Goal: Task Accomplishment & Management: Complete application form

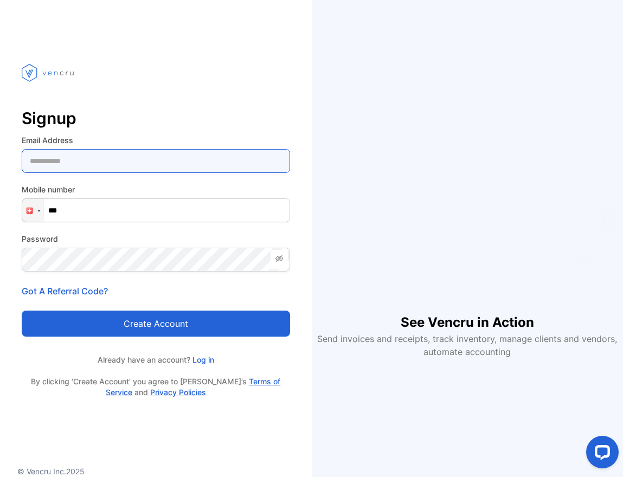
click at [138, 160] on Address-inputemail "email" at bounding box center [156, 161] width 268 height 24
type Address-inputemail "**********"
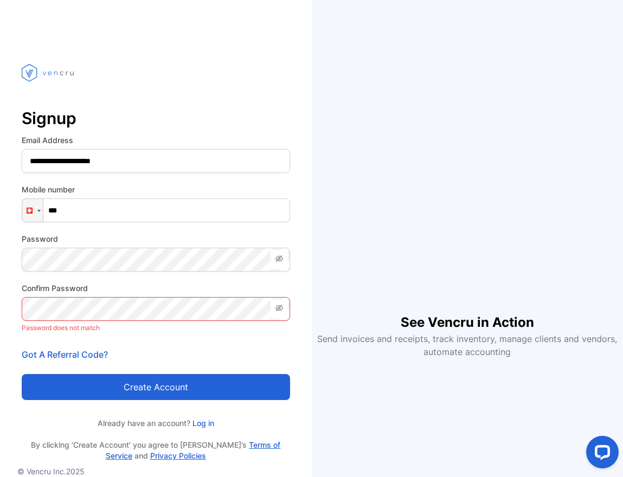
click at [154, 323] on p "Password does not match" at bounding box center [156, 328] width 268 height 14
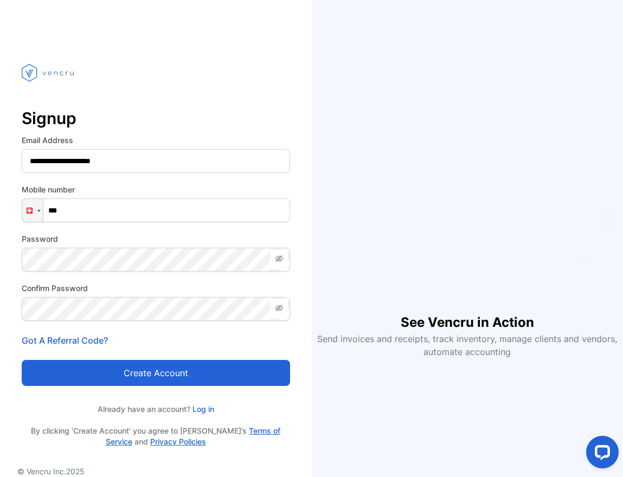
click at [111, 369] on button "Create account" at bounding box center [156, 373] width 268 height 26
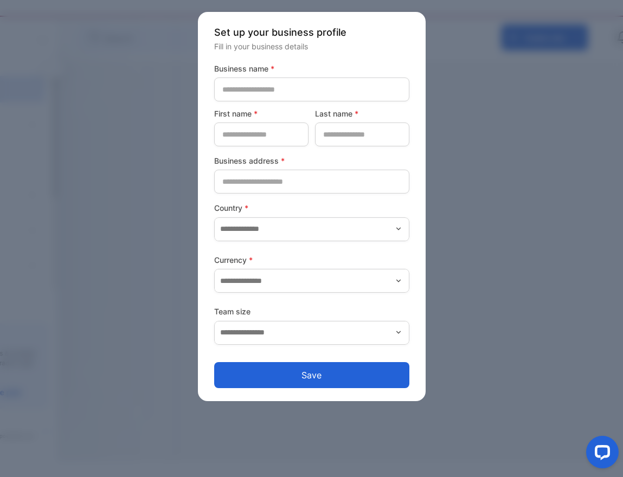
click at [373, 101] on form "Business name * First name * Last name * Business address * Country * Currency …" at bounding box center [311, 225] width 195 height 325
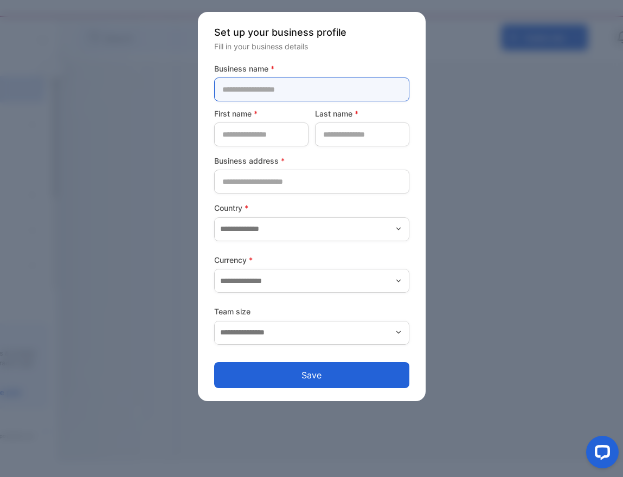
click at [380, 95] on name-inputcompanyname "text" at bounding box center [311, 90] width 195 height 24
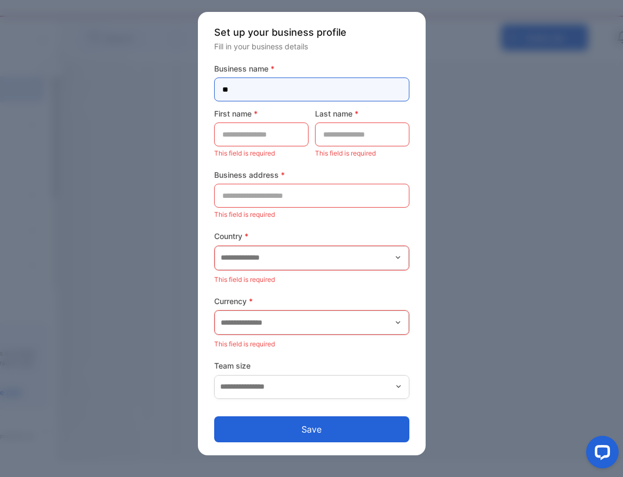
type name-inputcompanyname "**"
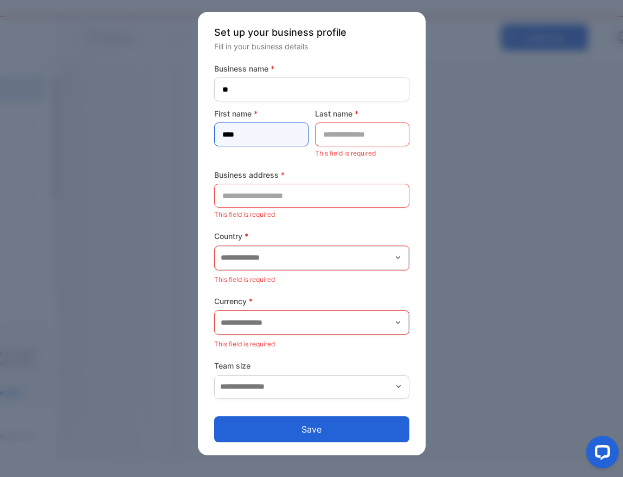
type name-inputfirstname "****"
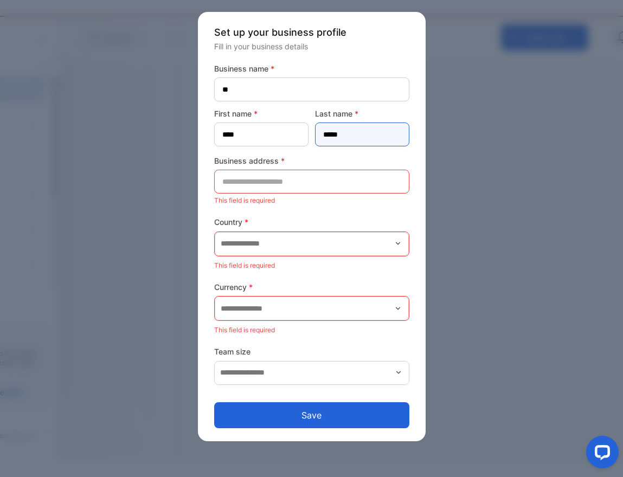
type name-inputlastname "*****"
click at [369, 274] on form "Business name * ** First name * **** Last name * ***** Business address * This …" at bounding box center [311, 245] width 195 height 365
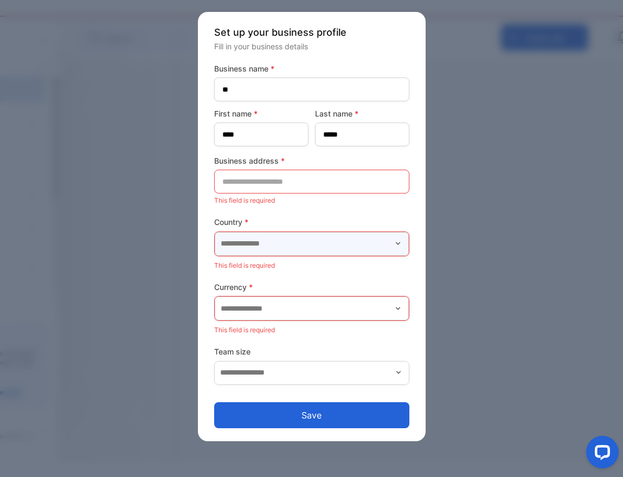
click at [340, 246] on input "text" at bounding box center [312, 244] width 194 height 24
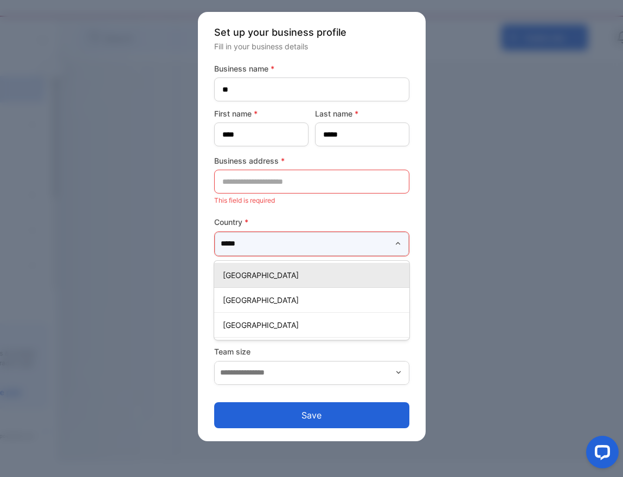
type input "******"
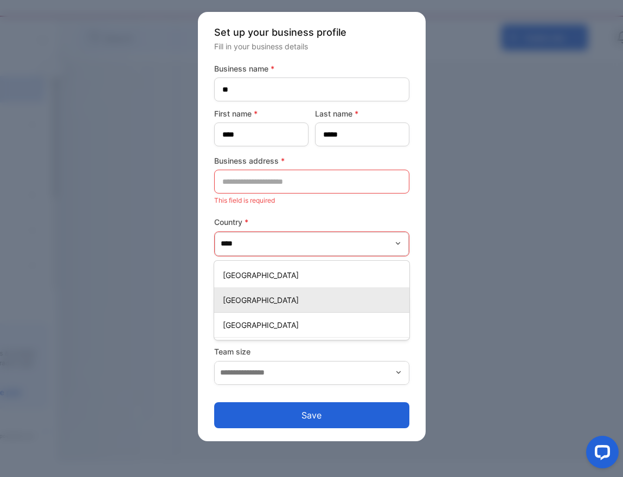
click at [249, 305] on p "[GEOGRAPHIC_DATA]" at bounding box center [314, 299] width 182 height 11
type input "******"
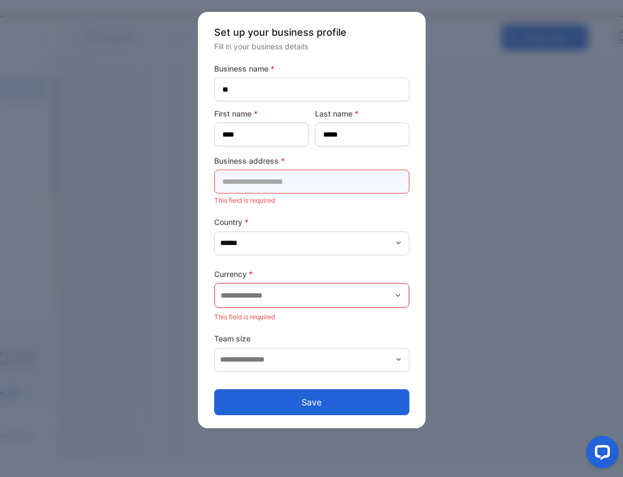
click at [294, 185] on address-inputaddress "text" at bounding box center [311, 182] width 195 height 24
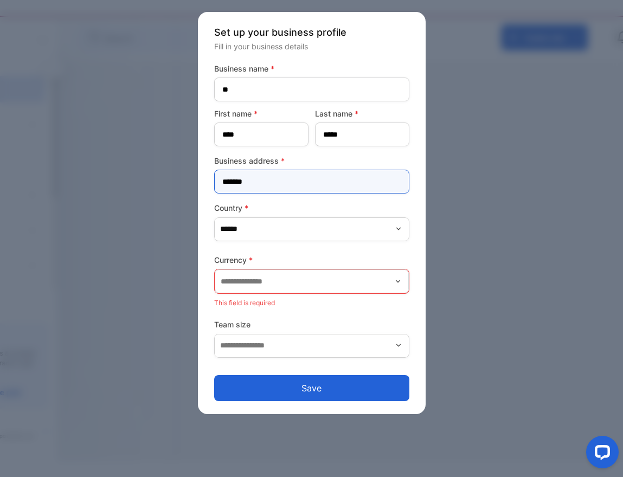
type address-inputaddress "******"
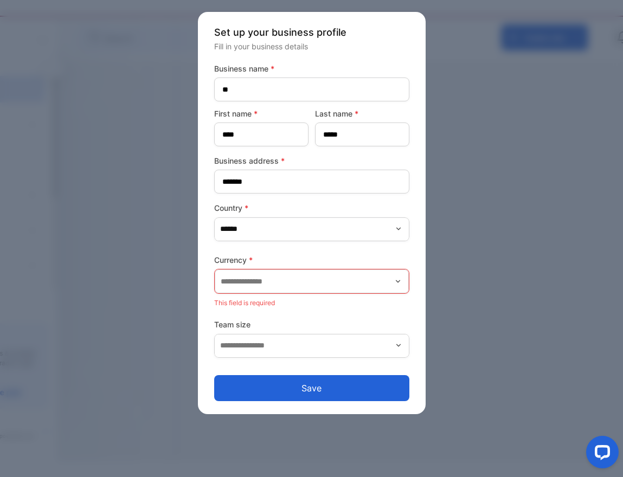
click at [279, 269] on div at bounding box center [311, 281] width 195 height 25
click at [279, 281] on input "text" at bounding box center [312, 281] width 194 height 24
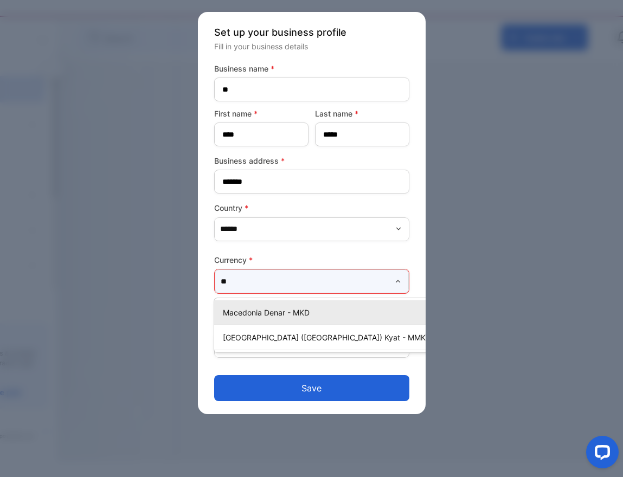
type input "*"
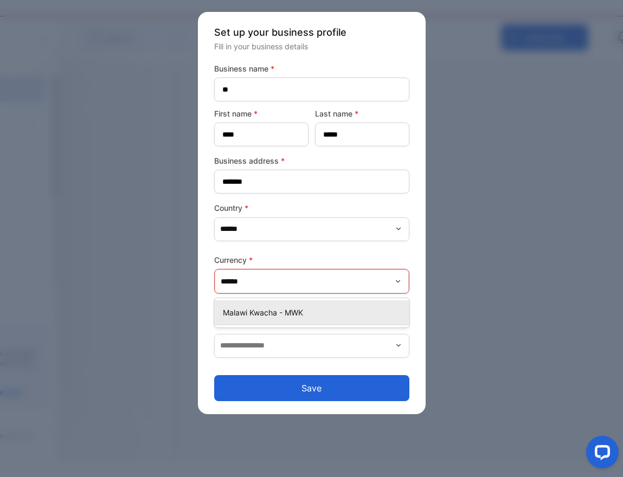
click at [263, 320] on div "Malawi Kwacha - MWK" at bounding box center [311, 313] width 195 height 16
type input "**********"
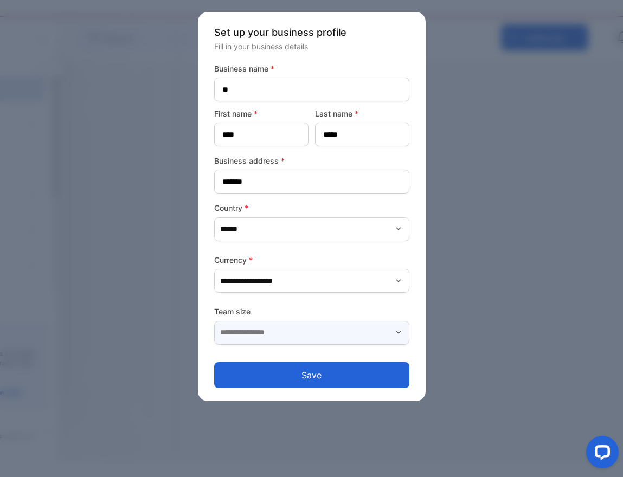
click at [260, 341] on input "text" at bounding box center [311, 333] width 195 height 24
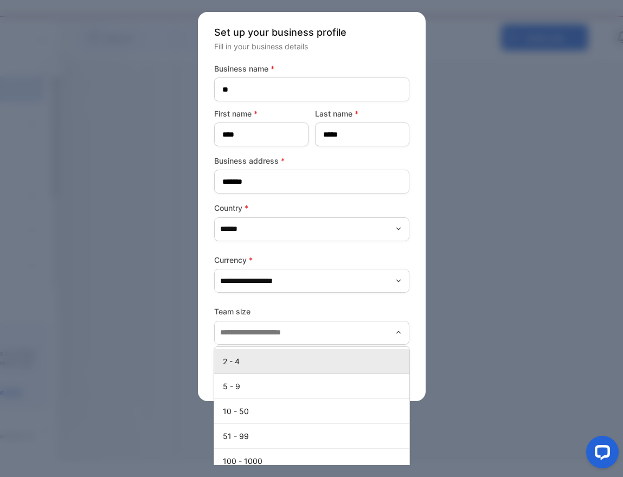
click at [248, 359] on p "2 - 4" at bounding box center [314, 361] width 182 height 11
type input "*****"
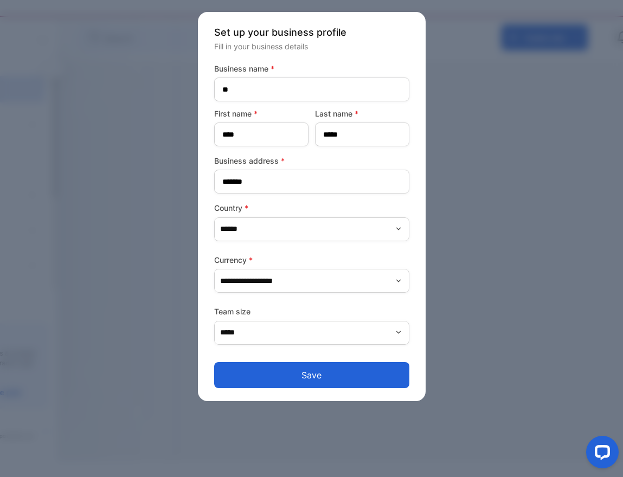
click at [265, 379] on button "Save" at bounding box center [311, 375] width 195 height 26
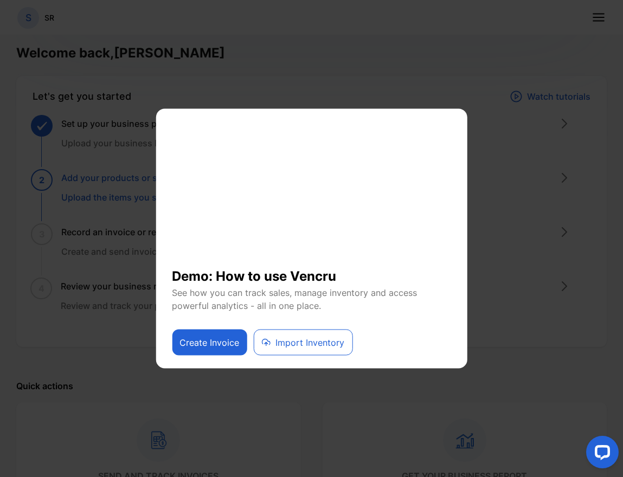
click at [221, 344] on button "Create Invoice" at bounding box center [209, 343] width 75 height 26
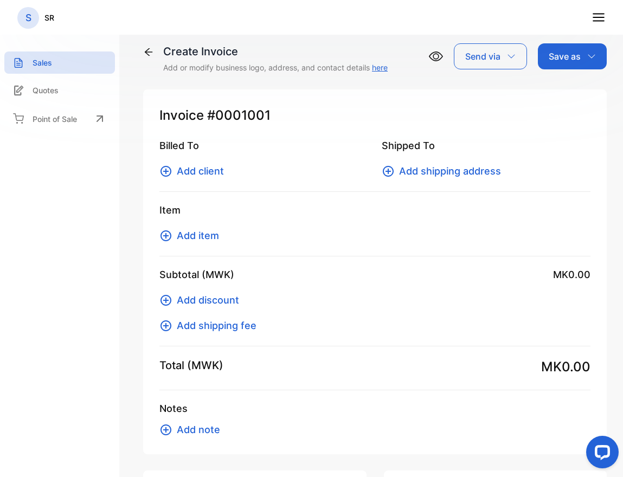
click at [592, 22] on icon at bounding box center [598, 17] width 14 height 14
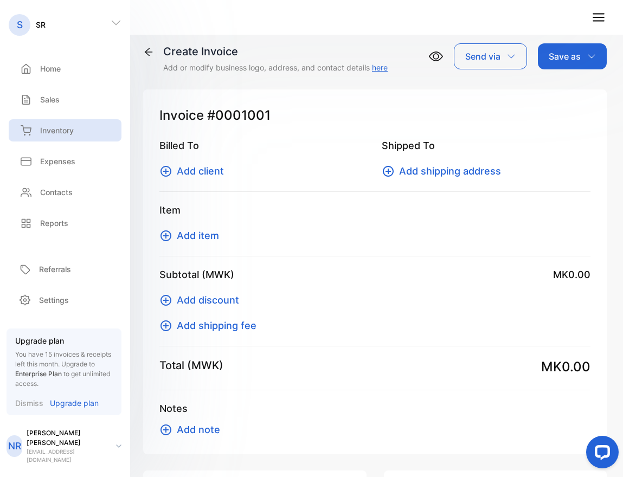
click at [57, 134] on p "Inventory" at bounding box center [57, 130] width 34 height 11
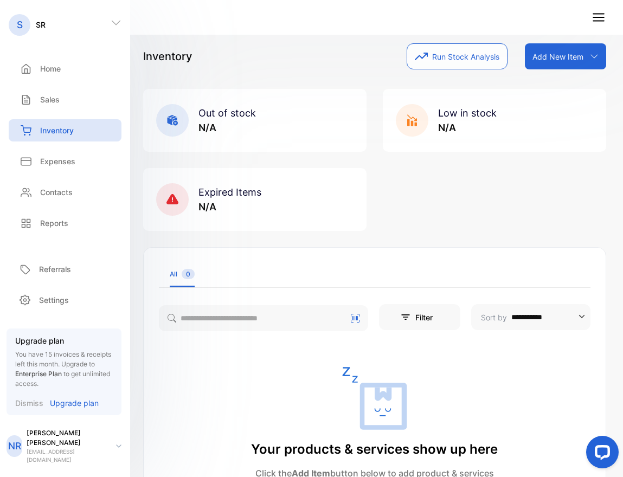
click at [412, 182] on div "Out of stock N/A Low in stock N/A Expired Items N/A" at bounding box center [374, 160] width 463 height 142
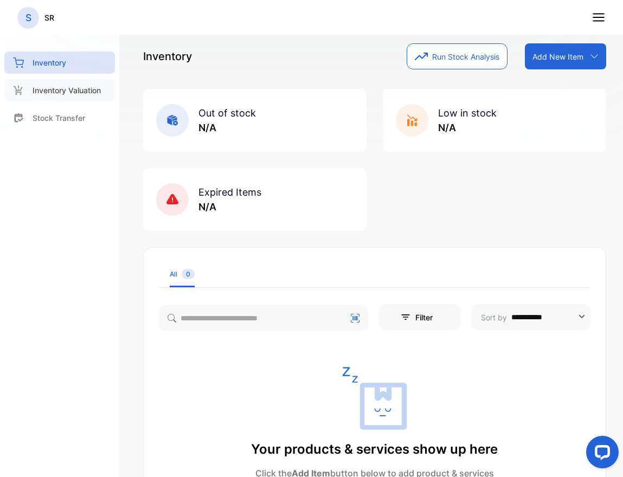
click at [89, 93] on p "Inventory Valuation" at bounding box center [67, 90] width 68 height 11
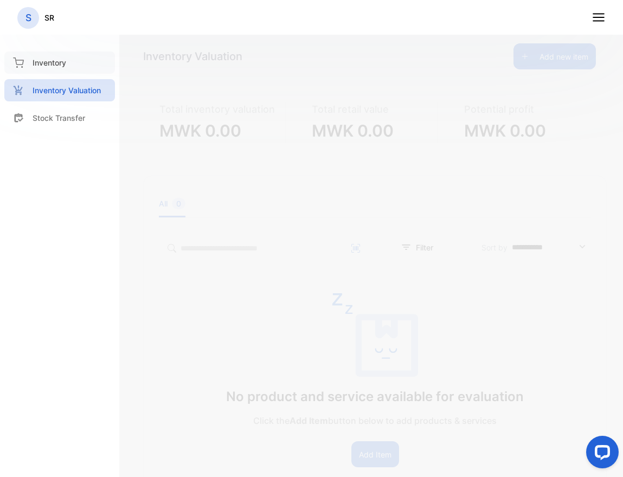
click at [65, 66] on p "Inventory" at bounding box center [50, 62] width 34 height 11
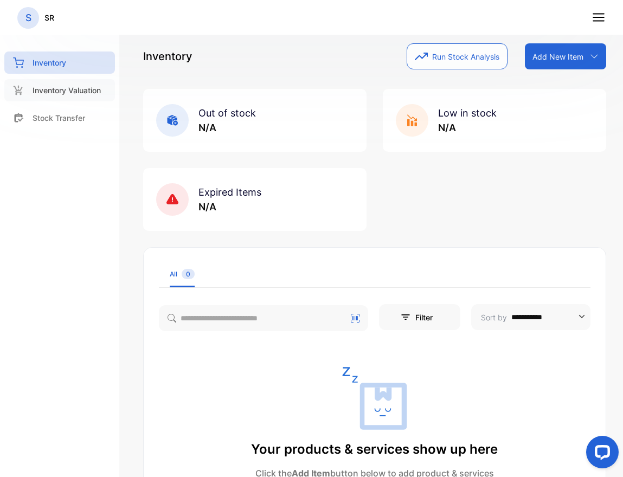
click at [58, 88] on p "Inventory Valuation" at bounding box center [67, 90] width 68 height 11
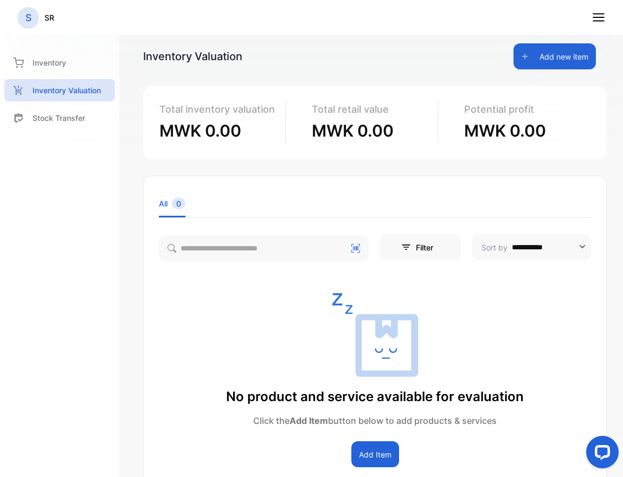
click at [27, 22] on p "S" at bounding box center [28, 18] width 6 height 14
click at [596, 19] on icon at bounding box center [598, 17] width 14 height 14
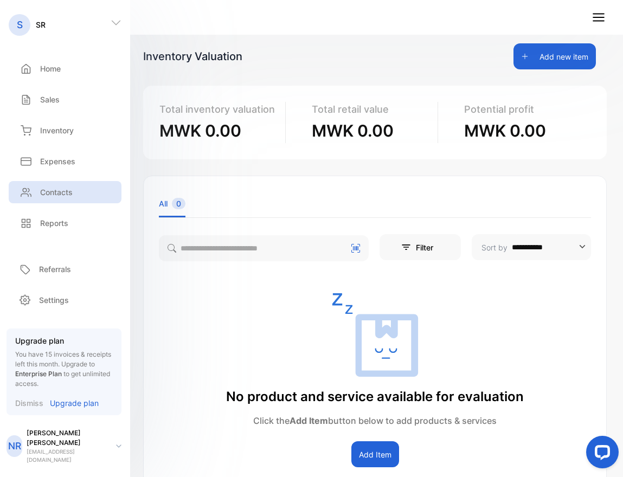
click at [68, 195] on p "Contacts" at bounding box center [56, 191] width 33 height 11
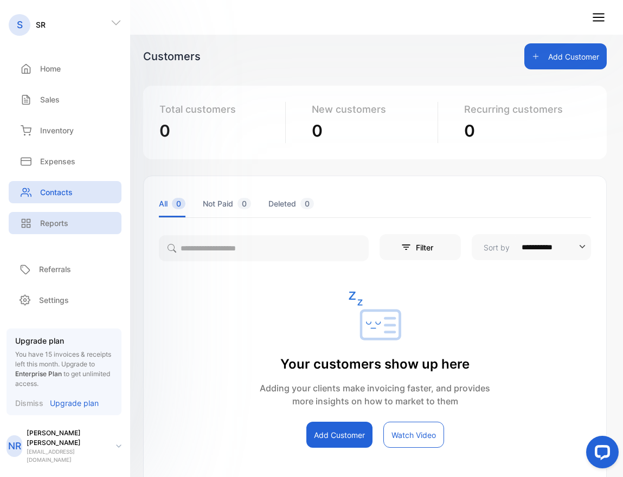
click at [55, 231] on div "Reports" at bounding box center [65, 223] width 113 height 22
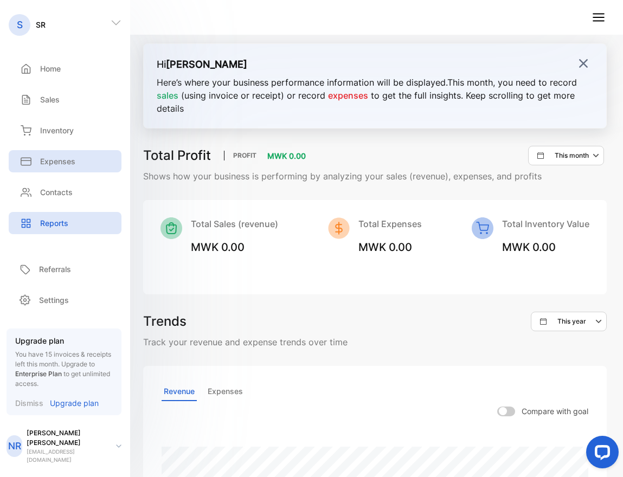
click at [60, 151] on div "Expenses" at bounding box center [65, 161] width 113 height 22
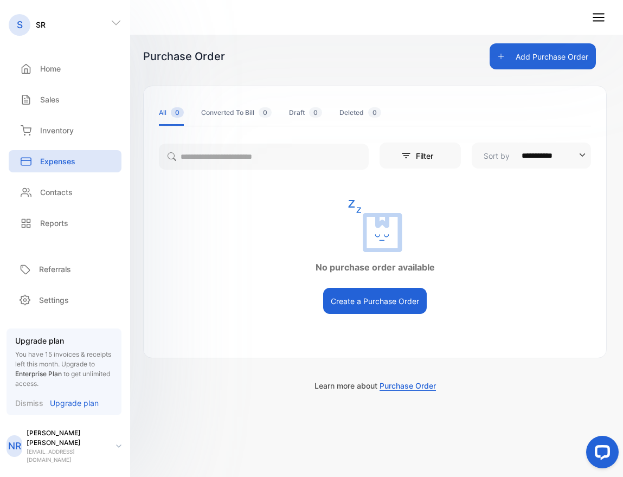
click at [383, 291] on button "Create a Purchase Order" at bounding box center [375, 301] width 104 height 26
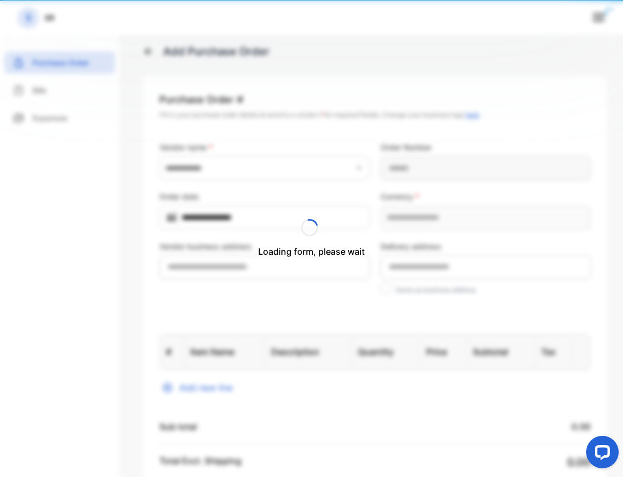
type input "**********"
type Number-inputPurchaseOrderNumber "**********"
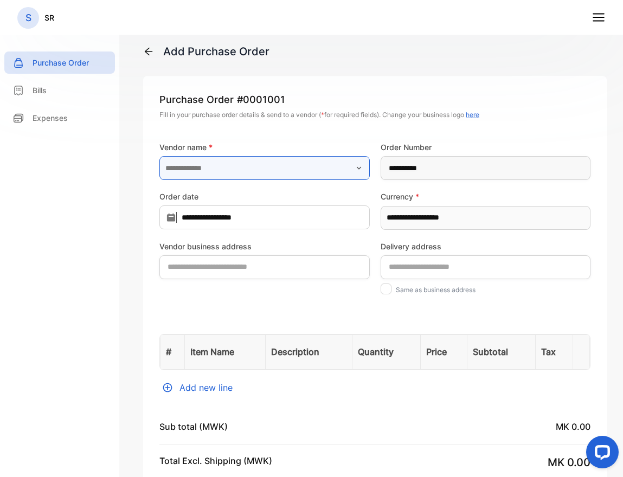
click at [283, 157] on input "text" at bounding box center [264, 168] width 210 height 24
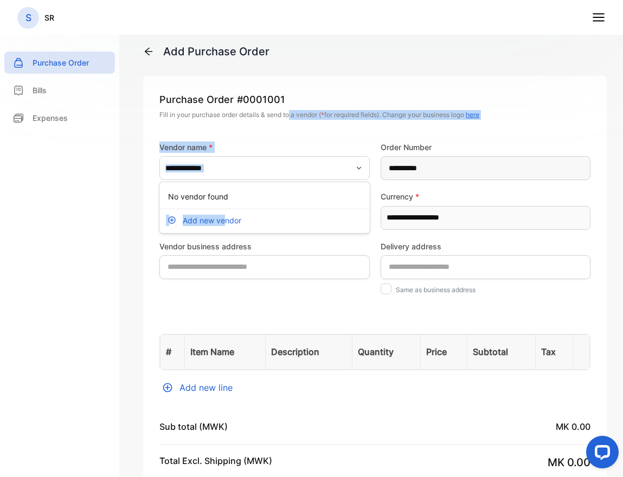
drag, startPoint x: 224, startPoint y: 221, endPoint x: 289, endPoint y: 119, distance: 121.2
click at [289, 118] on div "**********" at bounding box center [374, 408] width 463 height 665
click at [273, 138] on div "**********" at bounding box center [374, 156] width 431 height 47
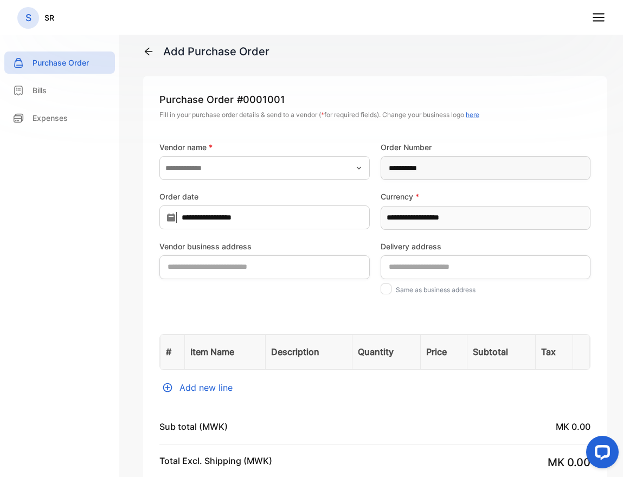
click at [274, 137] on div "**********" at bounding box center [374, 156] width 431 height 47
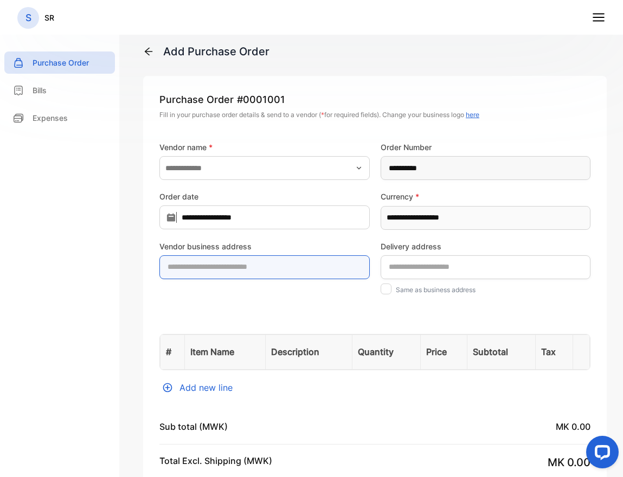
click at [236, 257] on address-inputShippingAddress "text" at bounding box center [264, 267] width 210 height 24
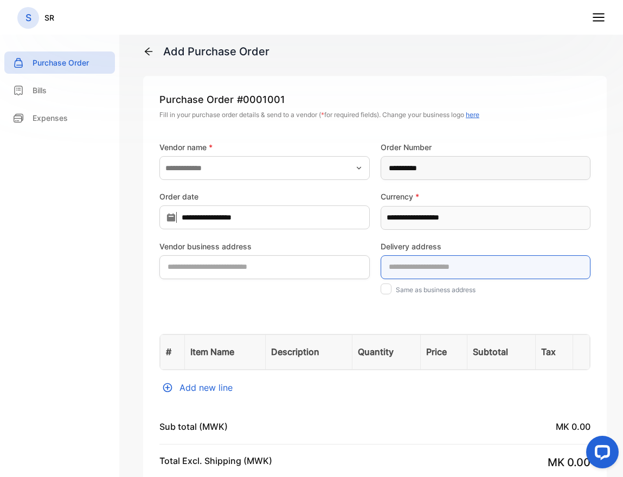
click at [450, 267] on address-inputWareHouseAddress "text" at bounding box center [486, 267] width 210 height 24
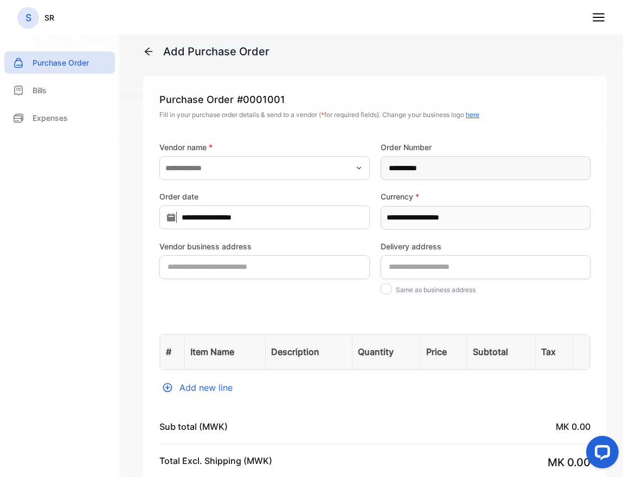
click at [329, 326] on div "**********" at bounding box center [374, 408] width 463 height 665
click at [388, 290] on div at bounding box center [386, 288] width 11 height 11
type address-inputWareHouseAddress "**********"
click at [388, 290] on div at bounding box center [386, 288] width 11 height 11
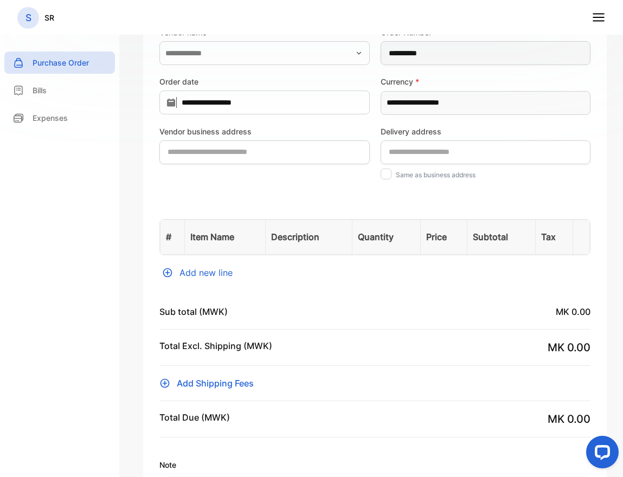
scroll to position [120, 0]
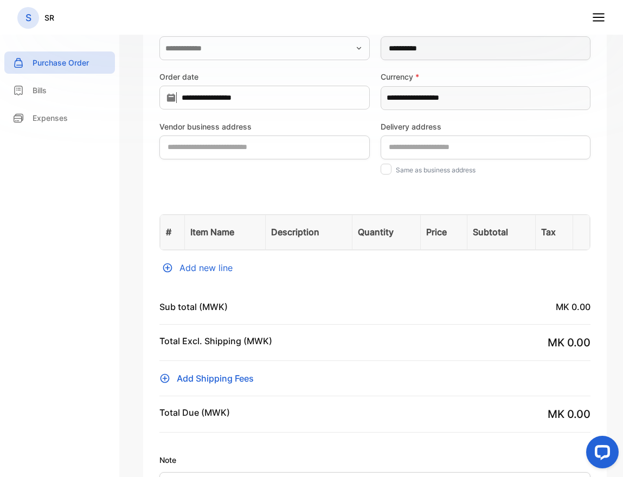
click at [197, 272] on div "Add new line" at bounding box center [374, 267] width 431 height 13
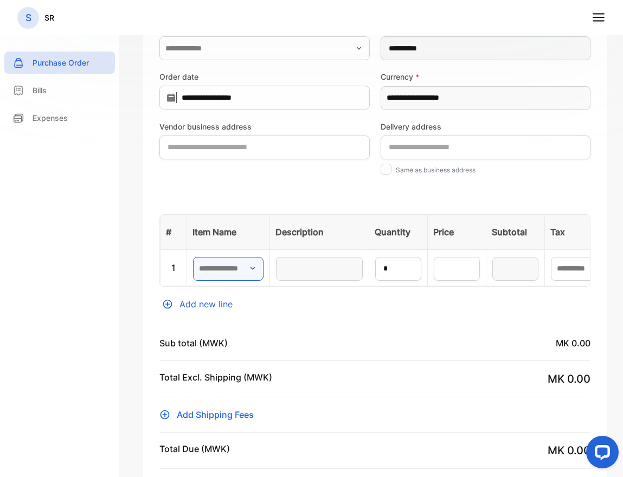
click at [235, 263] on input "text" at bounding box center [228, 269] width 70 height 24
click at [236, 293] on p "Add new item" at bounding box center [237, 296] width 44 height 10
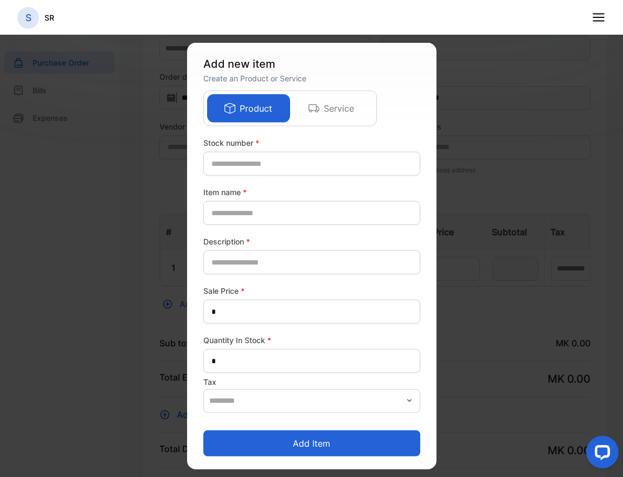
click at [331, 115] on div "Service" at bounding box center [331, 108] width 83 height 28
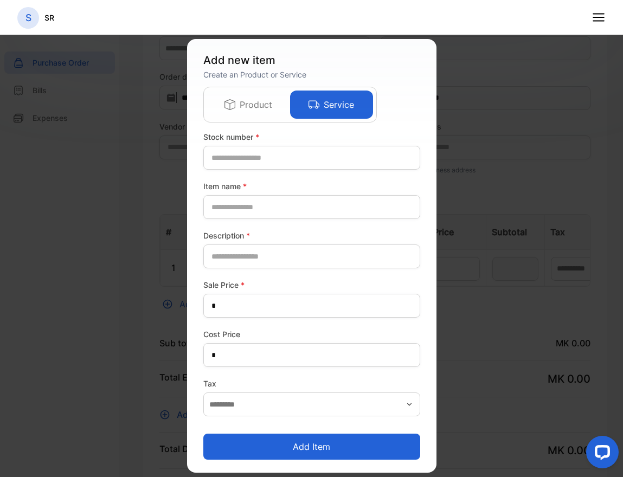
click at [255, 106] on p "Product" at bounding box center [256, 104] width 33 height 13
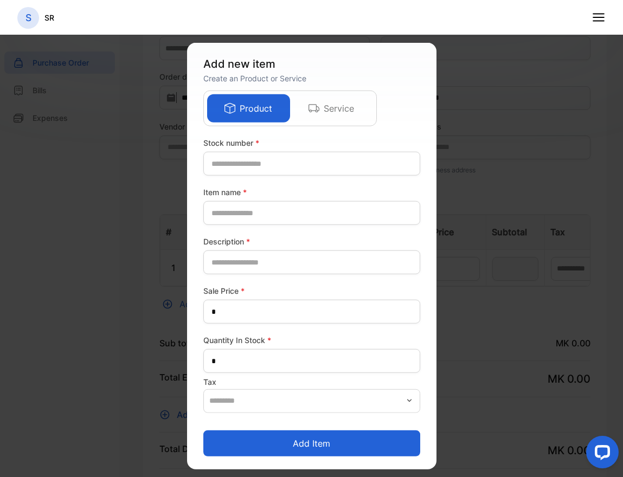
click at [314, 85] on div "Add new item Create an Product or Service Product Service Stock number * Item n…" at bounding box center [311, 256] width 249 height 427
click at [317, 94] on div "Service" at bounding box center [331, 108] width 83 height 28
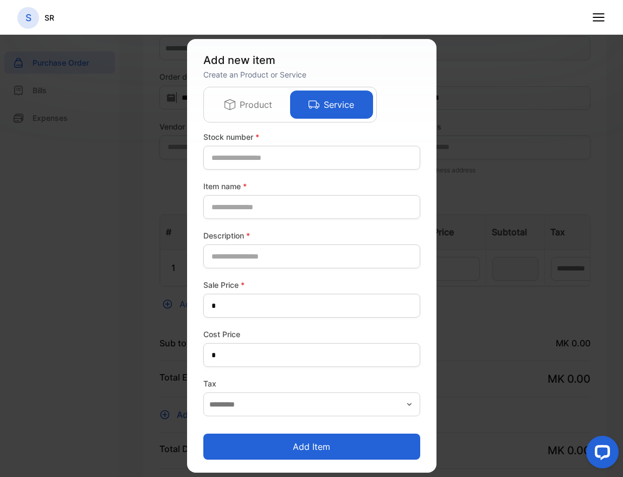
click at [255, 98] on p "Product" at bounding box center [256, 104] width 33 height 13
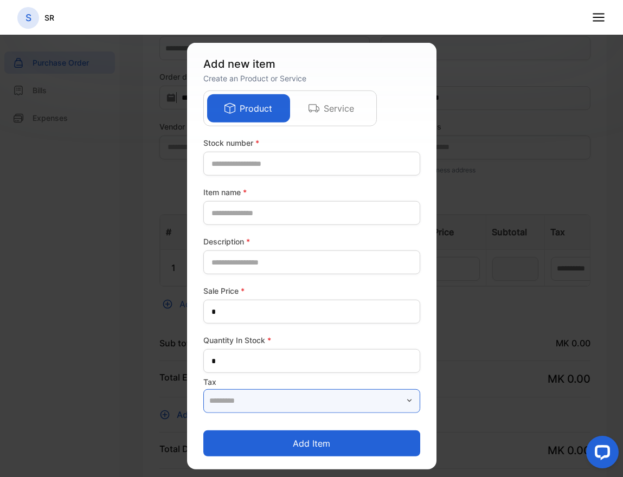
click at [277, 392] on input at bounding box center [311, 401] width 217 height 24
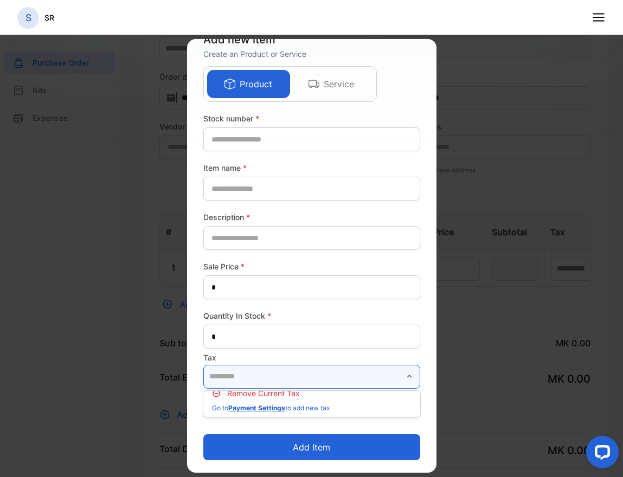
scroll to position [0, 0]
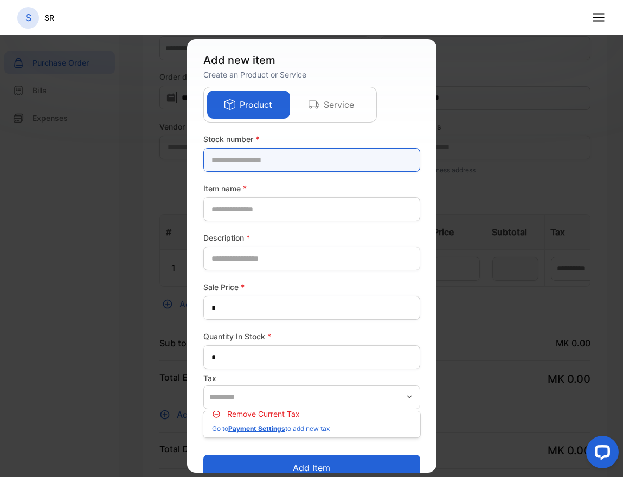
click at [257, 156] on number-inputstocknumber "text" at bounding box center [311, 160] width 217 height 24
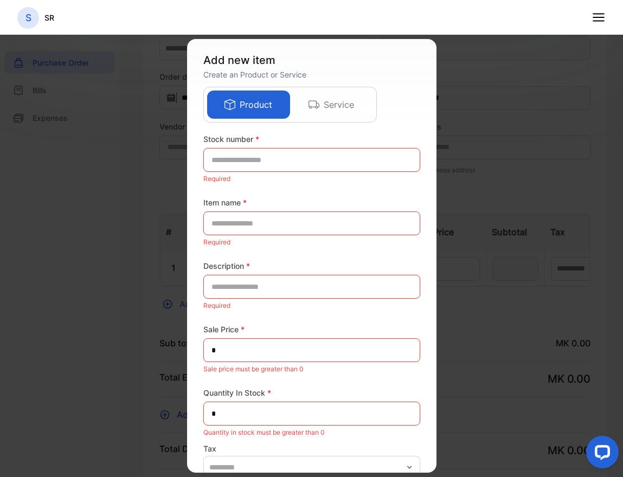
click at [258, 139] on span "*" at bounding box center [257, 138] width 4 height 9
click at [403, 55] on p "Add new item" at bounding box center [311, 60] width 217 height 16
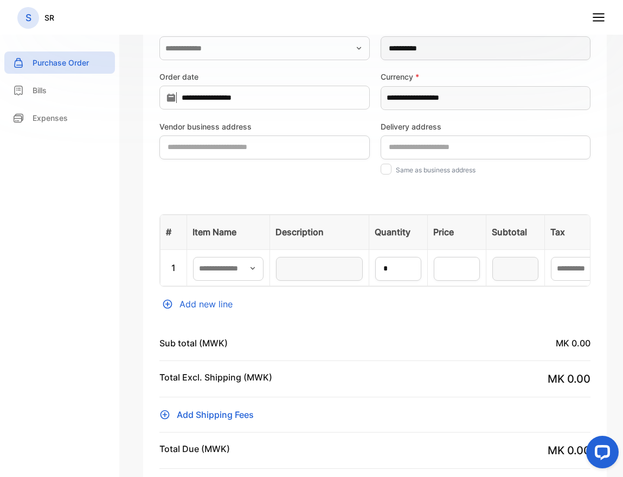
click at [255, 270] on icon "button" at bounding box center [252, 268] width 9 height 9
click at [242, 301] on div "Add new item" at bounding box center [229, 296] width 72 height 22
click at [234, 274] on input "text" at bounding box center [228, 269] width 70 height 24
click at [222, 299] on p "Add new item" at bounding box center [237, 296] width 44 height 10
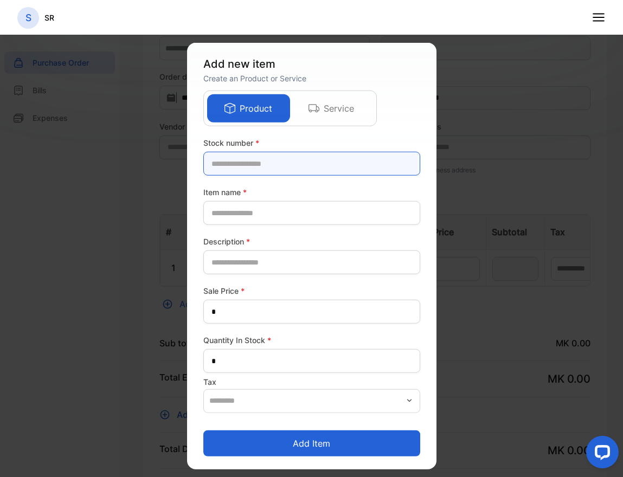
click at [241, 163] on number-inputstocknumber "text" at bounding box center [311, 164] width 217 height 24
type number-inputstocknumber "*"
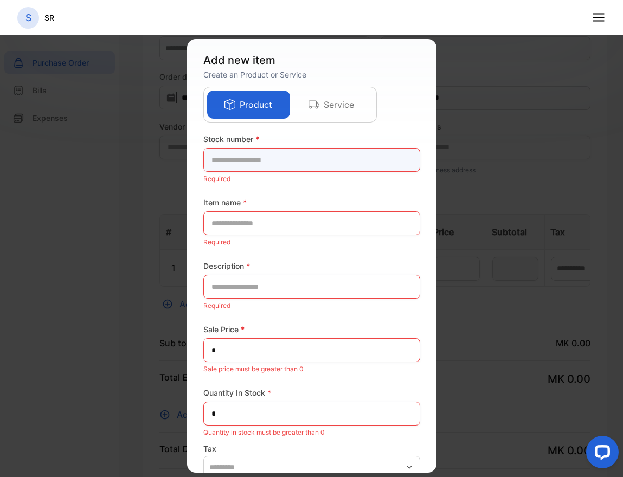
type number-inputstocknumber "*"
click at [256, 136] on span "*" at bounding box center [257, 138] width 4 height 9
click at [247, 162] on number-inputstocknumber "text" at bounding box center [311, 160] width 217 height 24
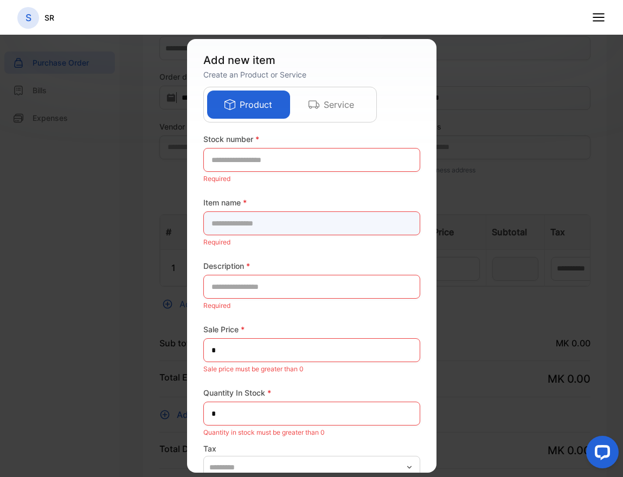
click at [244, 225] on name-inputproductname "text" at bounding box center [311, 223] width 217 height 24
click at [230, 223] on name-inputproductname "text" at bounding box center [311, 223] width 217 height 24
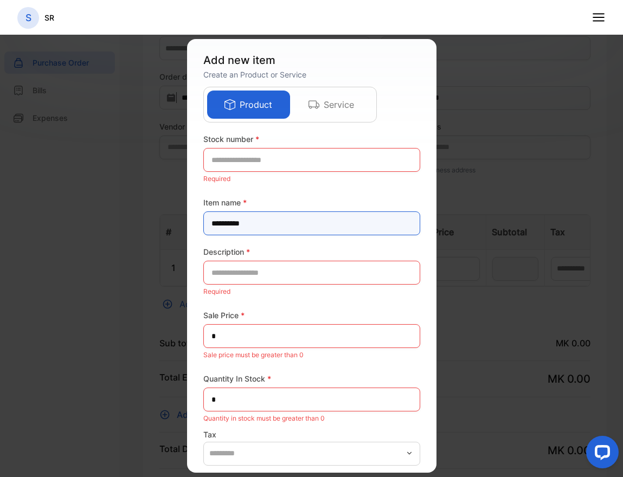
type name-inputproductname "**********"
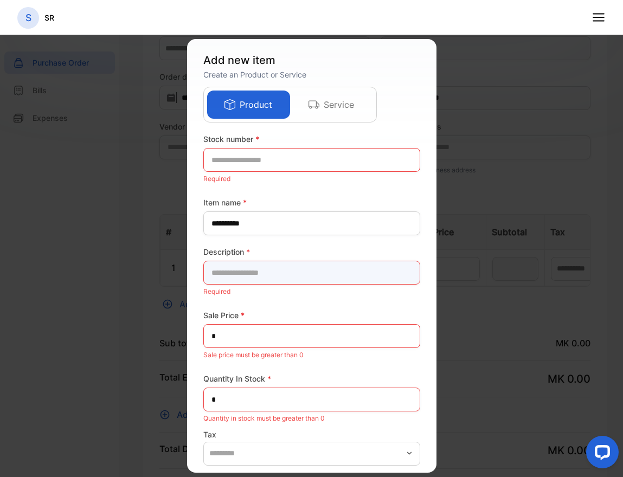
click at [235, 275] on input "text" at bounding box center [311, 273] width 217 height 24
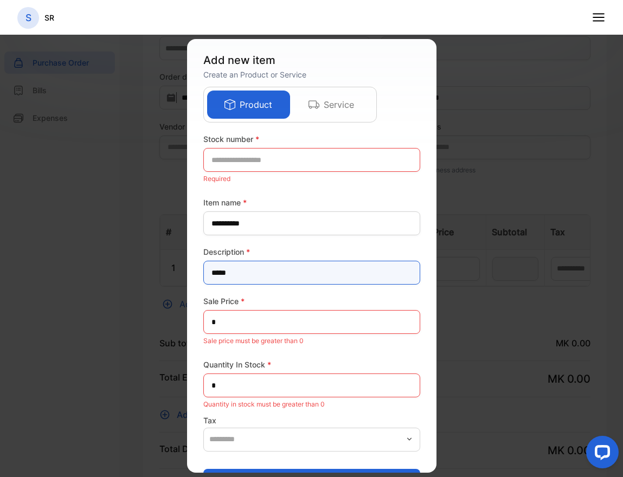
type input "****"
type input "**********"
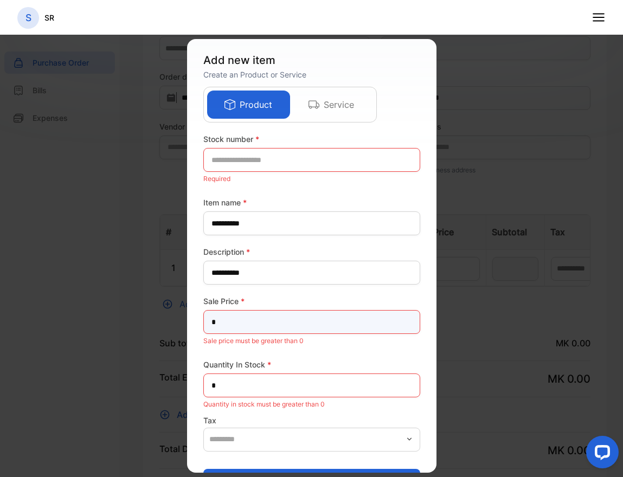
click at [233, 321] on Price-inputunitprice "*" at bounding box center [311, 322] width 217 height 24
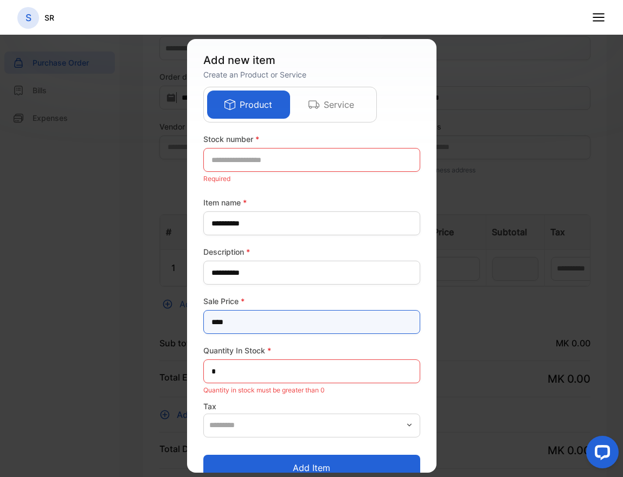
type Price-inputunitprice "****"
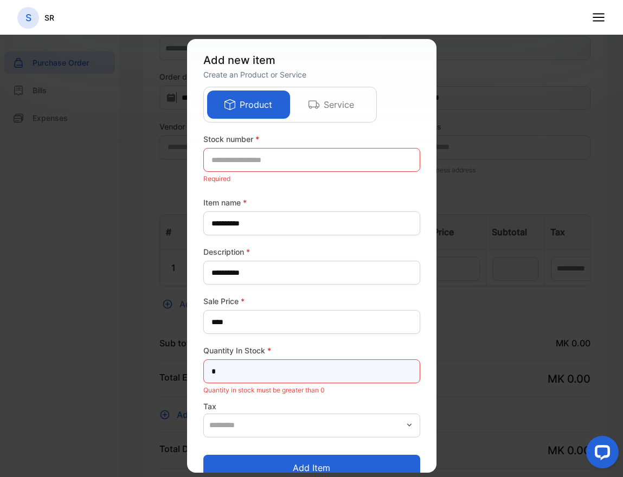
click at [230, 375] on Stock-inputQuantityInStock "*" at bounding box center [311, 371] width 217 height 24
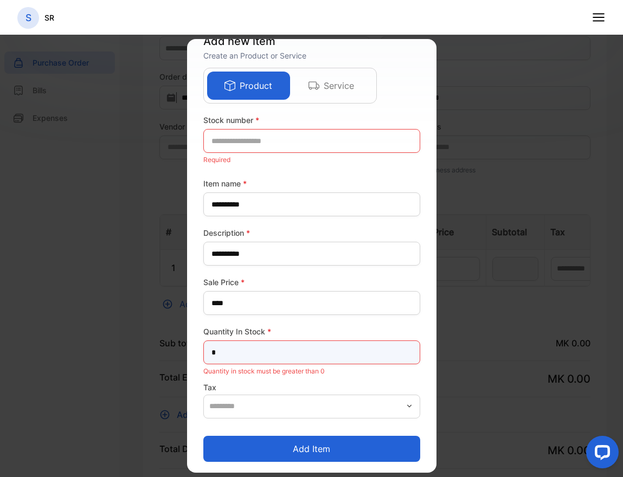
scroll to position [21, 0]
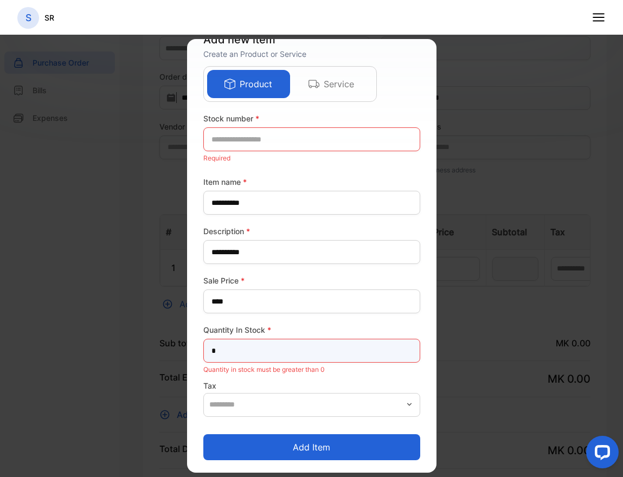
click at [257, 347] on Stock-inputQuantityInStock "*" at bounding box center [311, 351] width 217 height 24
type Stock-inputQuantityInStock "*"
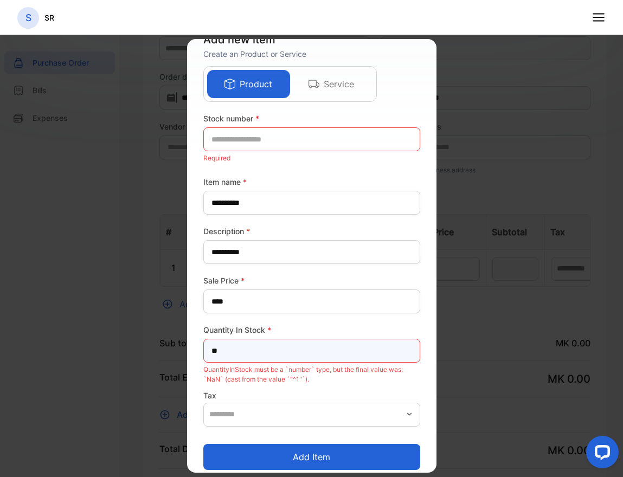
type Stock-inputQuantityInStock "*"
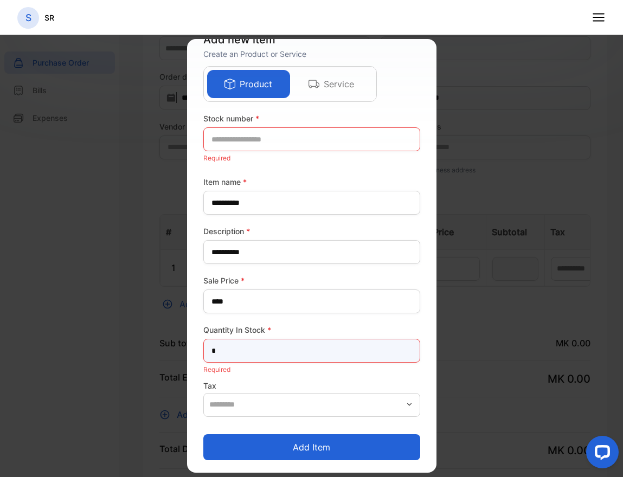
scroll to position [7, 0]
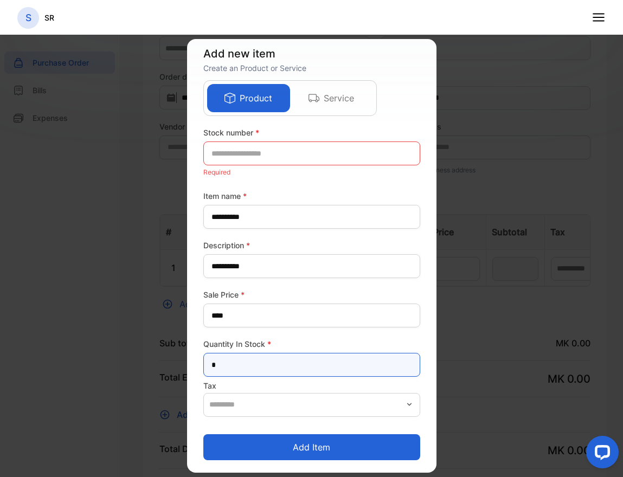
type Stock-inputQuantityInStock "*"
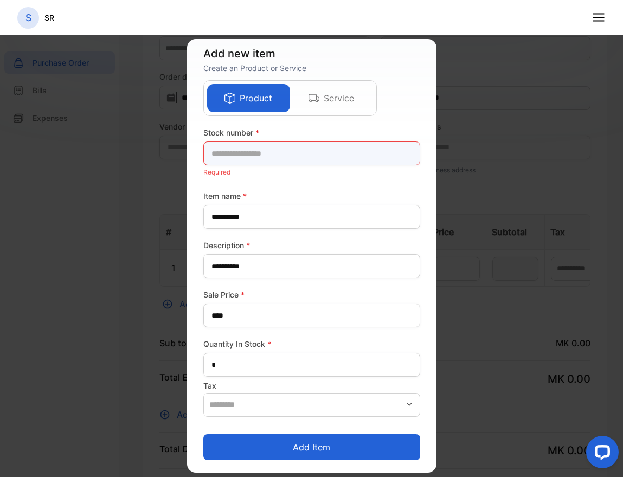
click at [274, 153] on number-inputstocknumber "text" at bounding box center [311, 153] width 217 height 24
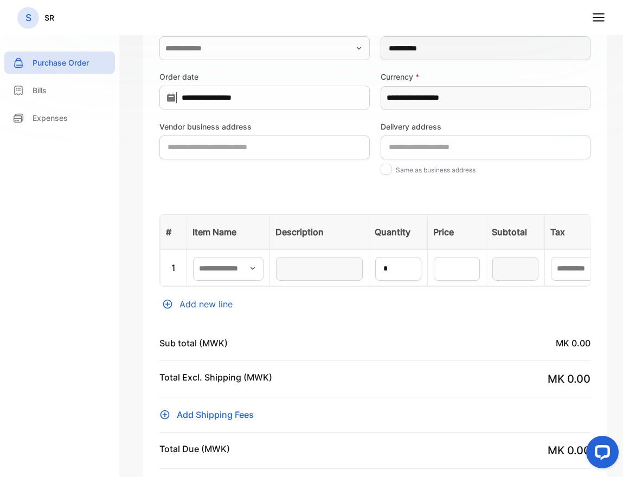
click at [597, 18] on icon at bounding box center [598, 17] width 14 height 14
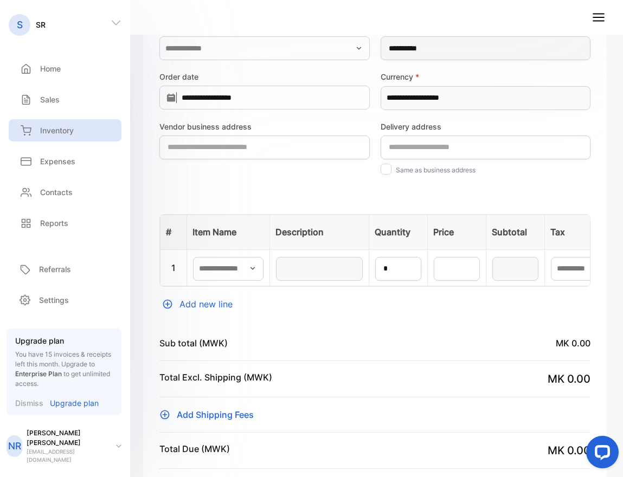
click at [63, 138] on div "Inventory" at bounding box center [65, 130] width 113 height 22
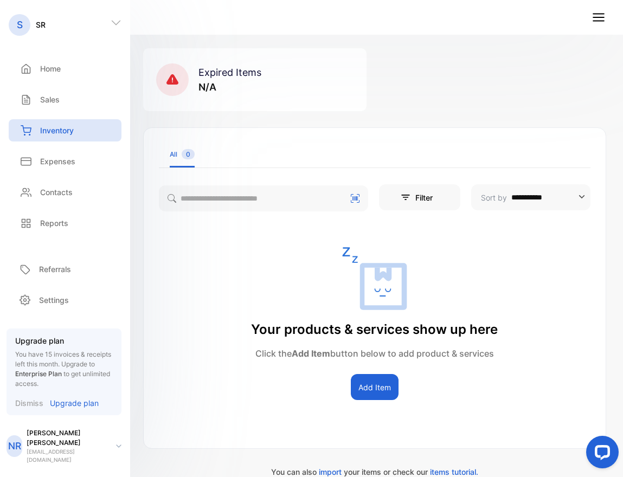
click at [371, 386] on button "Add Item" at bounding box center [375, 387] width 48 height 26
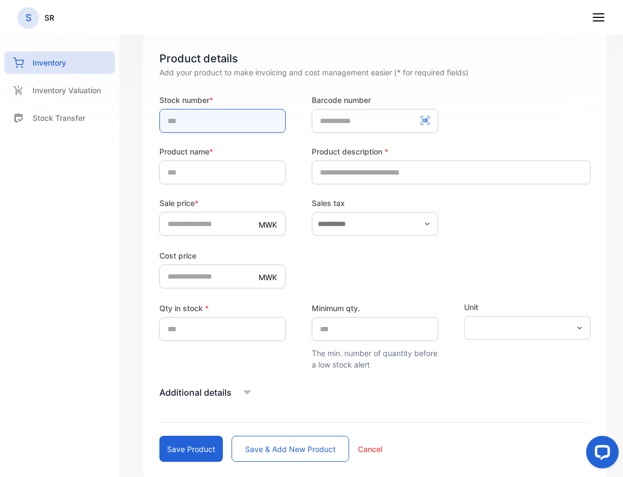
click at [239, 117] on input "text" at bounding box center [222, 121] width 126 height 24
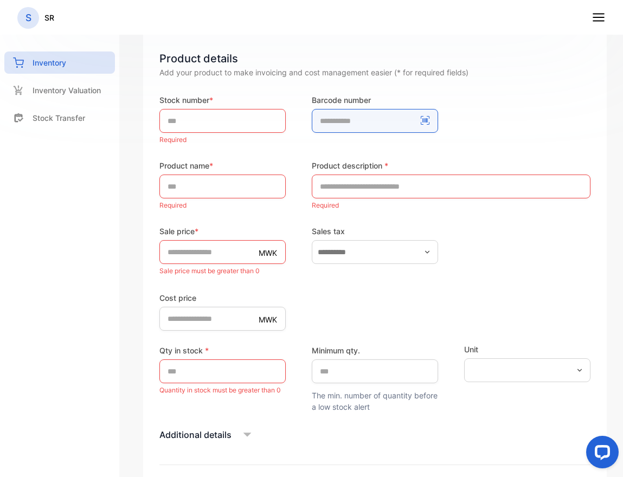
click at [413, 117] on number-inputBarcodeNumber "number" at bounding box center [375, 121] width 126 height 24
click at [427, 119] on icon at bounding box center [425, 120] width 9 height 9
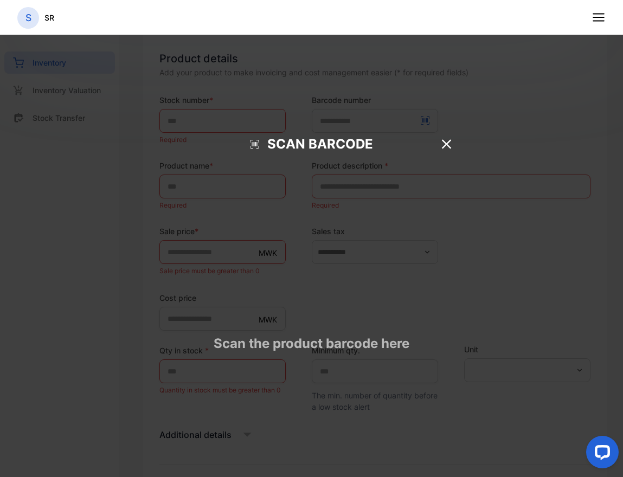
click at [453, 152] on icon at bounding box center [447, 144] width 16 height 16
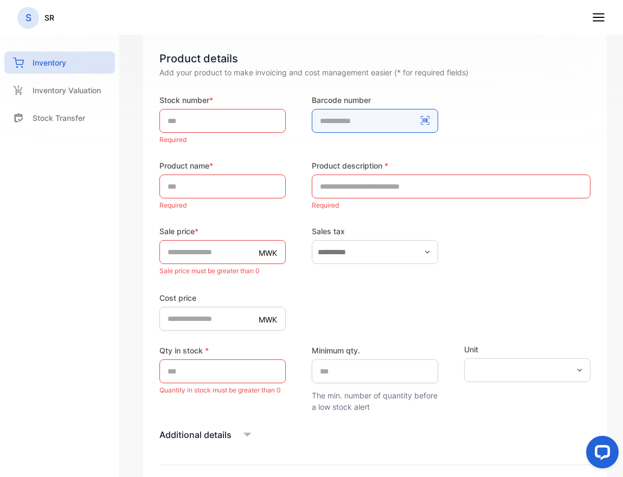
click at [341, 124] on number-inputBarcodeNumber "number" at bounding box center [375, 121] width 126 height 24
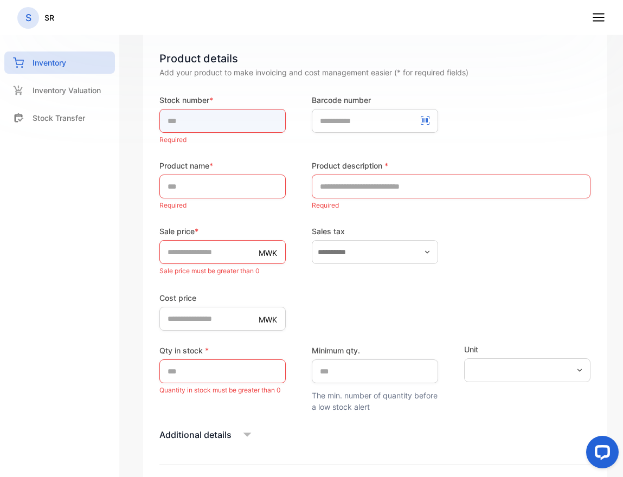
click at [235, 128] on input "text" at bounding box center [222, 121] width 126 height 24
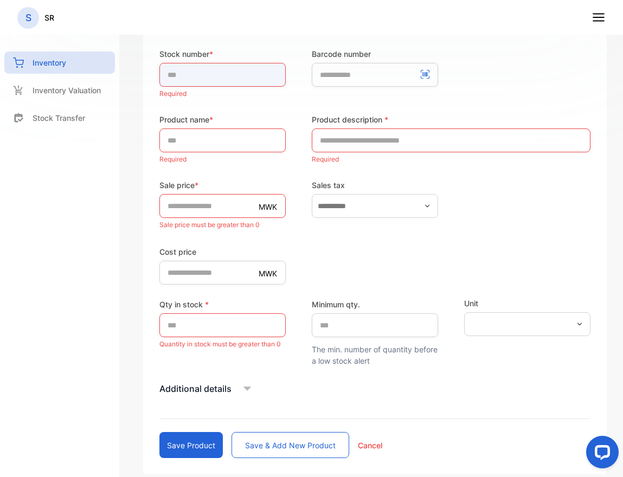
scroll to position [224, 0]
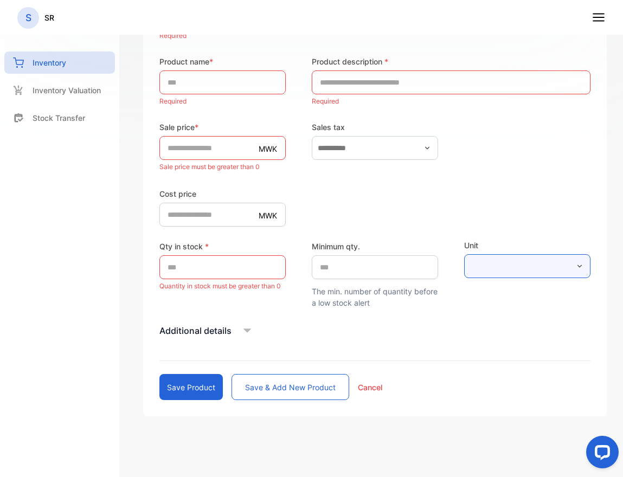
click at [528, 259] on input "text" at bounding box center [527, 266] width 126 height 24
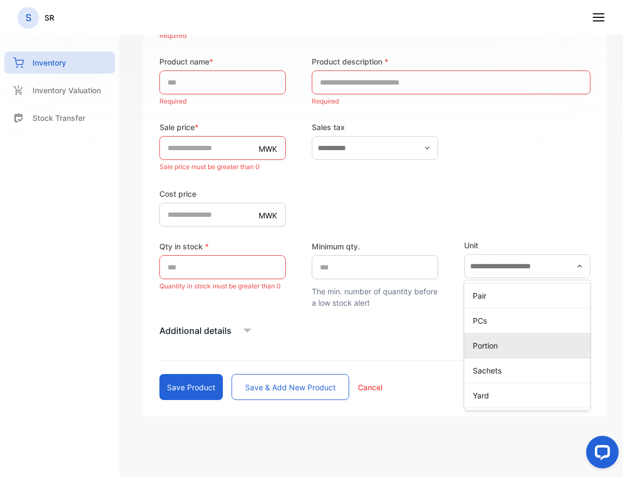
click at [493, 344] on p "Portion" at bounding box center [529, 345] width 113 height 11
type input "*******"
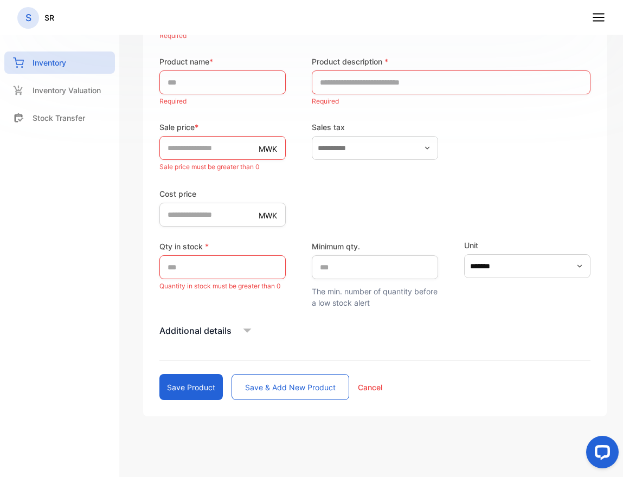
click at [428, 234] on form "Stock number * Required Barcode number Product name * Required Product descript…" at bounding box center [374, 195] width 431 height 410
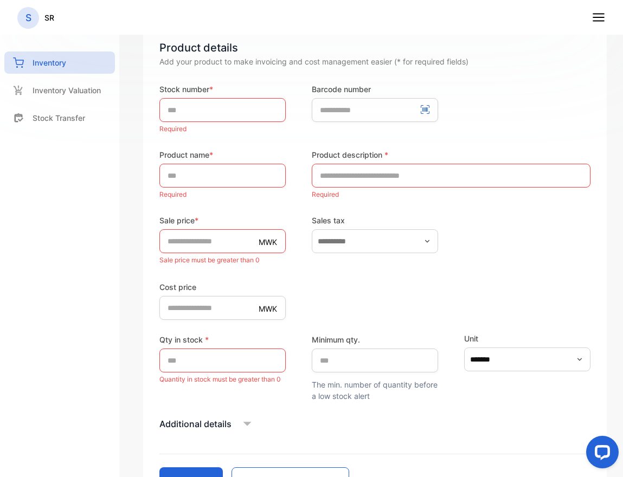
scroll to position [129, 0]
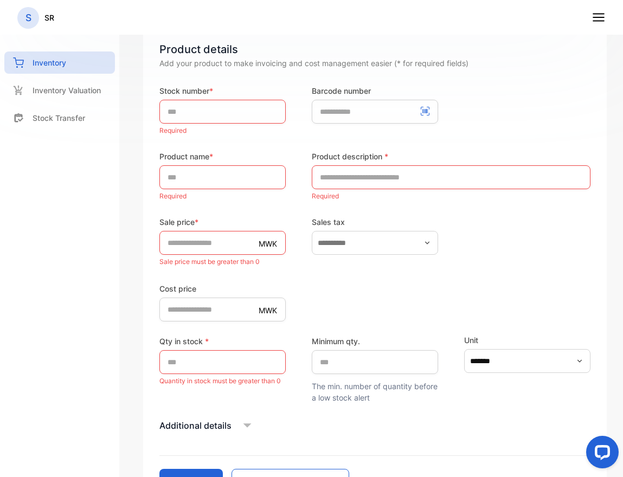
click at [244, 425] on icon at bounding box center [247, 425] width 16 height 16
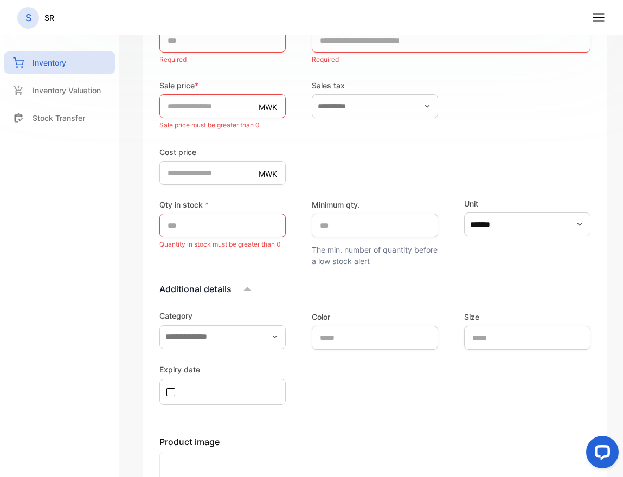
scroll to position [276, 0]
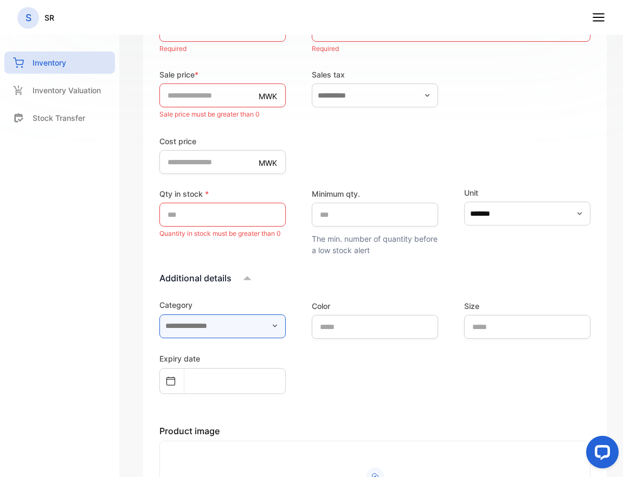
click at [257, 328] on input "text" at bounding box center [222, 326] width 126 height 24
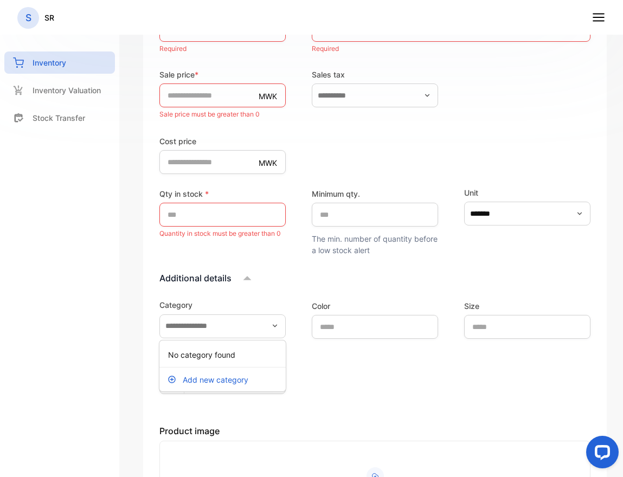
click at [217, 377] on p "Add new category" at bounding box center [216, 379] width 66 height 11
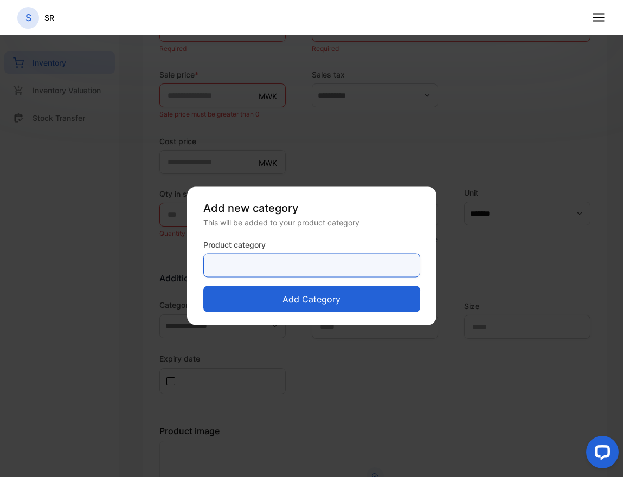
click at [246, 263] on category-inputproductcategory "text" at bounding box center [311, 266] width 217 height 24
type category-inputproductcategory "****"
click button "Add category" at bounding box center [311, 299] width 217 height 26
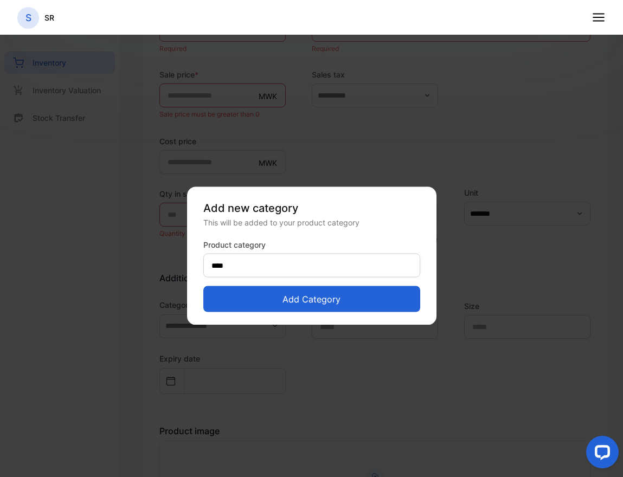
type input "****"
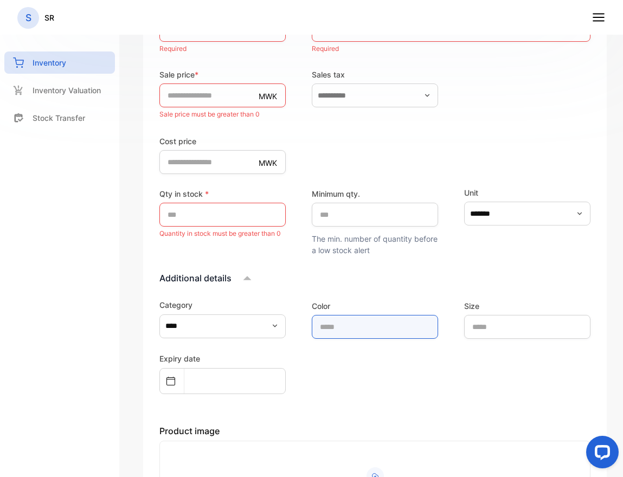
click at [343, 325] on input "text" at bounding box center [375, 327] width 126 height 24
type input "*****"
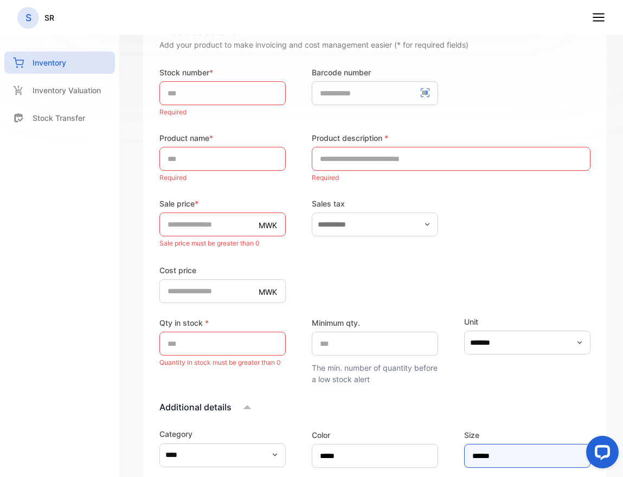
scroll to position [41, 0]
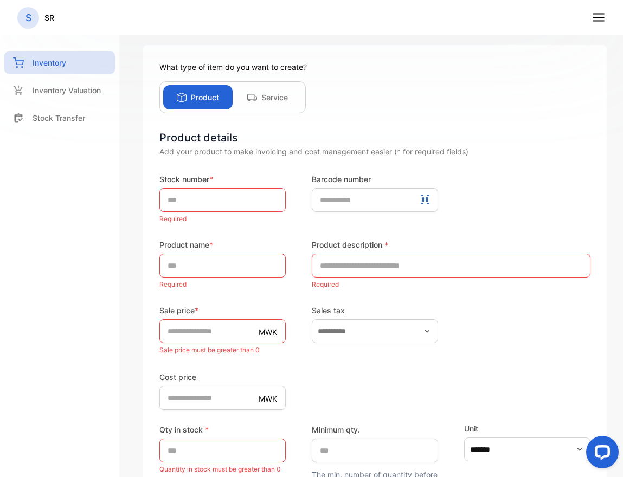
type input "******"
click at [199, 202] on input "text" at bounding box center [222, 200] width 126 height 24
type input "*"
click at [189, 272] on input "text" at bounding box center [222, 266] width 126 height 24
click at [386, 332] on input "text" at bounding box center [375, 331] width 126 height 24
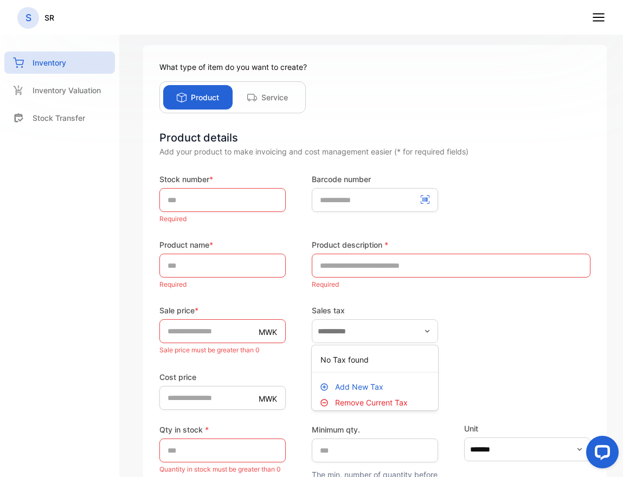
click at [363, 388] on p "Add New Tax" at bounding box center [359, 386] width 48 height 11
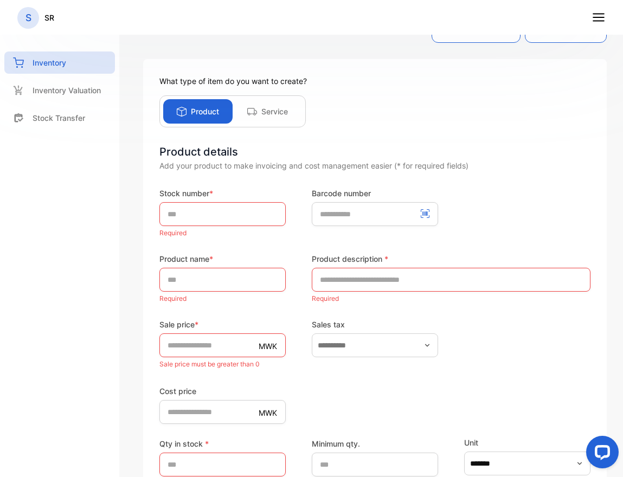
scroll to position [2, 0]
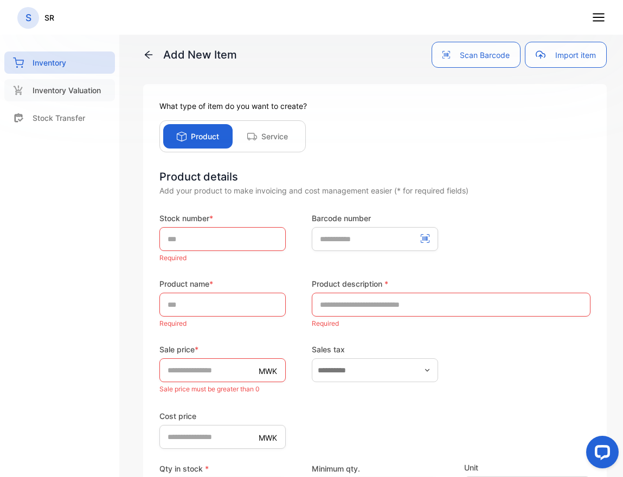
click at [84, 88] on p "Inventory Valuation" at bounding box center [67, 90] width 68 height 11
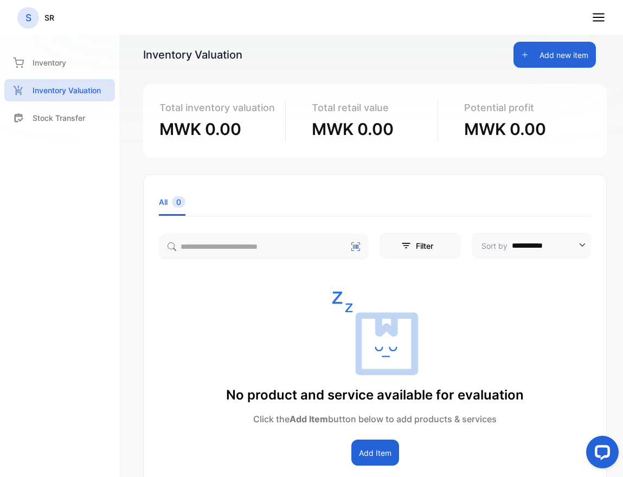
click at [368, 447] on button "Add Item" at bounding box center [375, 453] width 48 height 26
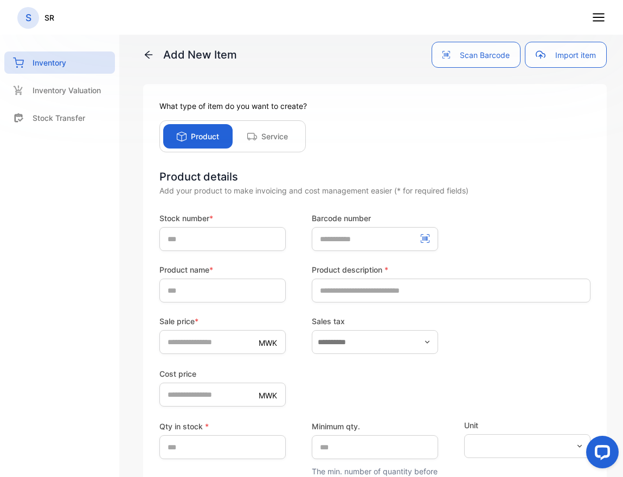
click at [250, 127] on div "Service" at bounding box center [267, 136] width 69 height 24
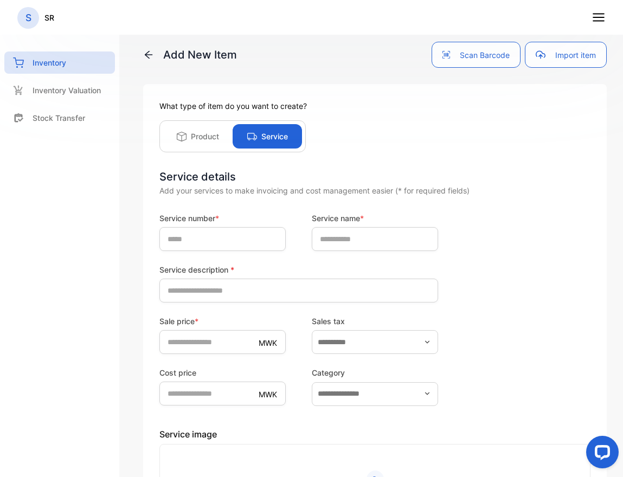
click at [208, 132] on p "Product" at bounding box center [205, 136] width 28 height 11
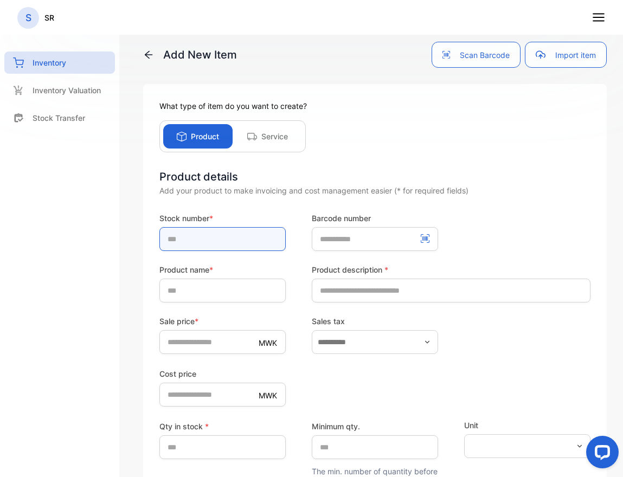
click at [242, 246] on input "text" at bounding box center [222, 239] width 126 height 24
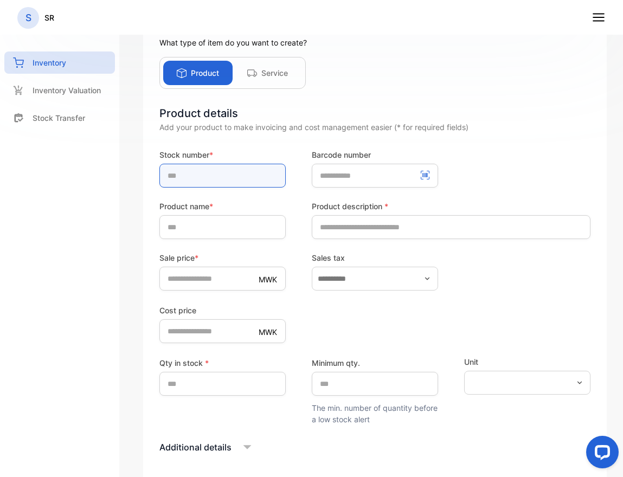
scroll to position [63, 0]
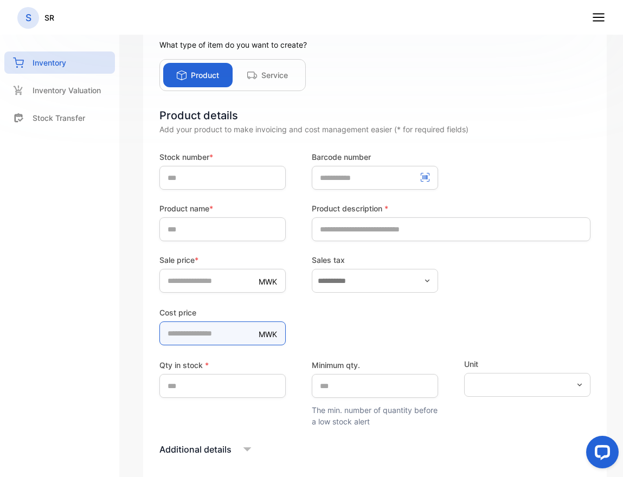
click at [224, 339] on form "Stock number * Barcode number Product name * Product description * Sale price *…" at bounding box center [374, 335] width 431 height 368
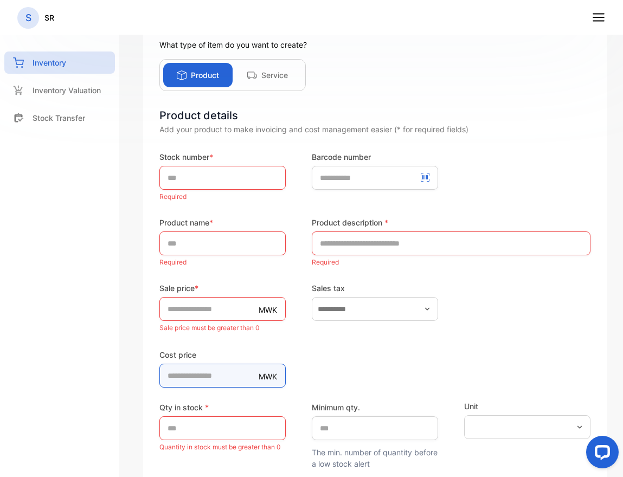
click at [222, 374] on price-inputcostofitem "*" at bounding box center [222, 376] width 126 height 24
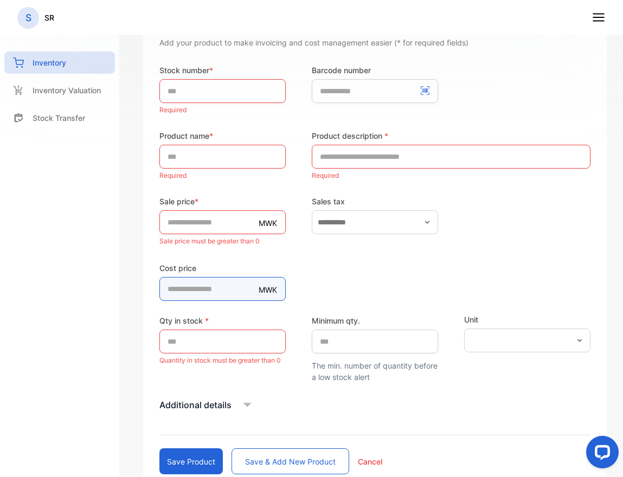
scroll to position [0, 0]
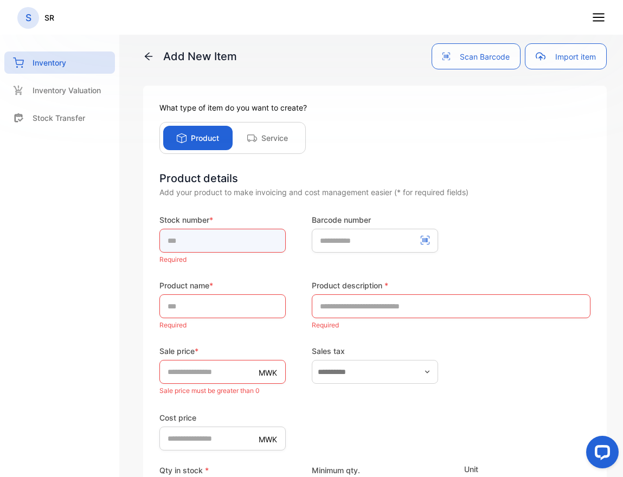
click at [201, 236] on input "text" at bounding box center [222, 241] width 126 height 24
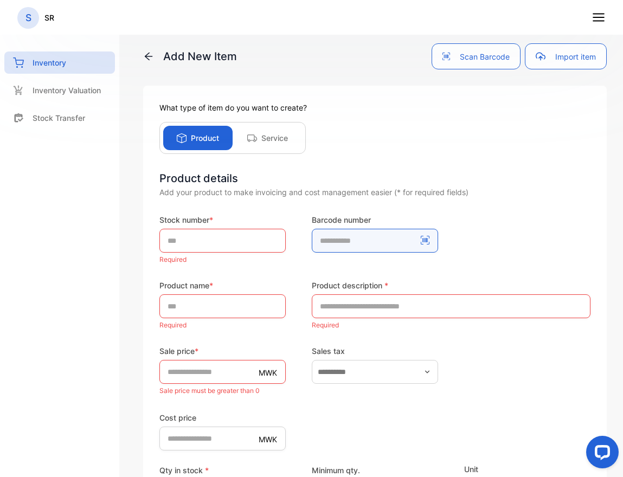
click at [341, 238] on number-inputBarcodeNumber "number" at bounding box center [375, 241] width 126 height 24
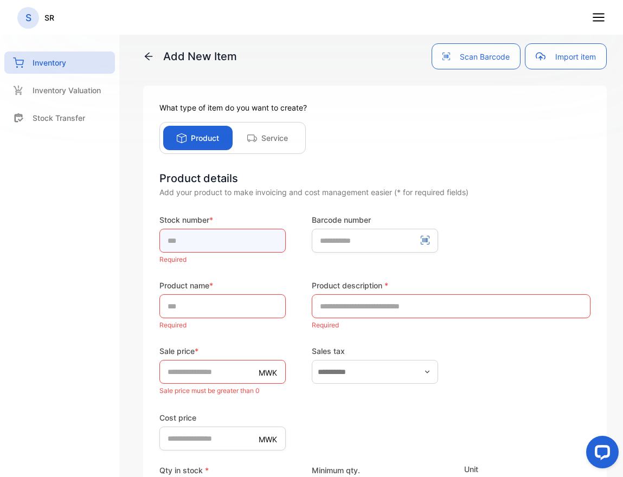
click at [220, 241] on input "text" at bounding box center [222, 241] width 126 height 24
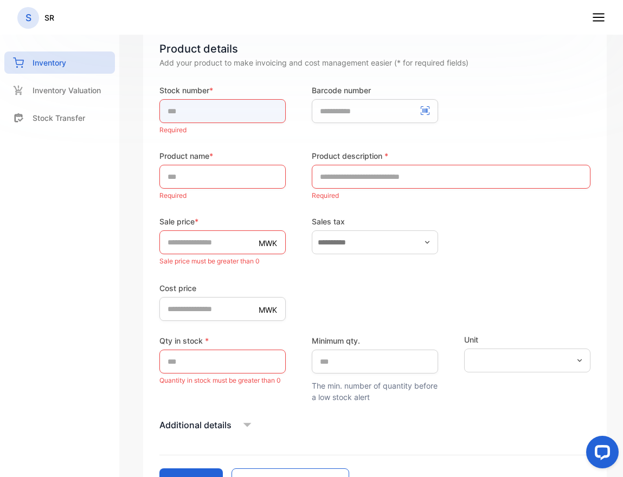
scroll to position [224, 0]
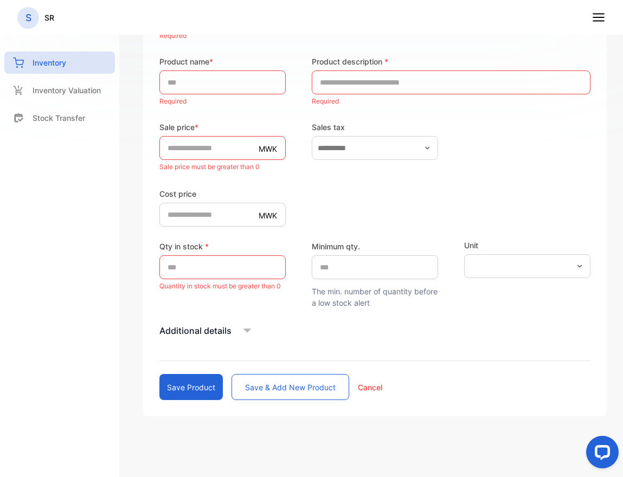
click at [234, 113] on form "Stock number * Required Barcode number Product name * Required Product descript…" at bounding box center [374, 195] width 431 height 410
click at [251, 132] on label "Sale price *" at bounding box center [222, 126] width 126 height 11
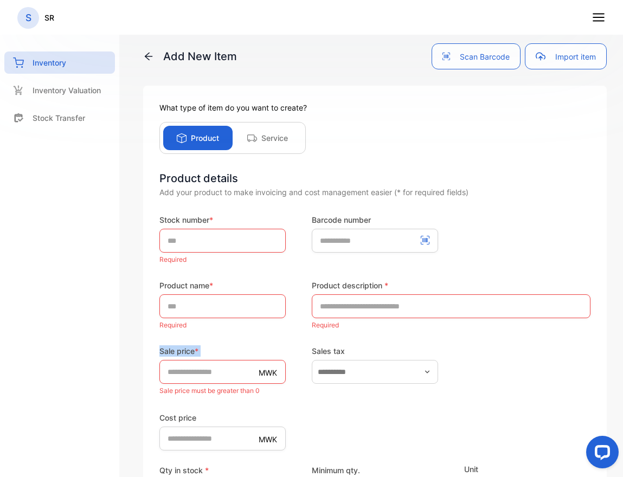
scroll to position [1, 0]
click at [265, 242] on input "text" at bounding box center [222, 240] width 126 height 24
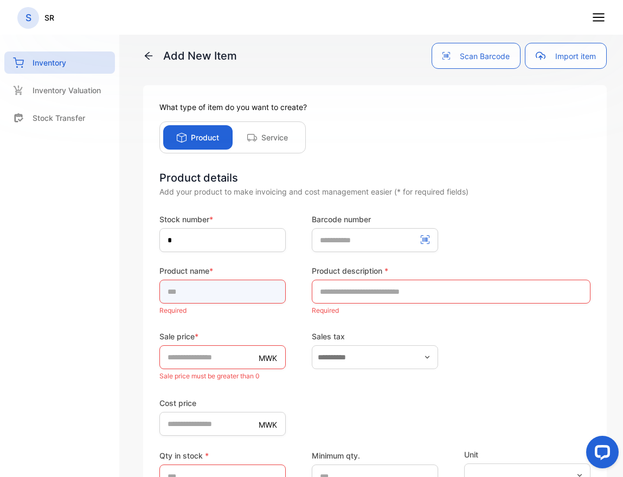
click at [222, 303] on input "text" at bounding box center [222, 292] width 126 height 24
click at [196, 209] on div "Product details Add your product to make invoicing and cost management easier (…" at bounding box center [374, 390] width 431 height 440
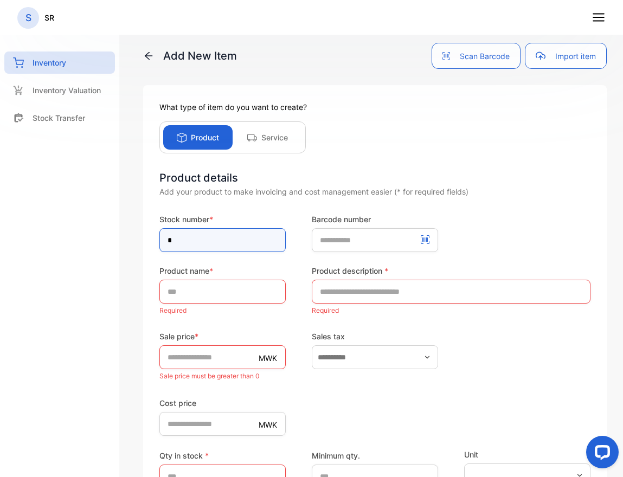
click at [194, 239] on input "*" at bounding box center [222, 240] width 126 height 24
type input "*"
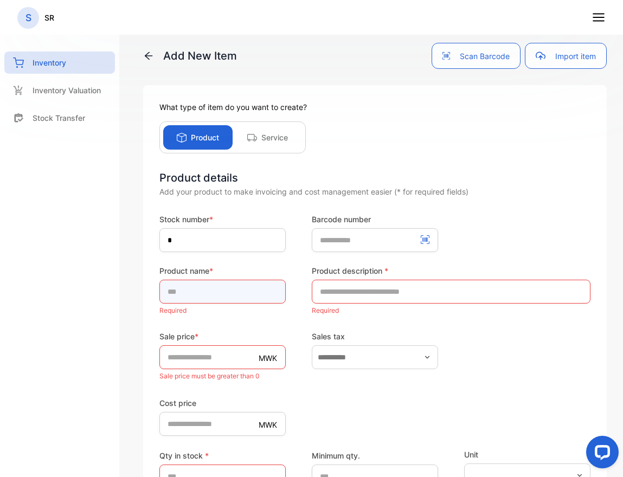
click at [209, 294] on input "text" at bounding box center [222, 292] width 126 height 24
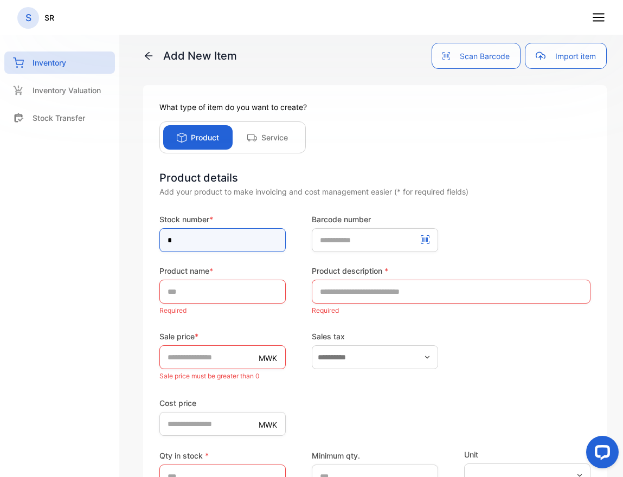
click at [211, 241] on input "*" at bounding box center [222, 240] width 126 height 24
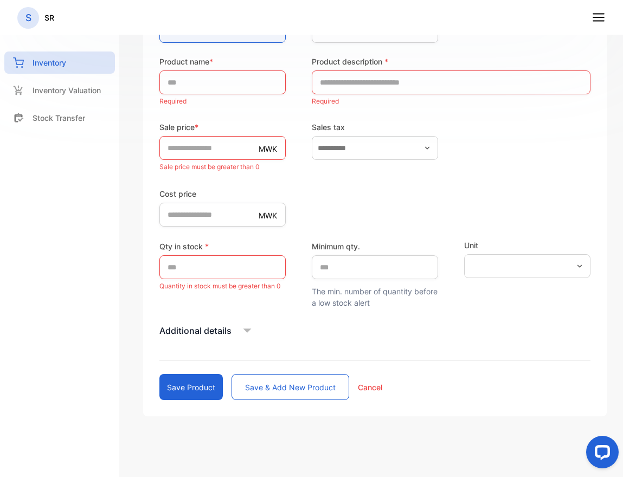
scroll to position [0, 0]
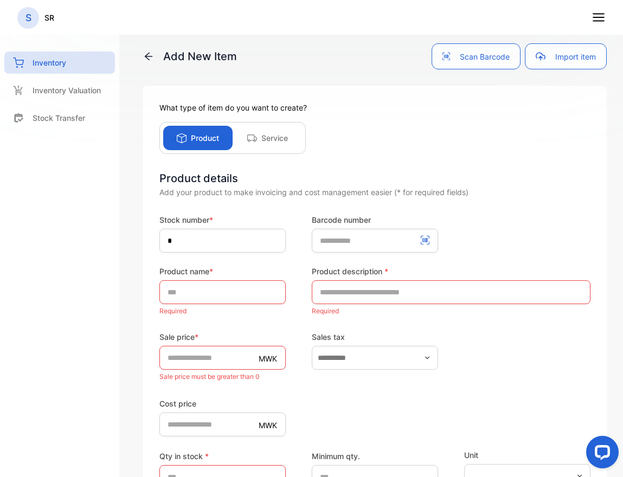
click at [27, 13] on p "S" at bounding box center [28, 18] width 6 height 14
click at [592, 23] on icon at bounding box center [598, 17] width 14 height 14
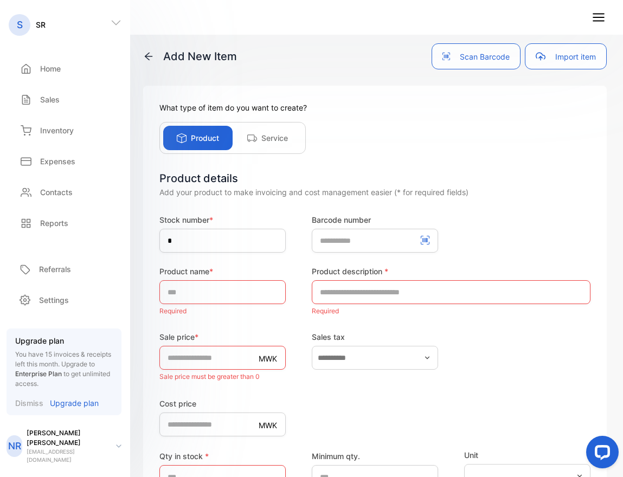
click at [59, 448] on p "[PERSON_NAME]" at bounding box center [67, 438] width 81 height 20
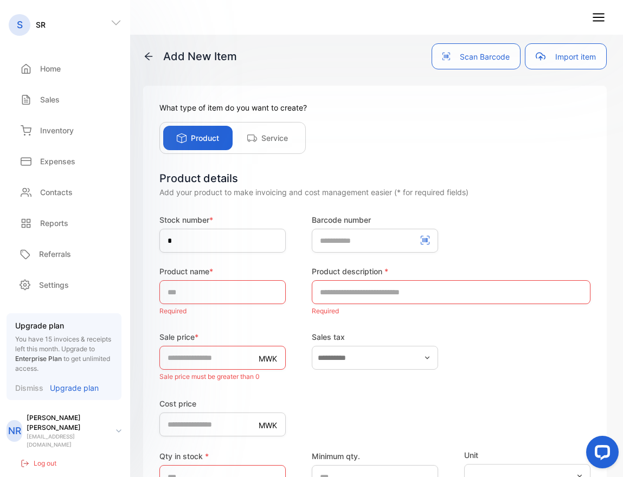
click at [67, 418] on div "NR [PERSON_NAME] [EMAIL_ADDRESS][DOMAIN_NAME]" at bounding box center [61, 431] width 109 height 36
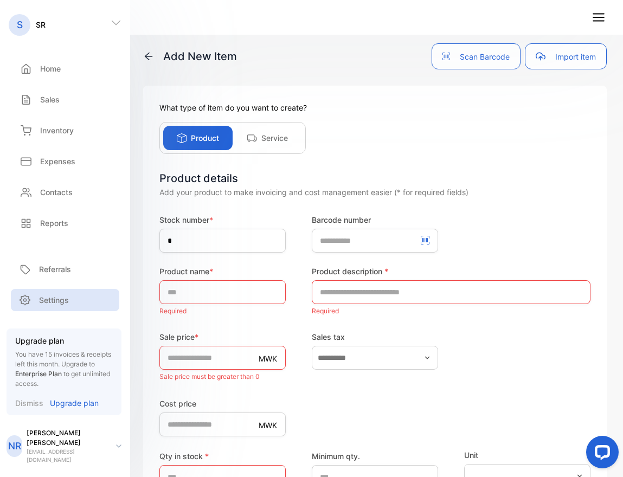
click at [55, 311] on div "Settings" at bounding box center [65, 300] width 108 height 22
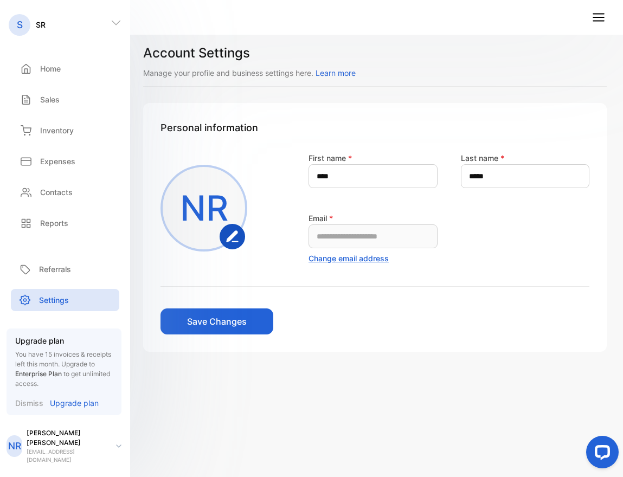
click at [46, 179] on div "Contacts Contacts" at bounding box center [65, 192] width 113 height 31
click at [42, 231] on div "Reports" at bounding box center [65, 223] width 113 height 22
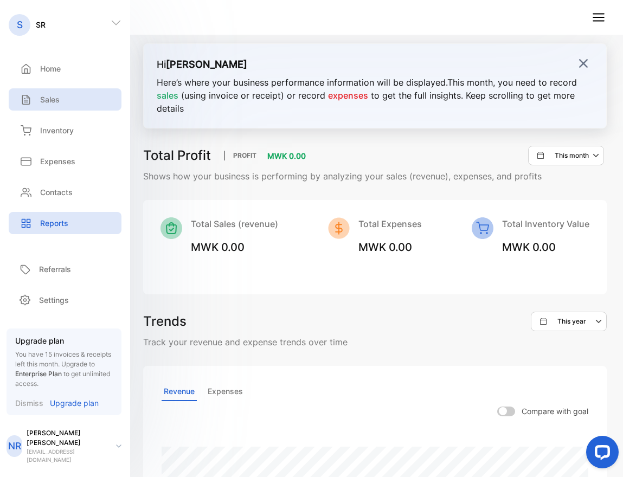
click at [48, 104] on p "Sales" at bounding box center [50, 99] width 20 height 11
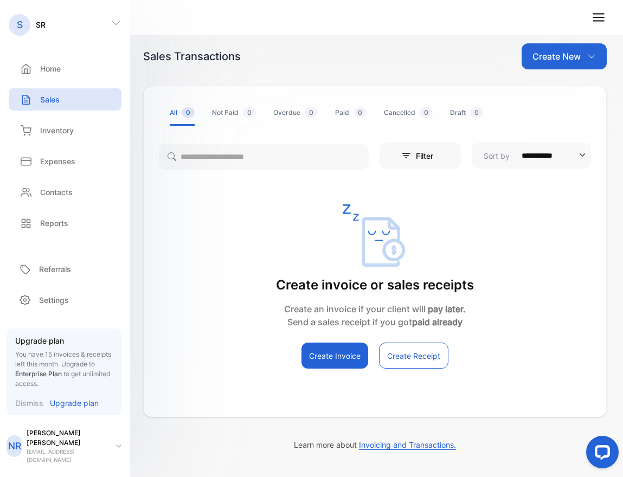
click at [344, 358] on button "Create Invoice" at bounding box center [334, 356] width 67 height 26
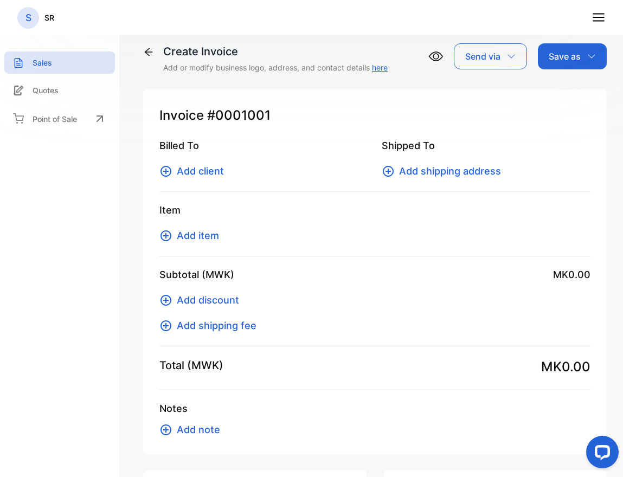
click at [185, 234] on span "Add item" at bounding box center [198, 235] width 42 height 15
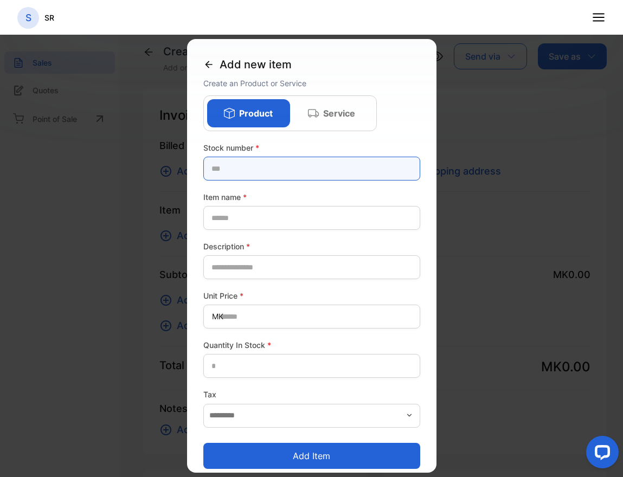
click at [255, 176] on number-inputstocknumber "text" at bounding box center [311, 169] width 217 height 24
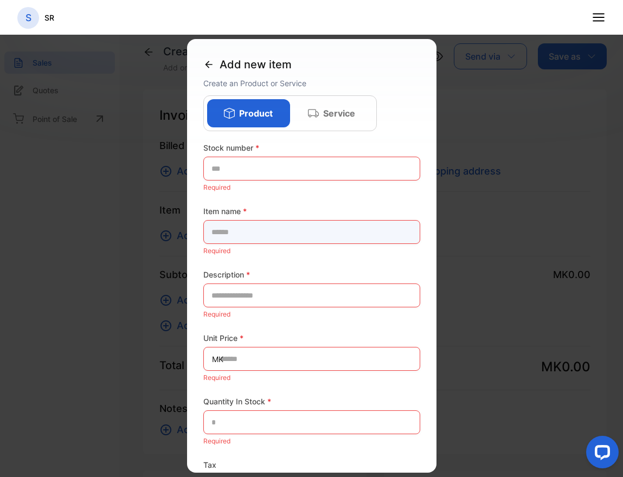
click at [254, 220] on div "Item name * Required" at bounding box center [311, 231] width 217 height 53
click at [254, 234] on name-inputproductname "text" at bounding box center [311, 232] width 217 height 24
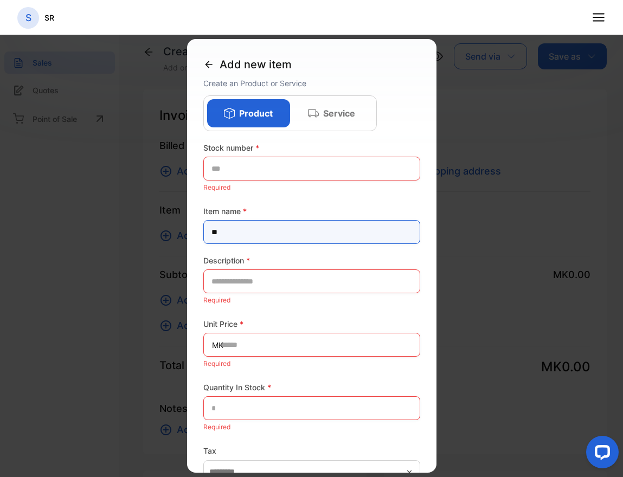
type name-inputproductname "*"
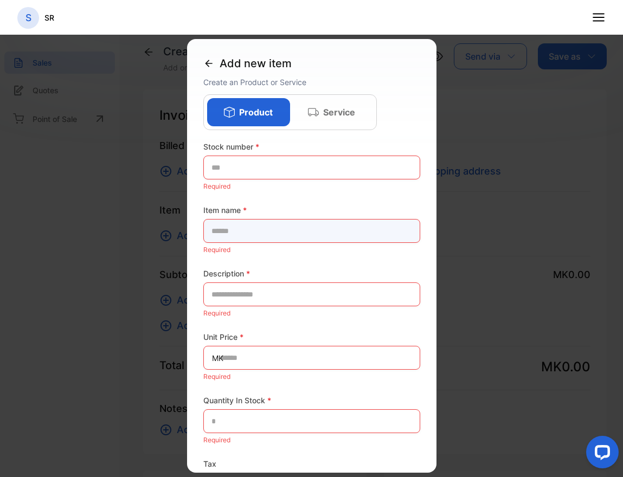
scroll to position [3, 0]
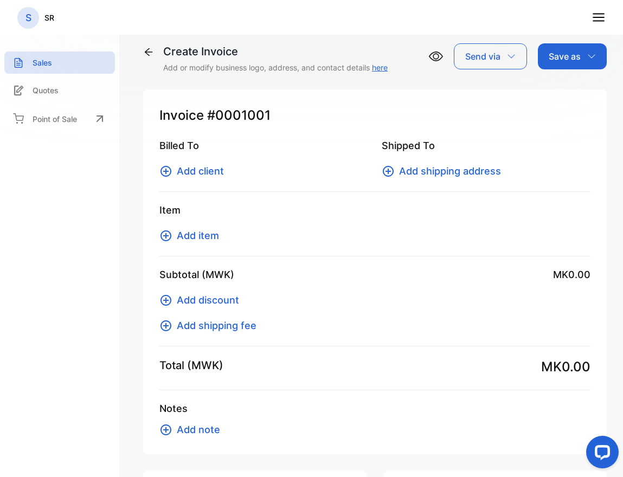
click at [204, 227] on div "Item Add item" at bounding box center [374, 230] width 431 height 54
click at [204, 233] on span "Add item" at bounding box center [198, 235] width 42 height 15
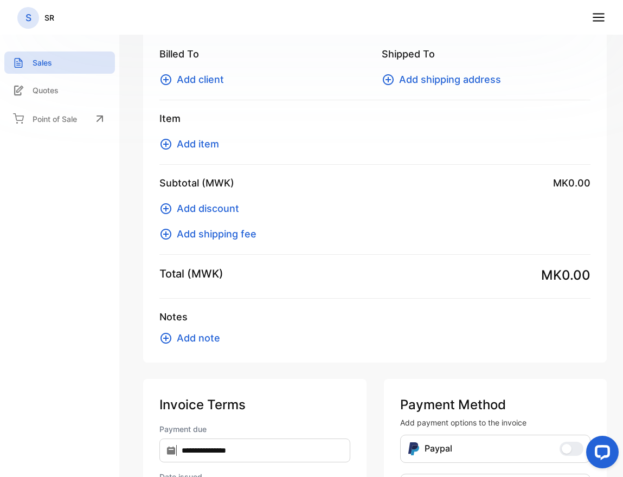
scroll to position [0, 0]
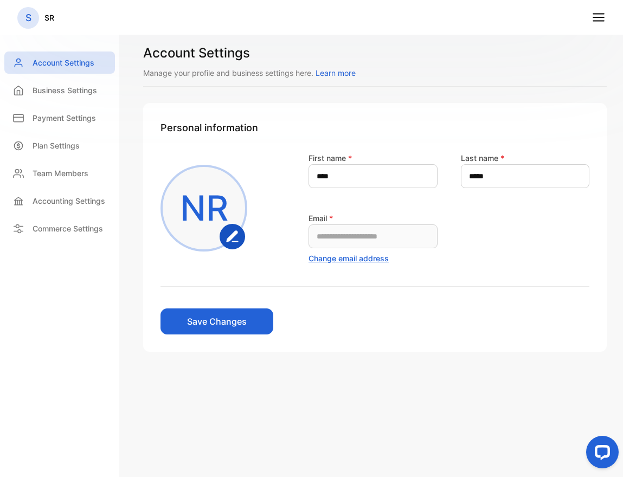
click at [26, 16] on p "S" at bounding box center [28, 18] width 6 height 14
click at [597, 1] on nav "S SR" at bounding box center [311, 17] width 623 height 35
click at [597, 17] on line at bounding box center [598, 17] width 11 height 0
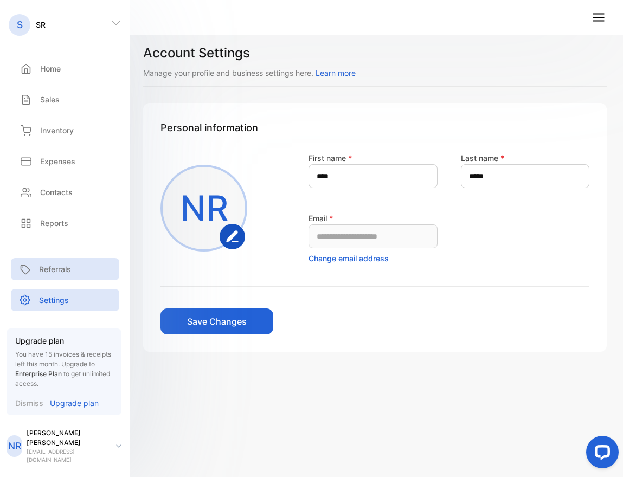
click at [51, 275] on p "Referrals" at bounding box center [55, 268] width 32 height 11
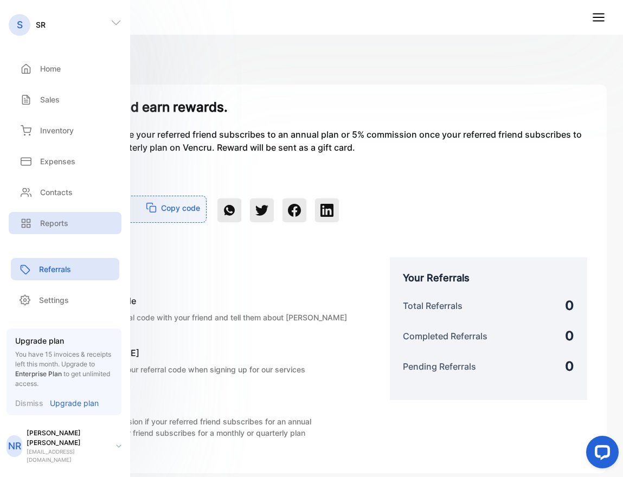
click at [43, 226] on p "Reports" at bounding box center [54, 222] width 28 height 11
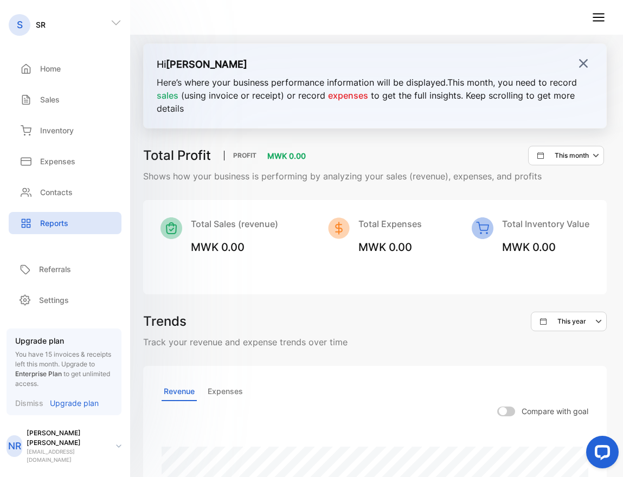
click at [332, 325] on div "Trends This year" at bounding box center [374, 322] width 463 height 20
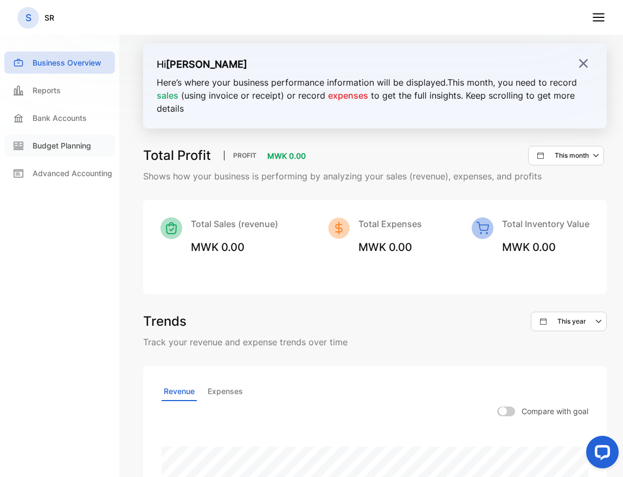
click at [56, 156] on div "Budget Planning" at bounding box center [59, 145] width 111 height 22
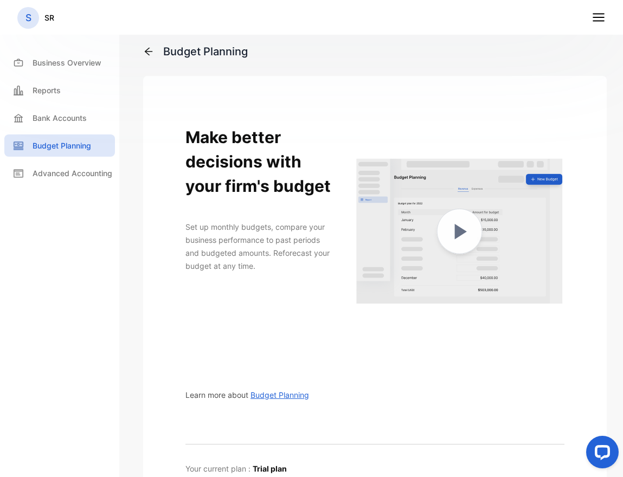
click at [592, 15] on icon at bounding box center [598, 17] width 14 height 14
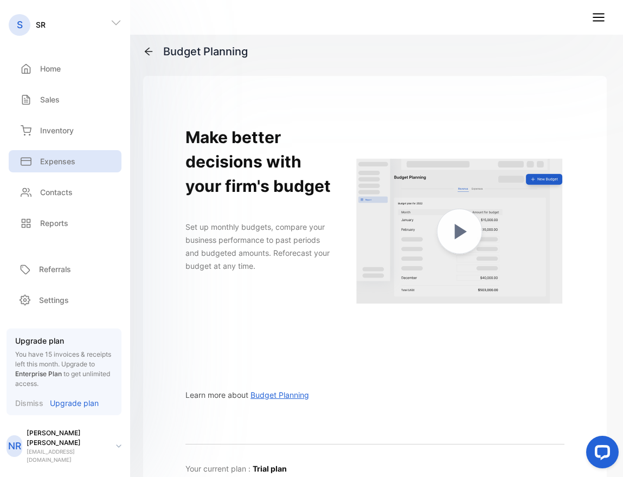
click at [63, 156] on p "Expenses" at bounding box center [57, 161] width 35 height 11
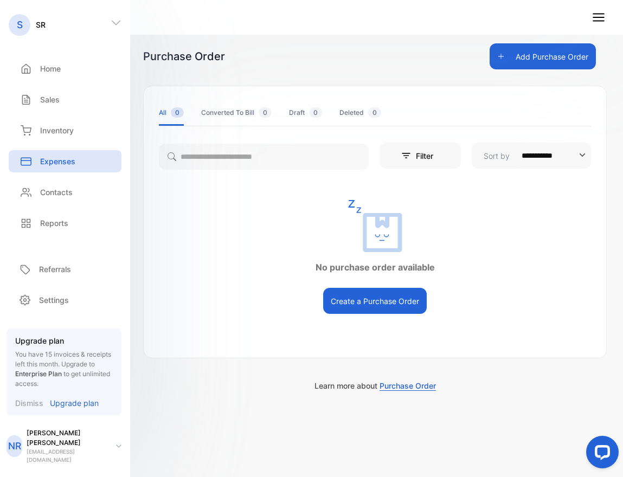
click at [67, 148] on div "Expenses Expenses" at bounding box center [65, 161] width 113 height 31
click at [78, 138] on div "Inventory" at bounding box center [65, 130] width 113 height 22
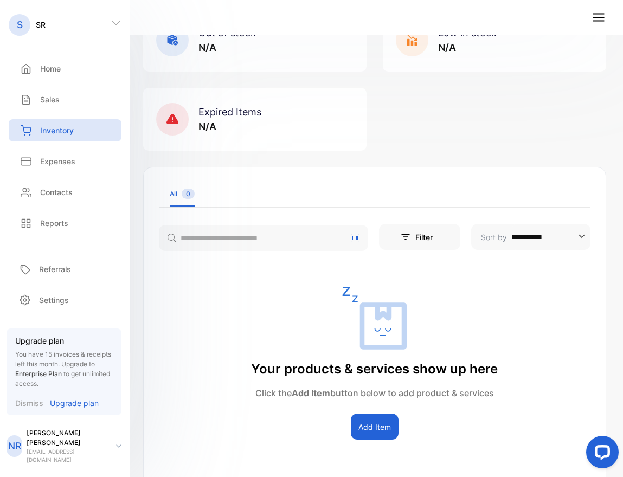
scroll to position [181, 0]
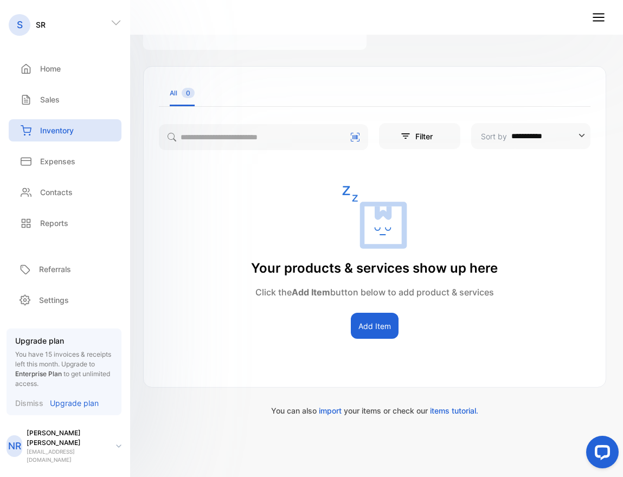
click at [375, 319] on button "Add Item" at bounding box center [375, 326] width 48 height 26
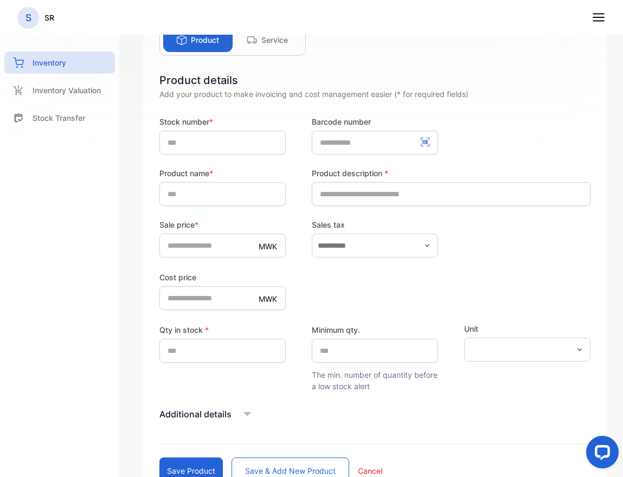
scroll to position [106, 0]
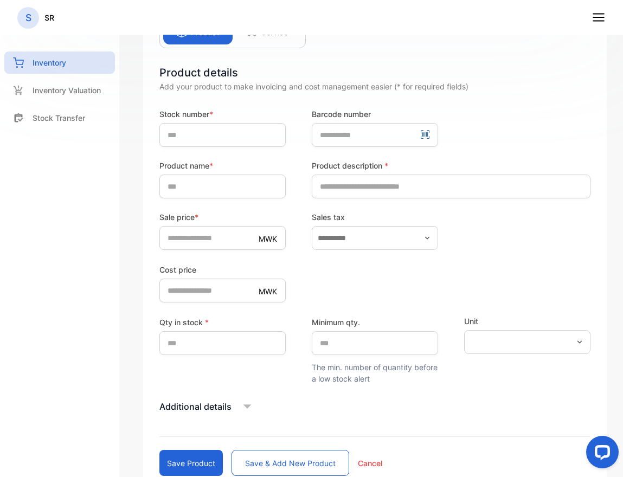
click at [271, 46] on div "Product Service" at bounding box center [232, 32] width 146 height 32
click at [270, 75] on div "Product details" at bounding box center [374, 73] width 431 height 16
click at [227, 83] on div "Add your product to make invoicing and cost management easier (* for required f…" at bounding box center [374, 86] width 431 height 11
click at [267, 31] on nav "S SR" at bounding box center [311, 17] width 623 height 35
click at [261, 38] on div "Service" at bounding box center [267, 32] width 69 height 24
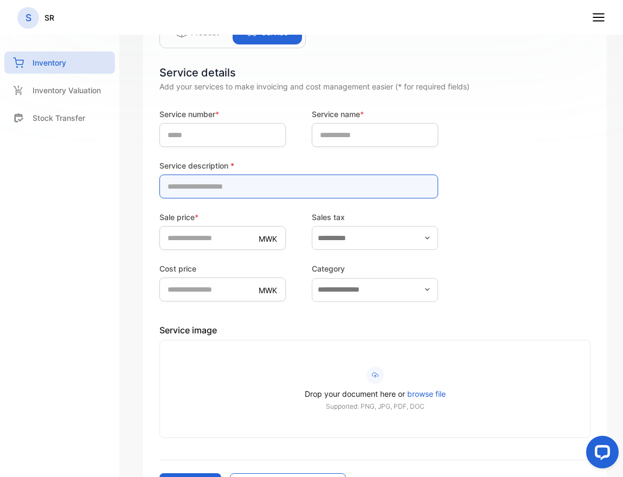
click at [217, 181] on description-inputdescription "text" at bounding box center [298, 187] width 279 height 24
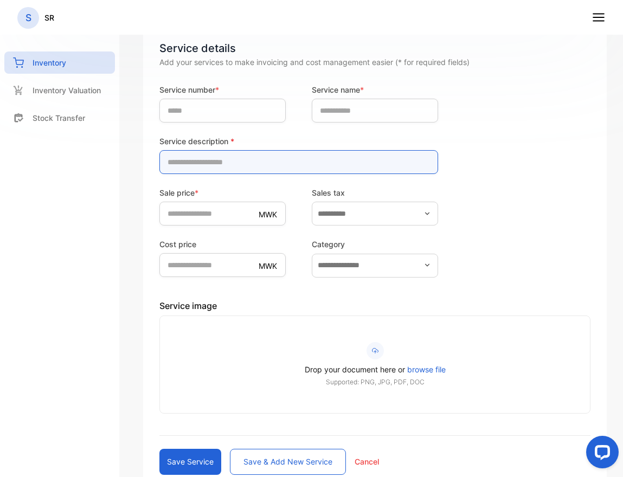
scroll to position [132, 0]
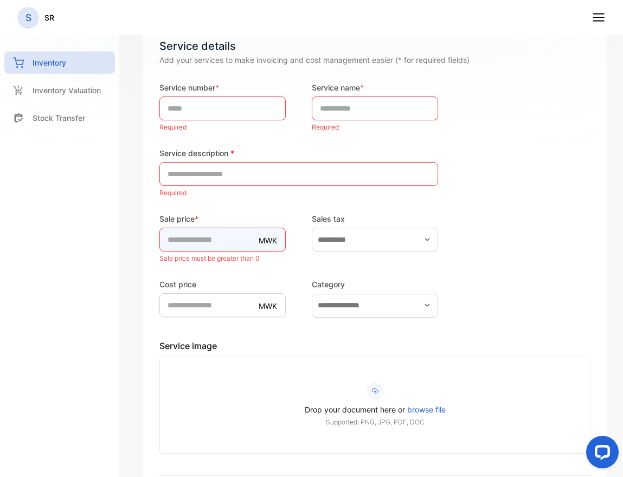
click at [239, 218] on div "Sale price * MWK * Sale price must be greater than 0" at bounding box center [222, 239] width 126 height 53
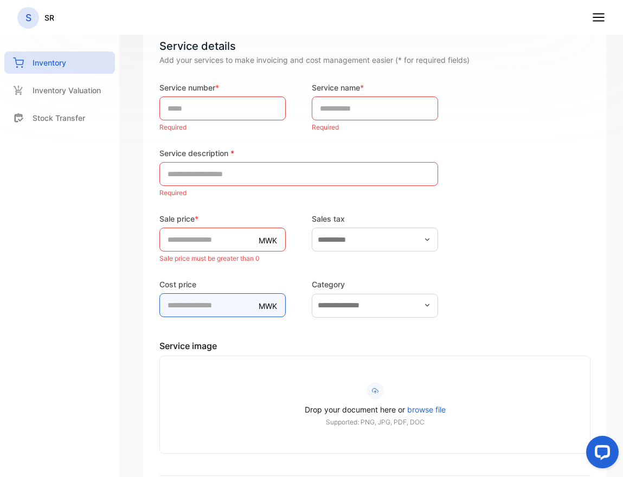
click at [218, 315] on price-inputcostofitem "*" at bounding box center [222, 305] width 126 height 24
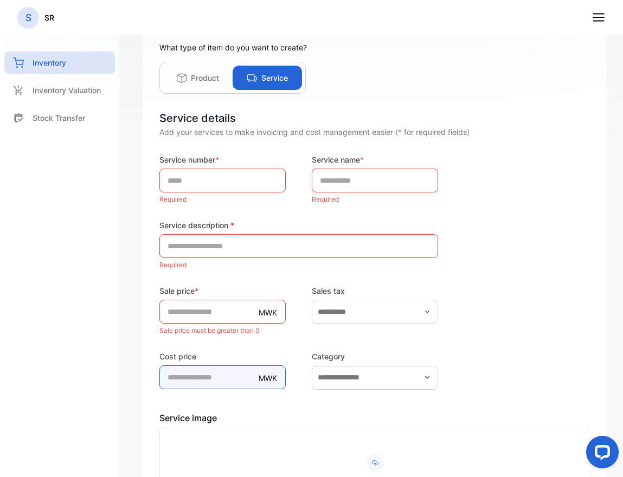
scroll to position [0, 0]
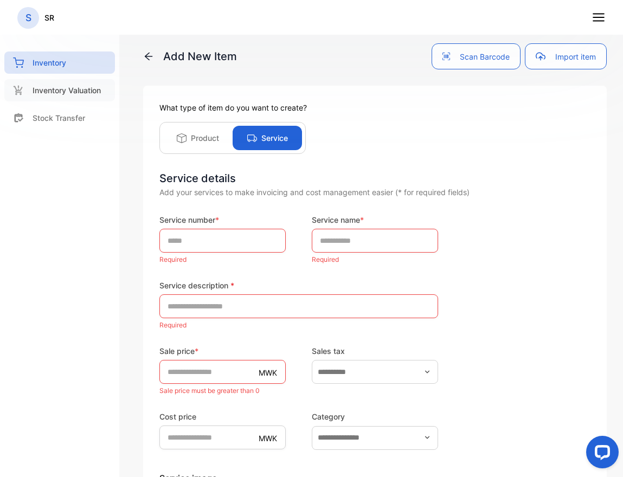
click at [93, 93] on p "Inventory Valuation" at bounding box center [67, 90] width 68 height 11
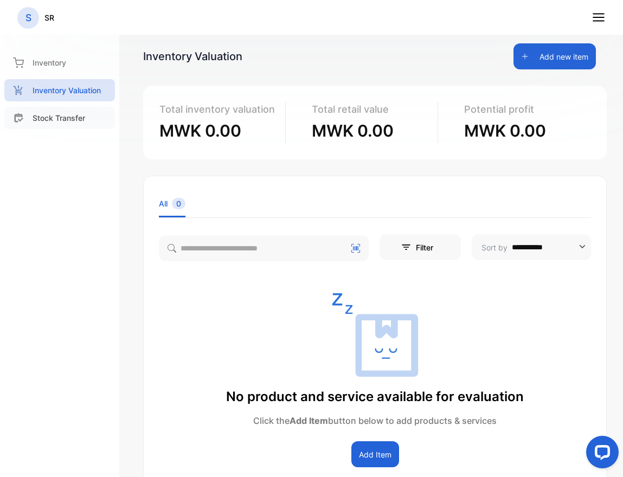
click at [74, 112] on p "Stock Transfer" at bounding box center [59, 117] width 53 height 11
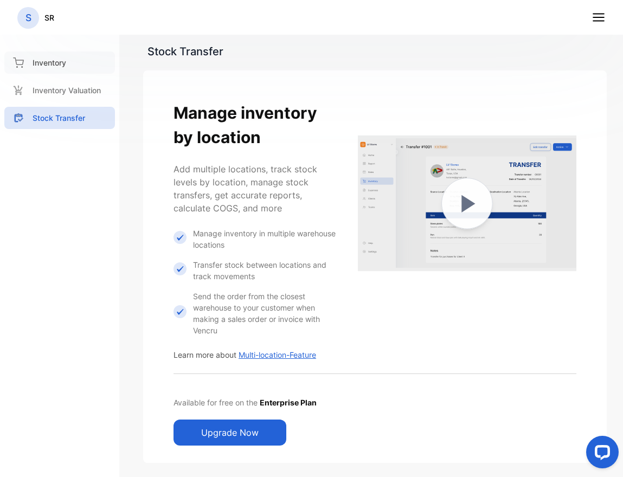
click at [51, 54] on div "Inventory" at bounding box center [59, 62] width 111 height 22
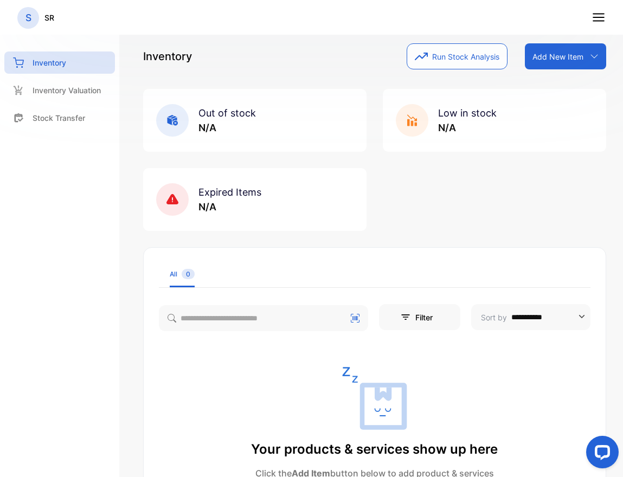
click at [555, 63] on div "Add New Item" at bounding box center [565, 56] width 81 height 26
click at [537, 78] on icon at bounding box center [535, 80] width 7 height 7
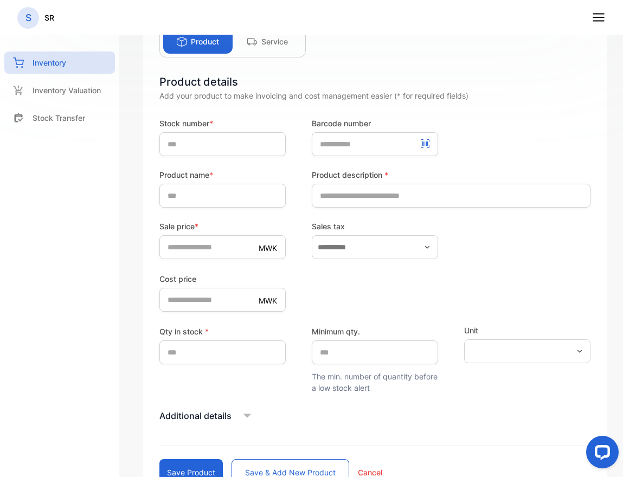
scroll to position [96, 0]
click at [44, 241] on div "inventory Inventory Inventory Valuation Stock Transfer" at bounding box center [59, 238] width 119 height 477
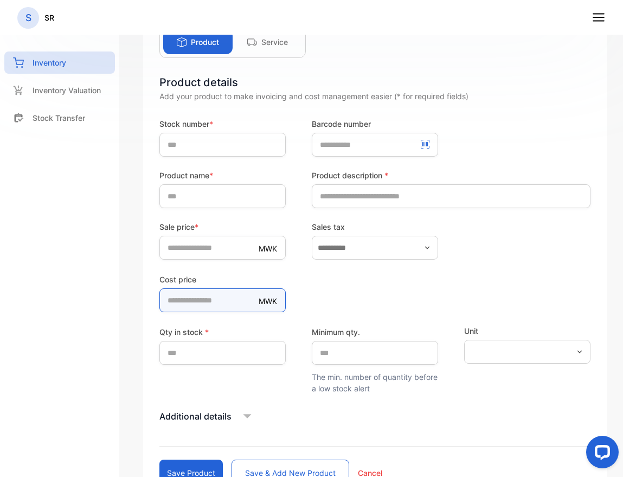
click at [192, 305] on price-inputcostofitem "*" at bounding box center [222, 300] width 126 height 24
type price-inputcostofitem "****"
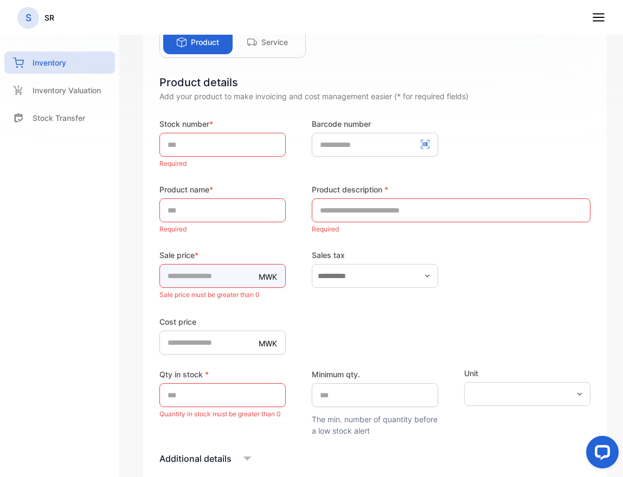
click at [217, 240] on form "Stock number * Required Barcode number Product name * Required Product descript…" at bounding box center [374, 323] width 431 height 410
click at [195, 269] on input "*" at bounding box center [222, 276] width 126 height 24
type input "****"
click at [197, 153] on input "text" at bounding box center [222, 145] width 126 height 24
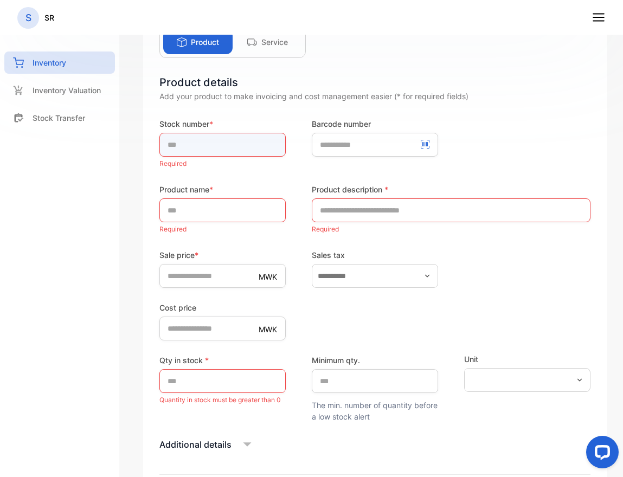
type input "*"
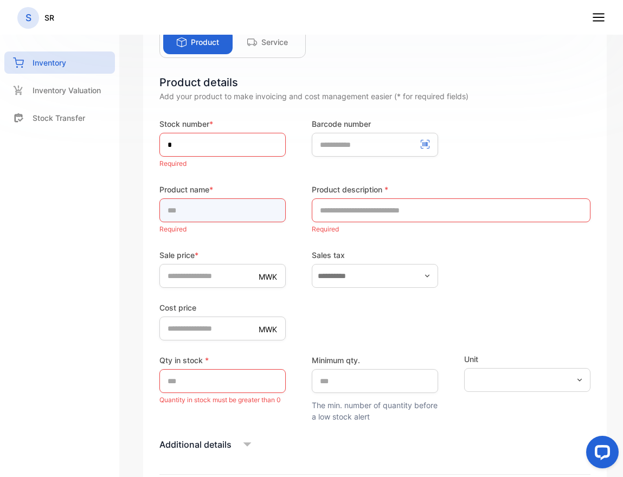
click at [189, 207] on input "text" at bounding box center [222, 210] width 126 height 24
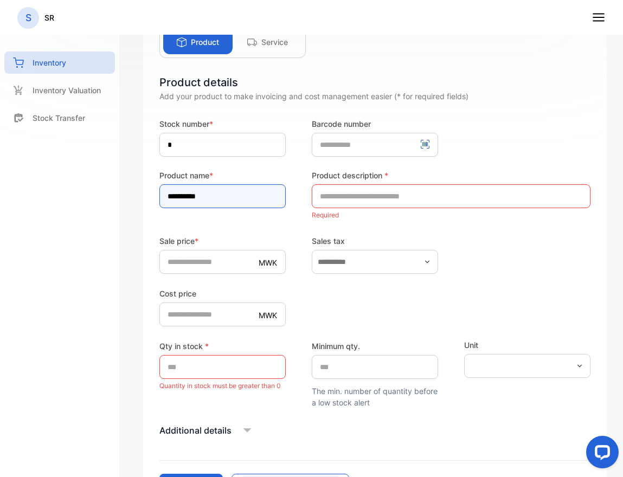
click at [192, 196] on input "**********" at bounding box center [222, 196] width 126 height 24
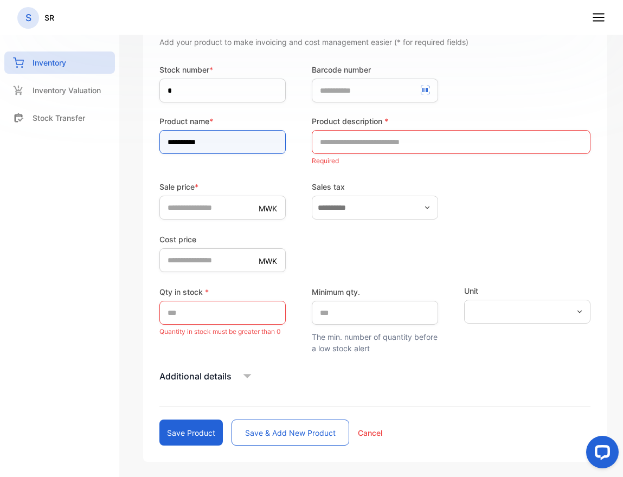
scroll to position [154, 0]
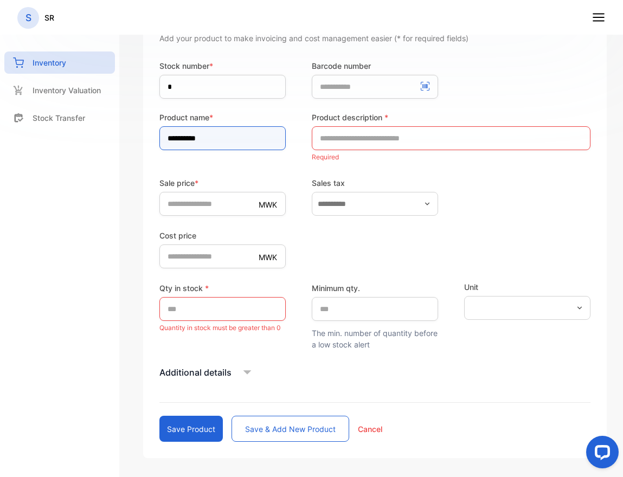
type input "**********"
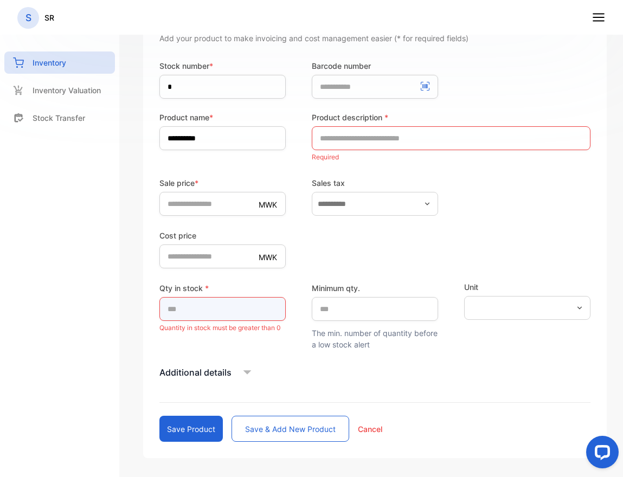
click at [196, 302] on input "*" at bounding box center [222, 309] width 126 height 24
type input "*"
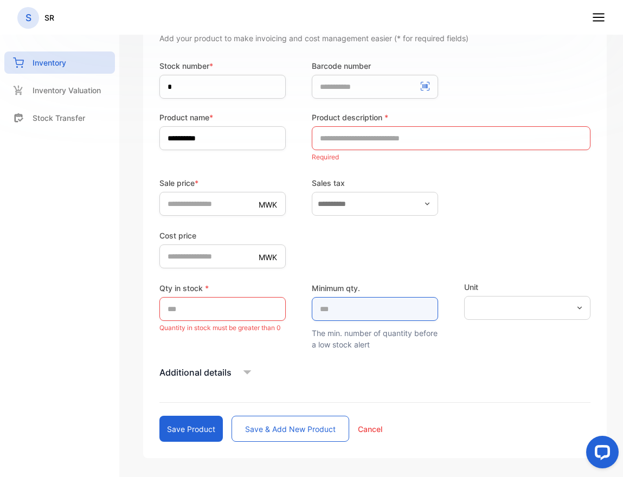
click at [333, 312] on qty\ "*" at bounding box center [375, 309] width 126 height 24
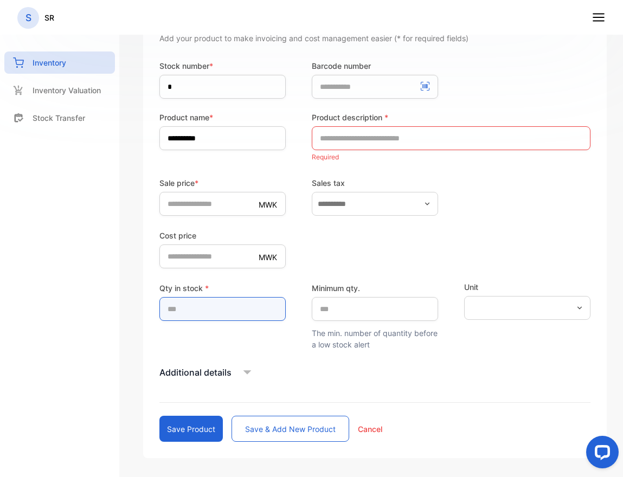
click at [229, 307] on input "*" at bounding box center [222, 309] width 126 height 24
click at [379, 289] on label "Minimum qty." at bounding box center [375, 287] width 126 height 11
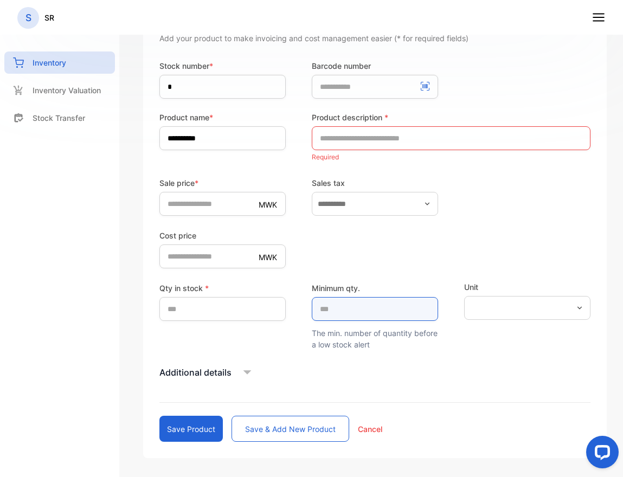
click at [363, 318] on qty\ "*" at bounding box center [375, 309] width 126 height 24
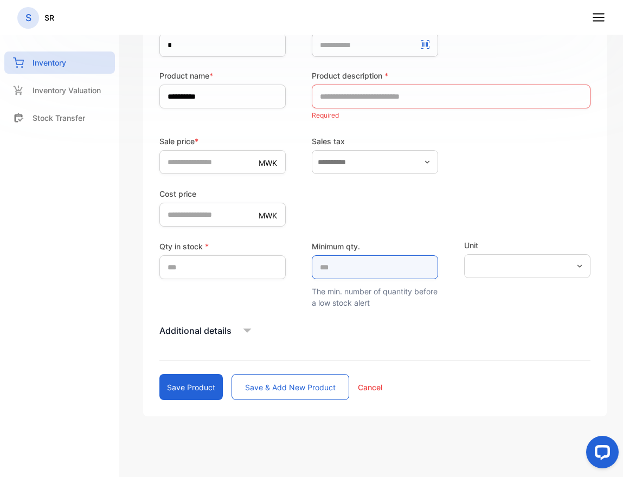
type qty\ "**"
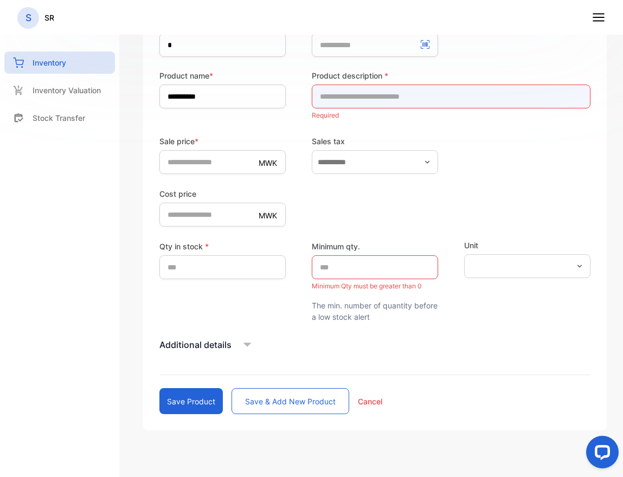
click at [412, 92] on input "text" at bounding box center [451, 97] width 279 height 24
type input "**********"
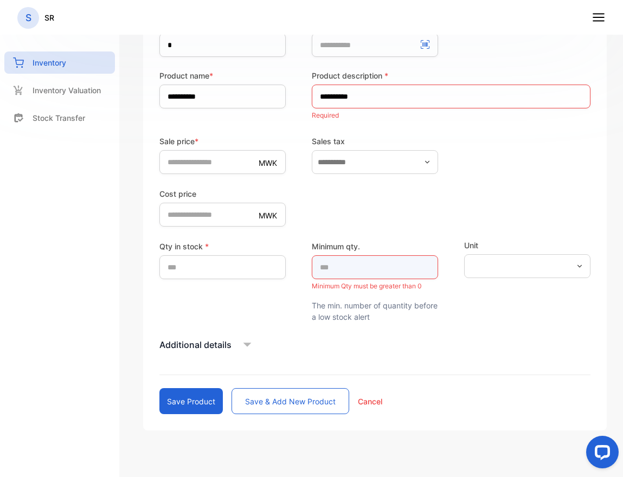
click at [382, 273] on div "Minimum qty. ** Minimum Qty must be greater than 0" at bounding box center [375, 267] width 126 height 53
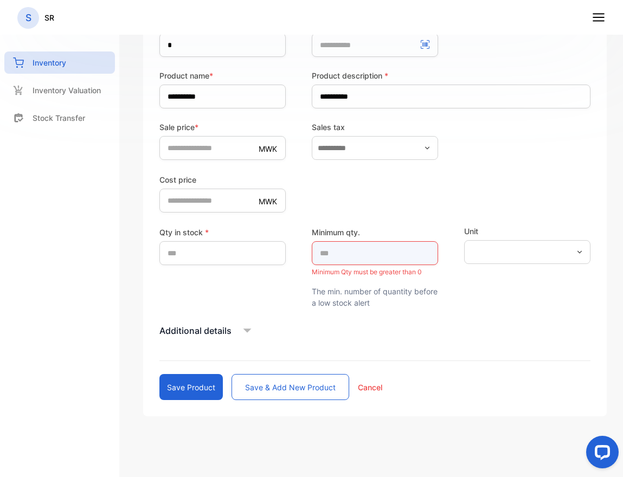
type qty\ "*"
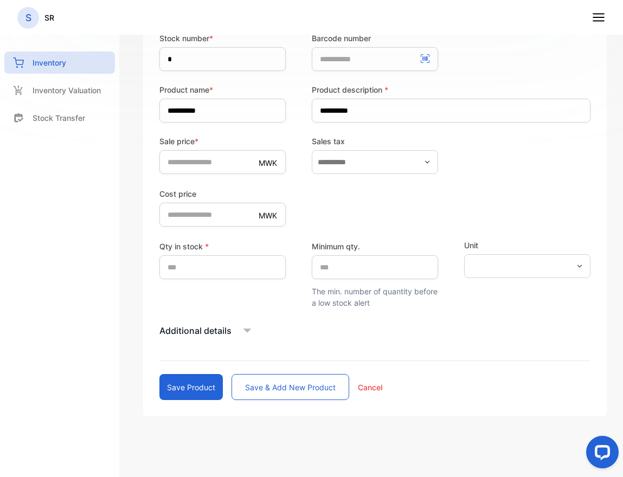
click at [269, 334] on div "Additional details" at bounding box center [374, 331] width 431 height 16
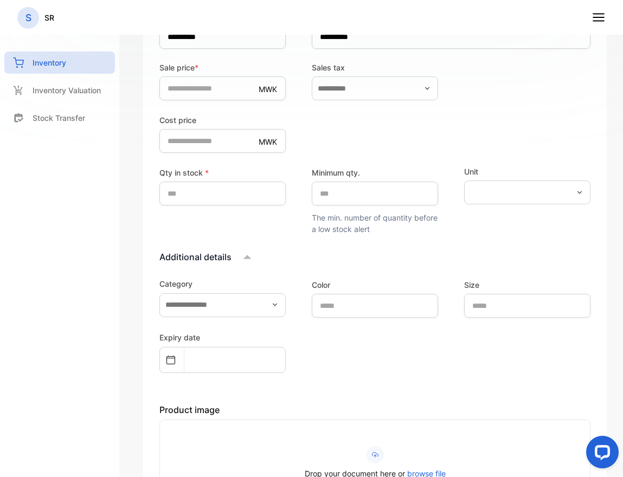
scroll to position [270, 0]
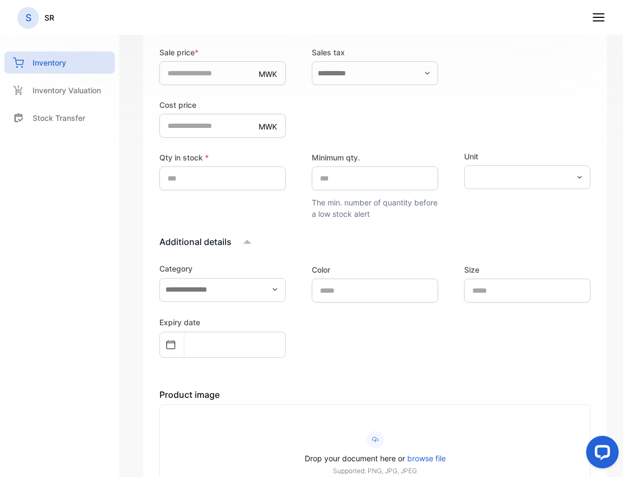
click at [272, 291] on icon "button" at bounding box center [274, 289] width 9 height 9
click at [228, 348] on p "Add new category" at bounding box center [216, 343] width 66 height 11
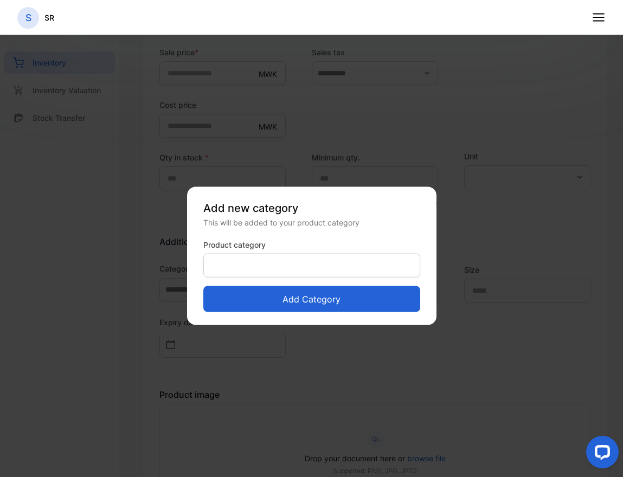
click at [259, 281] on div "Add category" at bounding box center [311, 295] width 217 height 35
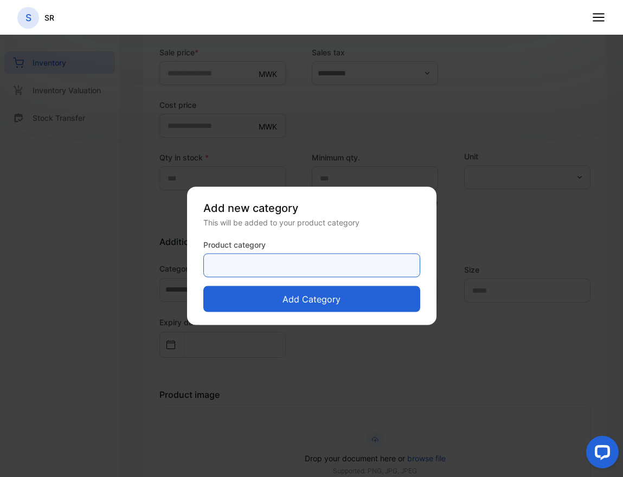
click at [276, 268] on category-inputproductcategory "text" at bounding box center [311, 266] width 217 height 24
type category-inputproductcategory "****"
click button "Add category" at bounding box center [311, 299] width 217 height 26
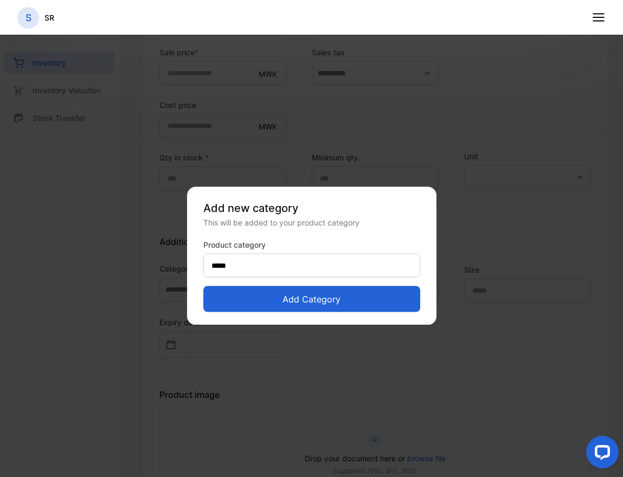
type input "****"
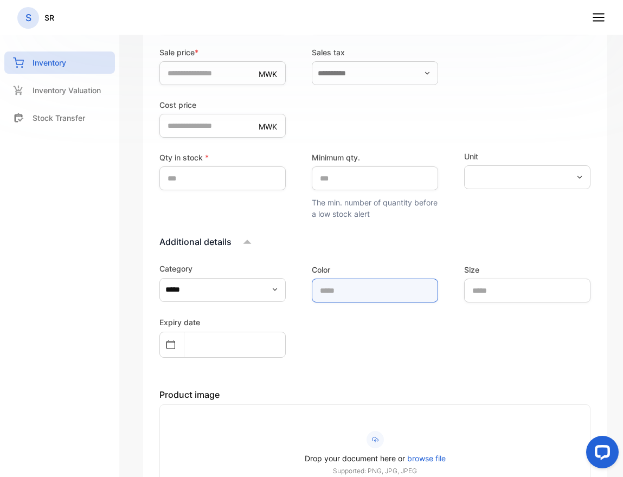
click at [360, 287] on input "text" at bounding box center [375, 291] width 126 height 24
type input "*"
type input "*****"
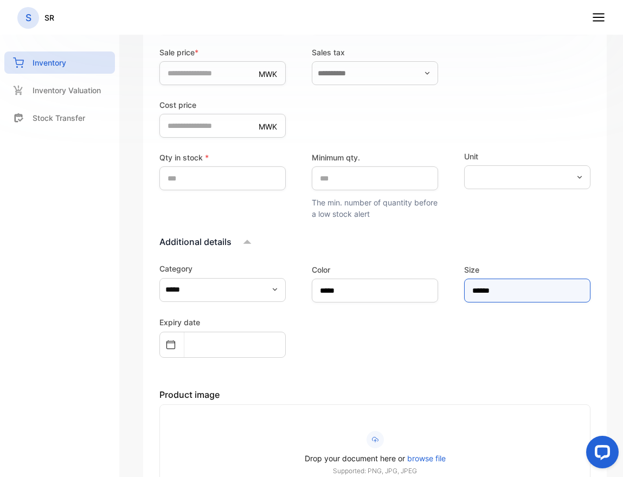
type input "******"
click at [212, 333] on input "text" at bounding box center [228, 344] width 89 height 24
select select "*"
select select "****"
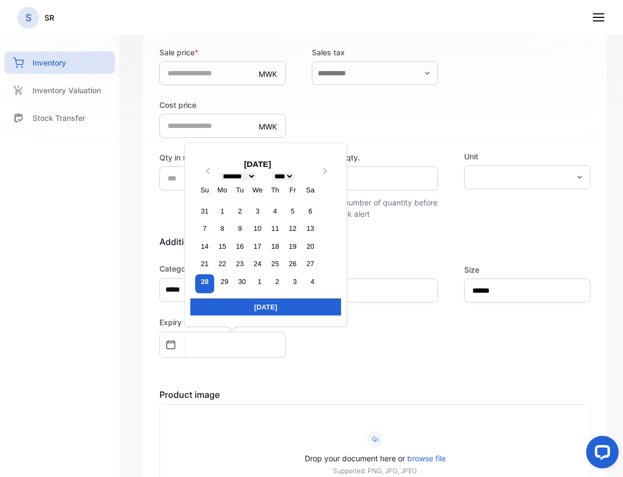
click at [301, 355] on div "Expiry date Previous Month Next Month [DATE] ******* ******** ***** ***** *** *…" at bounding box center [374, 336] width 431 height 42
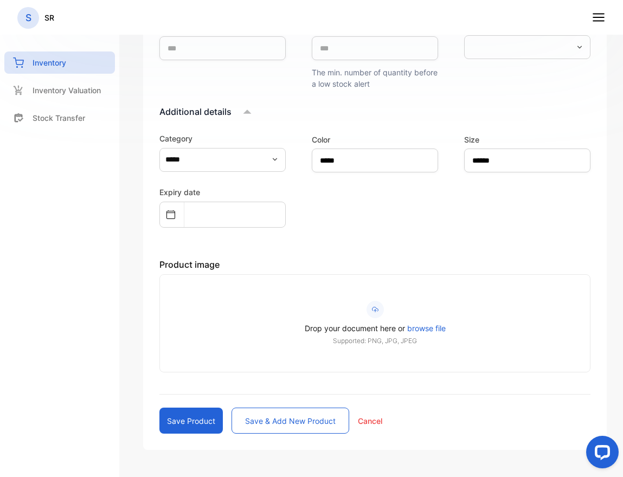
scroll to position [434, 0]
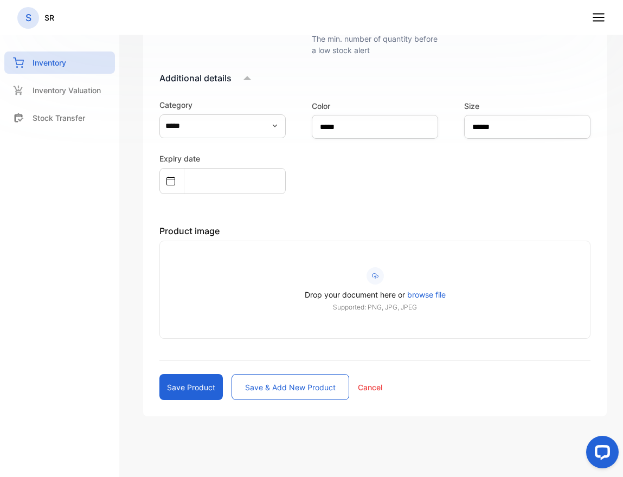
click at [203, 390] on button "Save product" at bounding box center [190, 387] width 63 height 26
type input "*"
type price-inputcostofitem "*"
type input "*"
type qty\ "*"
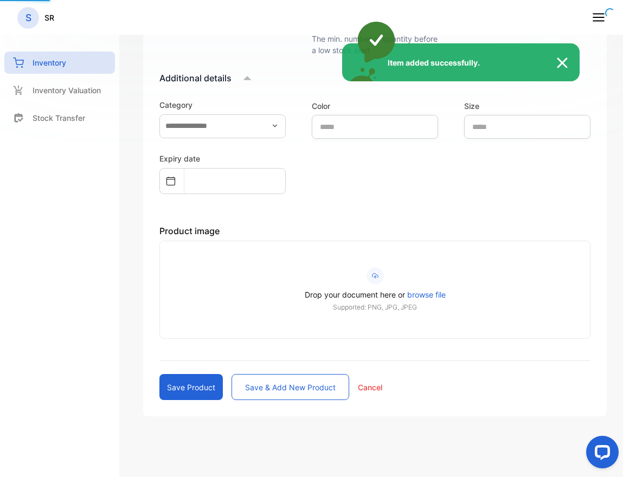
scroll to position [30, 0]
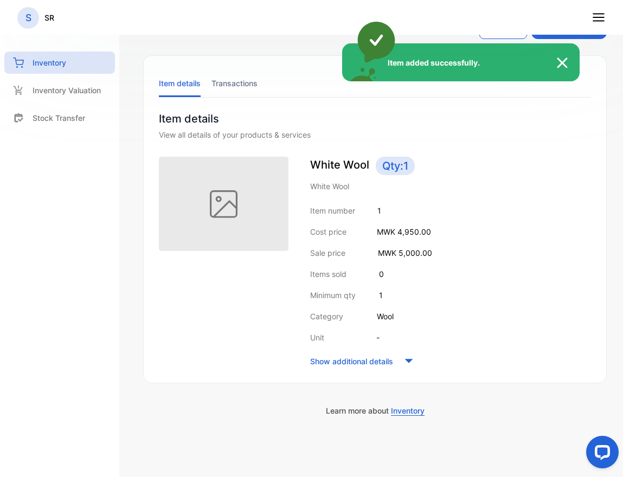
click at [564, 63] on div "Item details Transactions Item details View all details of your products & serv…" at bounding box center [374, 219] width 463 height 328
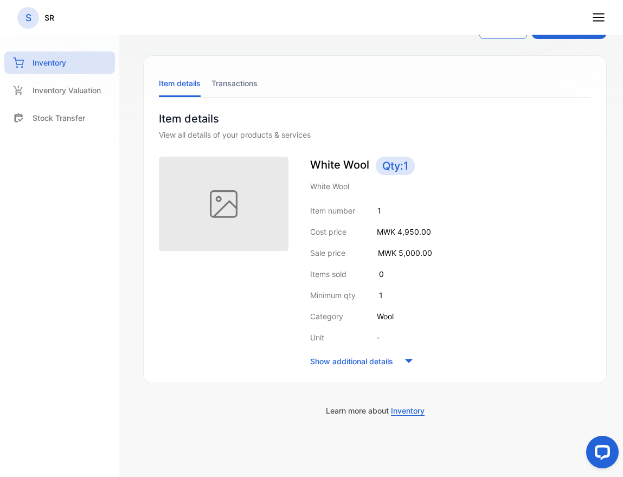
click at [248, 93] on li "Transactions" at bounding box center [234, 83] width 46 height 28
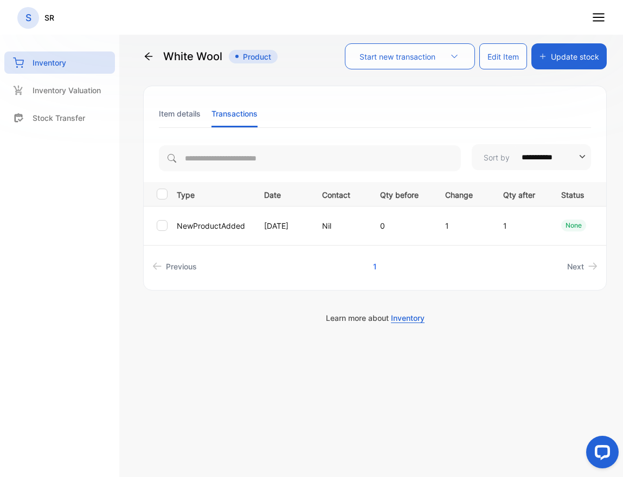
click at [175, 117] on li "Item details" at bounding box center [180, 114] width 42 height 28
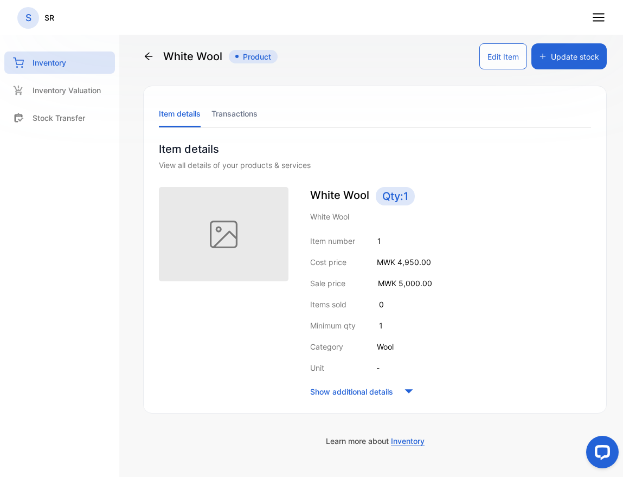
click at [412, 390] on icon at bounding box center [409, 391] width 8 height 4
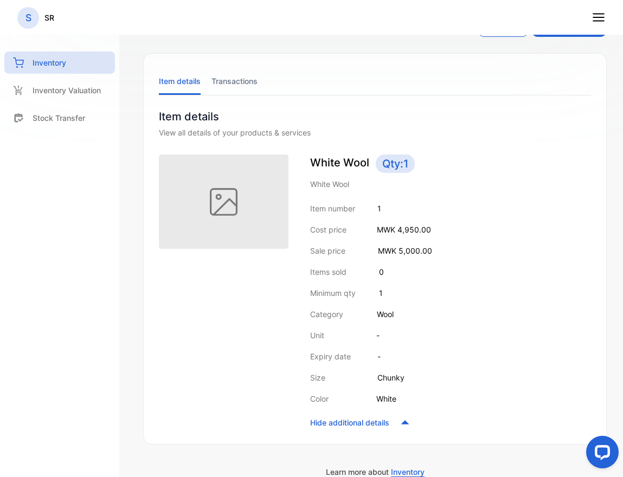
scroll to position [38, 0]
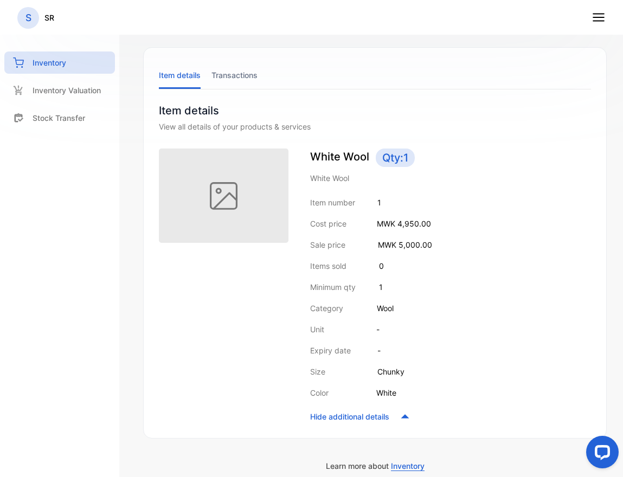
click at [409, 418] on icon at bounding box center [405, 416] width 16 height 16
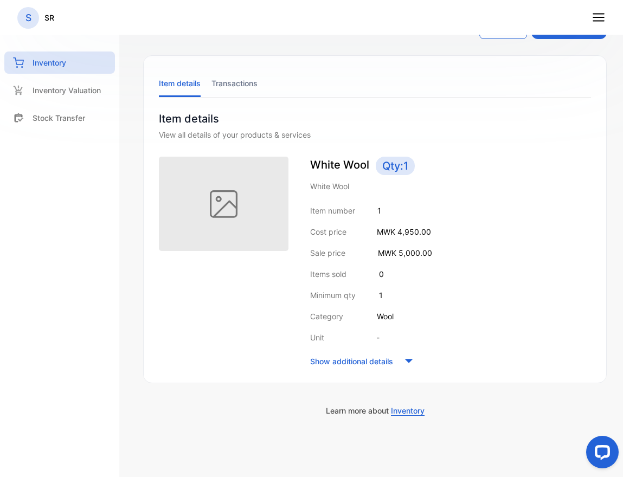
scroll to position [30, 0]
click at [270, 127] on div "Item details View all details of your products & services" at bounding box center [375, 126] width 432 height 30
click at [250, 137] on div "View all details of your products & services" at bounding box center [375, 134] width 432 height 11
click at [390, 169] on span "Qty: 1" at bounding box center [395, 166] width 39 height 18
click at [417, 358] on icon at bounding box center [409, 361] width 16 height 16
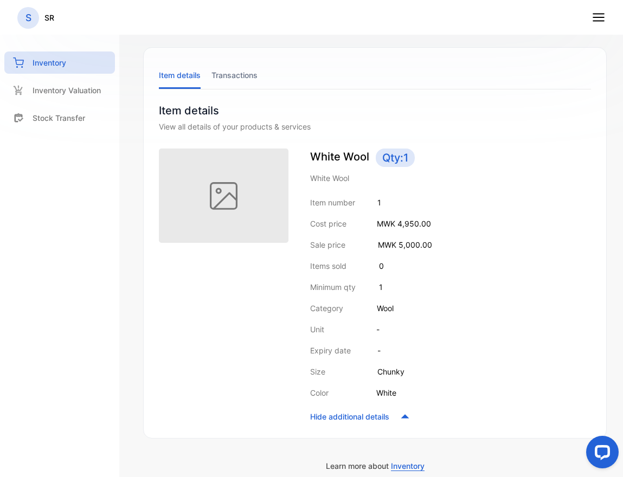
scroll to position [0, 0]
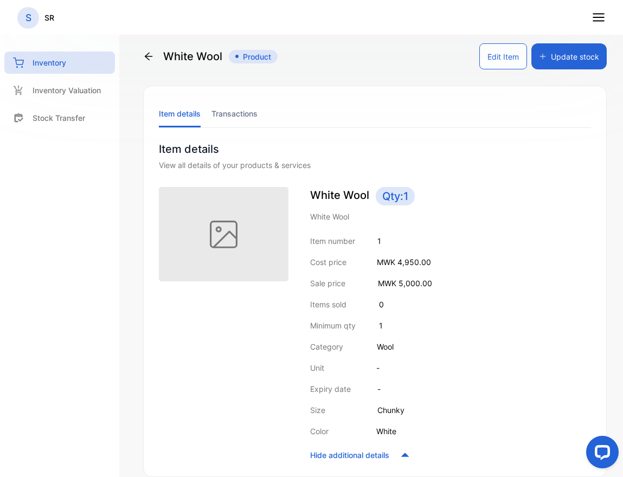
click at [502, 66] on button "Edit Item" at bounding box center [503, 56] width 48 height 26
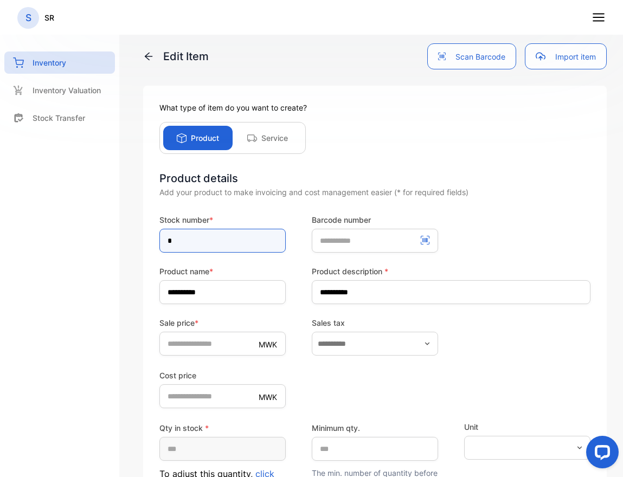
click at [224, 245] on input "*" at bounding box center [222, 241] width 126 height 24
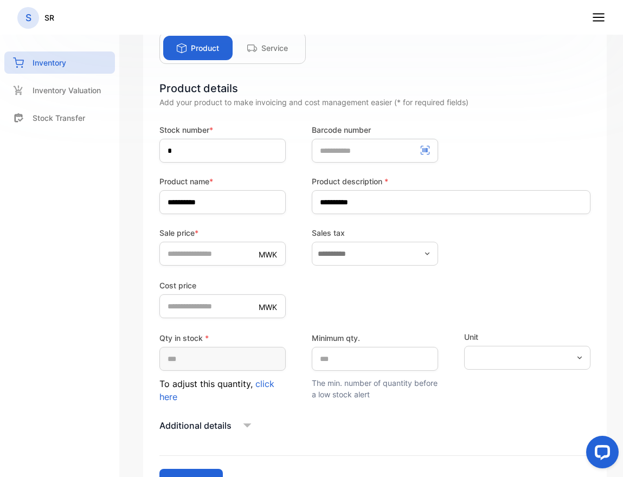
scroll to position [98, 0]
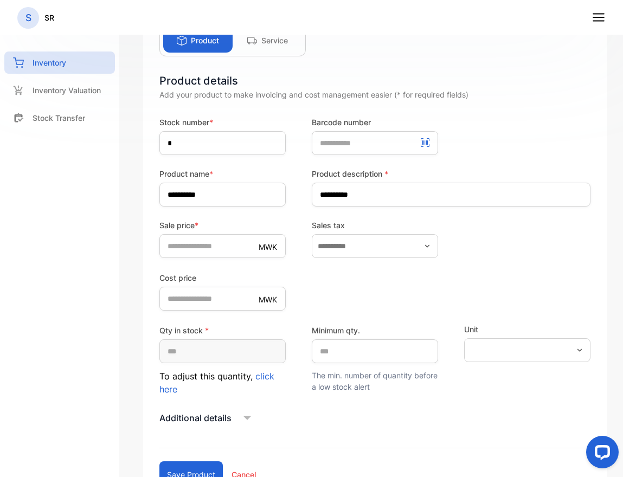
click at [261, 375] on span "click here" at bounding box center [216, 383] width 115 height 24
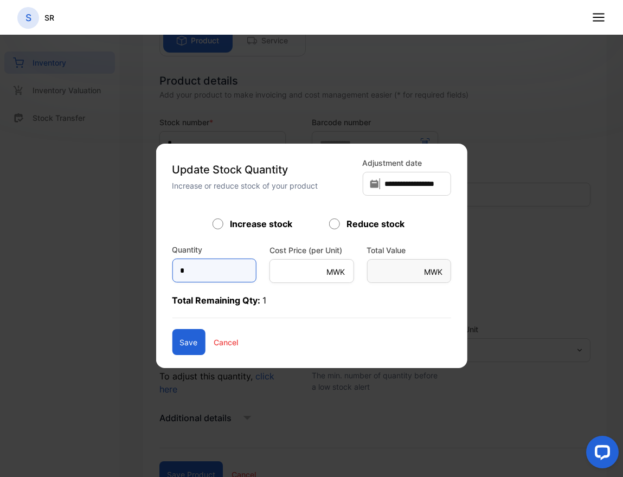
click at [225, 274] on input "*" at bounding box center [214, 271] width 85 height 24
type input "*"
type Value-inputsubject "****"
type input "*"
click at [189, 338] on button "Save" at bounding box center [188, 342] width 33 height 26
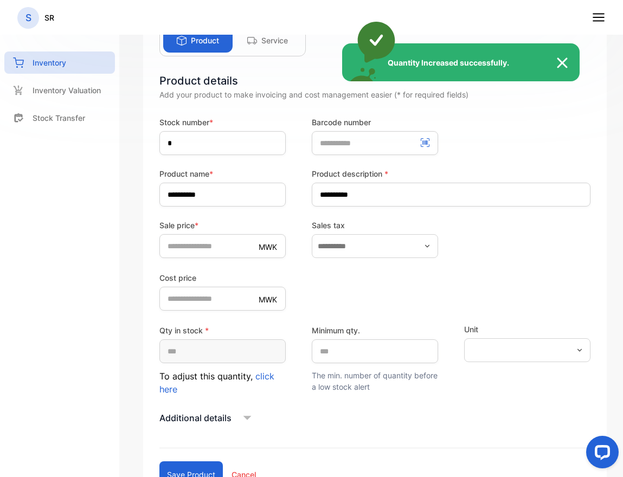
type input "*"
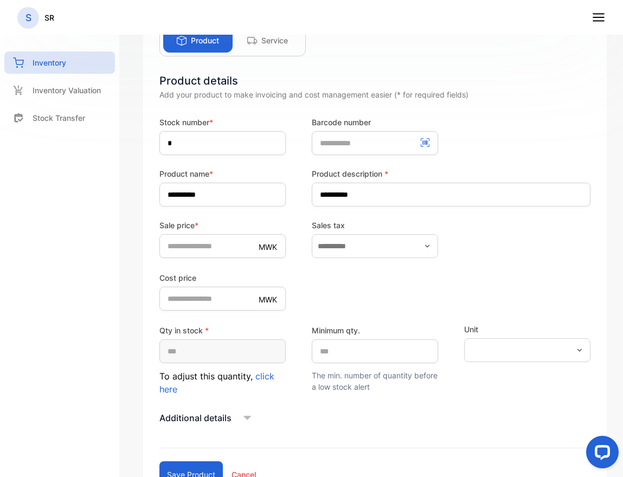
click at [463, 91] on div "Add your product to make invoicing and cost management easier (* for required f…" at bounding box center [374, 94] width 431 height 11
click at [239, 474] on p "Cancel" at bounding box center [243, 474] width 24 height 11
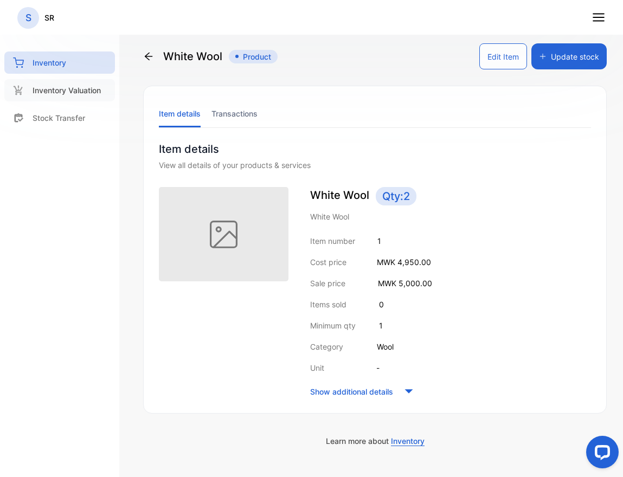
click at [79, 95] on p "Inventory Valuation" at bounding box center [67, 90] width 68 height 11
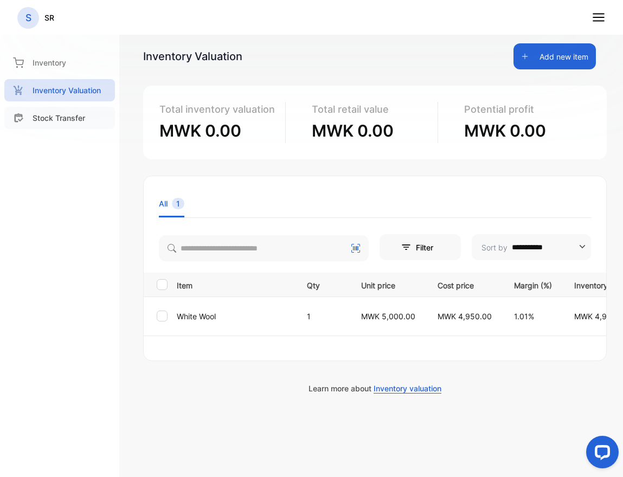
click at [61, 116] on p "Stock Transfer" at bounding box center [59, 117] width 53 height 11
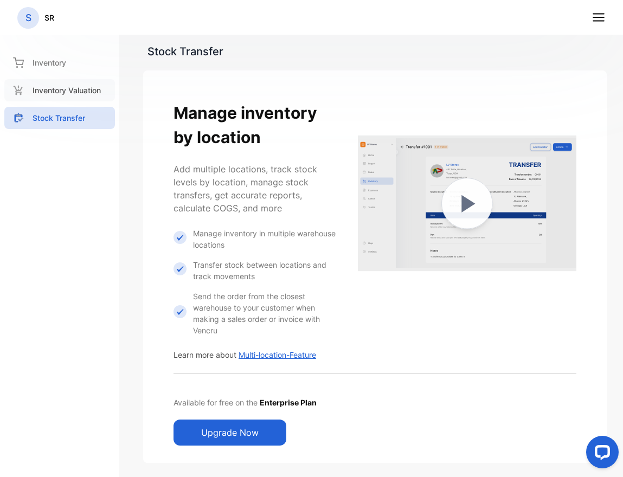
click at [67, 92] on p "Inventory Valuation" at bounding box center [67, 90] width 68 height 11
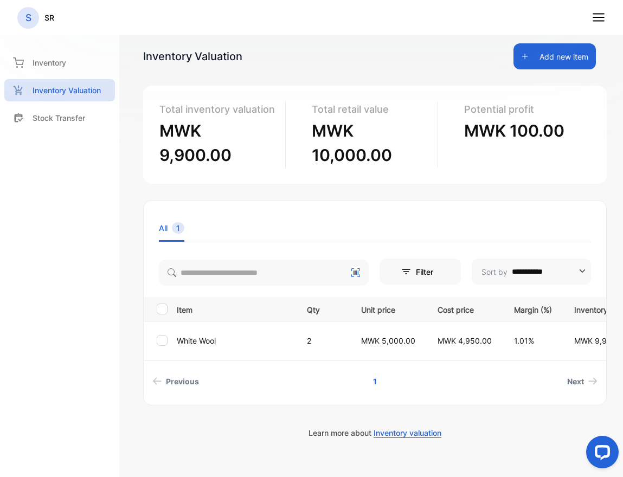
click at [595, 17] on line at bounding box center [598, 17] width 11 height 0
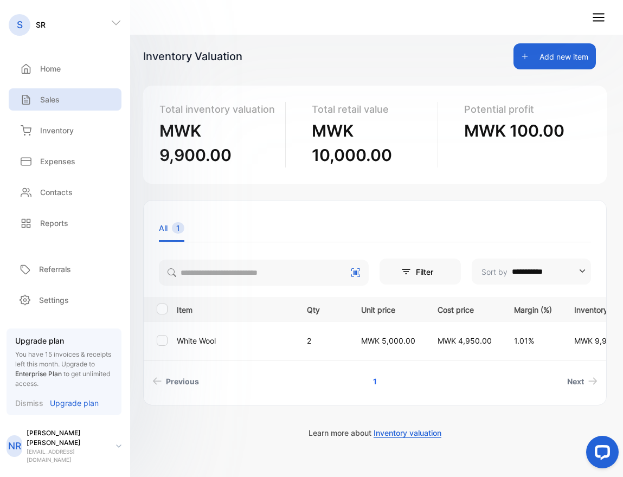
click at [55, 107] on div "Sales" at bounding box center [65, 99] width 113 height 22
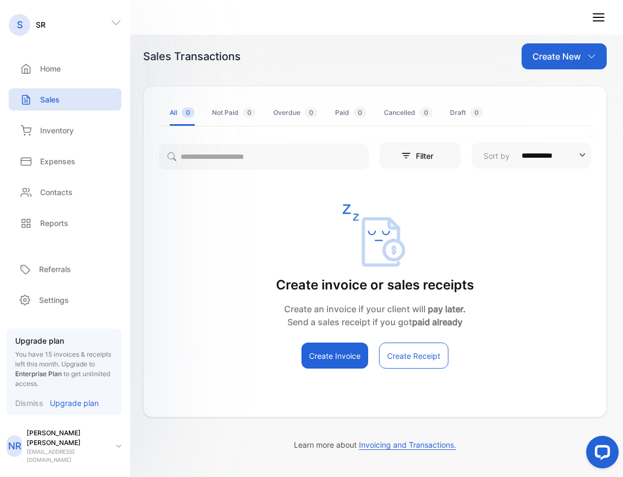
click at [596, 15] on icon at bounding box center [598, 17] width 14 height 14
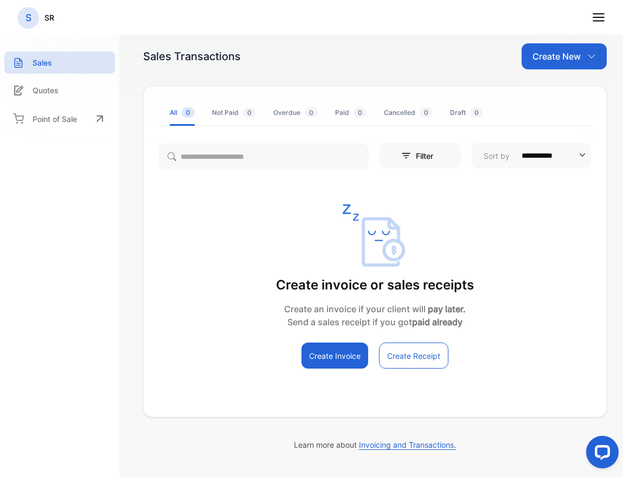
click at [597, 16] on icon at bounding box center [598, 17] width 14 height 14
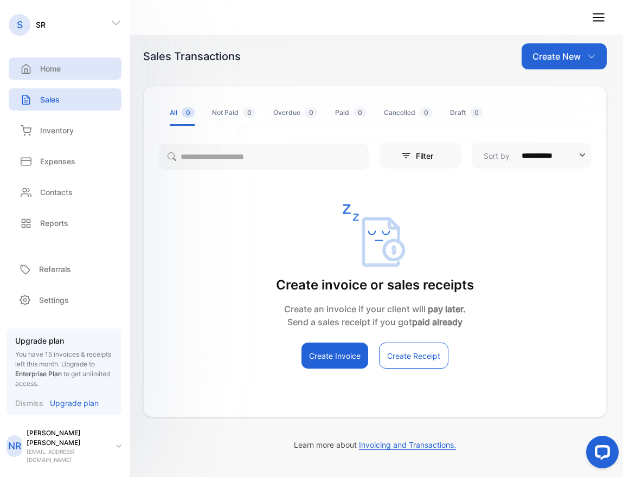
click at [69, 76] on div "Home" at bounding box center [65, 68] width 113 height 22
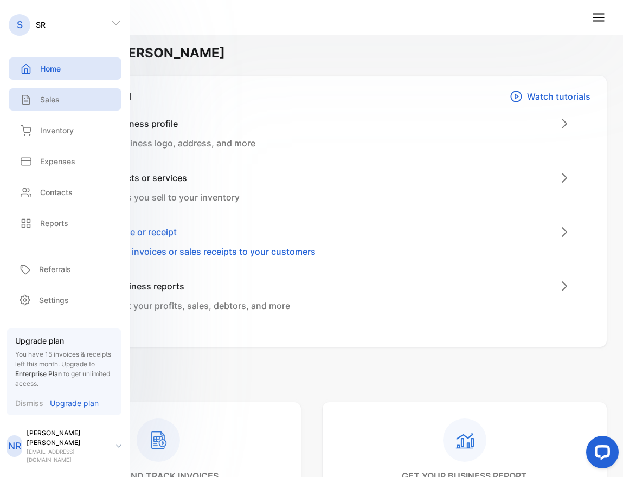
click at [68, 98] on div "Sales" at bounding box center [65, 99] width 113 height 22
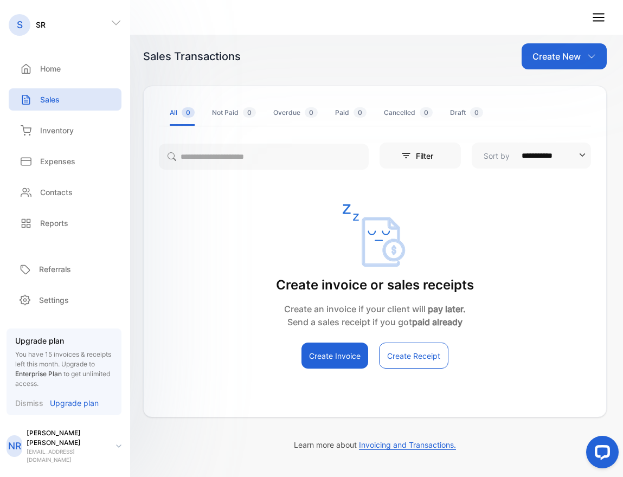
drag, startPoint x: 405, startPoint y: 357, endPoint x: 416, endPoint y: 313, distance: 45.1
click at [416, 313] on div "Create invoice or sales receipts Create an invoice if your client will pay late…" at bounding box center [375, 286] width 462 height 164
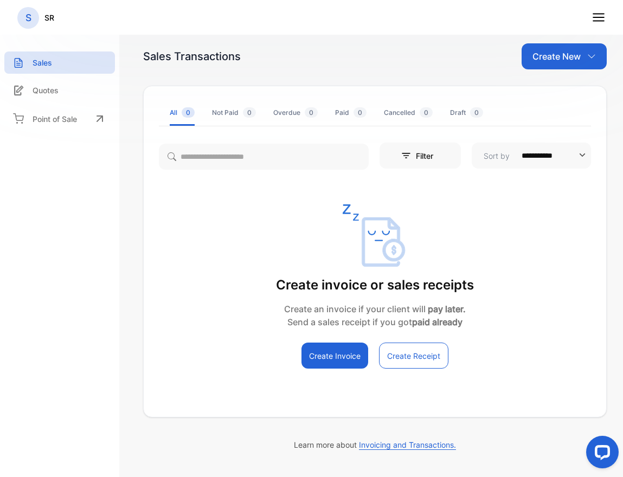
click at [349, 351] on button "Create Invoice" at bounding box center [334, 356] width 67 height 26
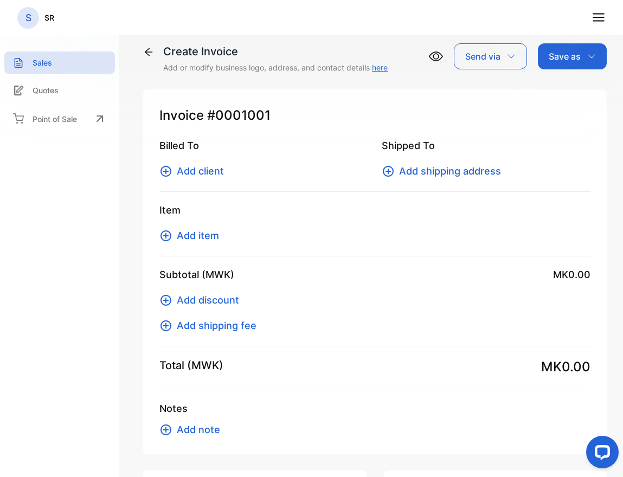
click at [214, 169] on span "Add client" at bounding box center [200, 171] width 47 height 15
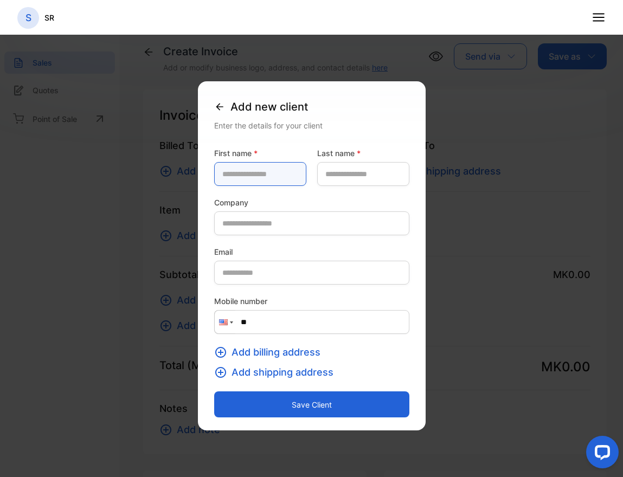
click at [243, 172] on name-inputfirstname "text" at bounding box center [260, 174] width 92 height 24
click at [288, 152] on div "First name *" at bounding box center [260, 166] width 92 height 38
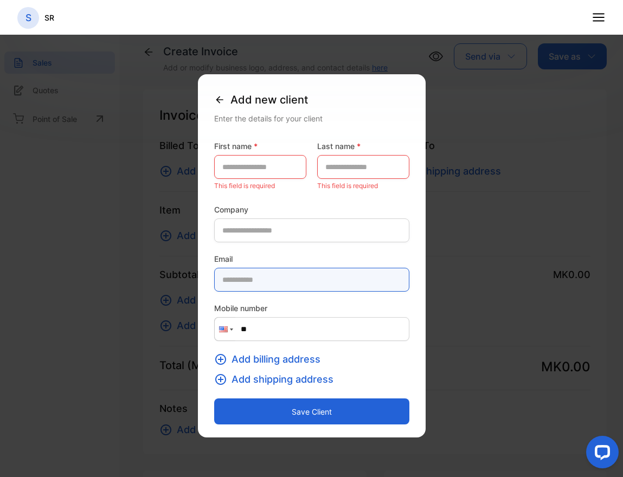
click at [254, 279] on input "email" at bounding box center [311, 280] width 195 height 24
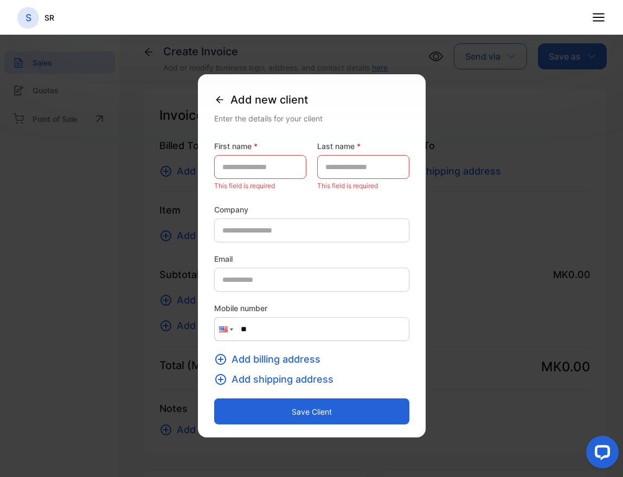
click at [264, 250] on div "Email" at bounding box center [311, 272] width 195 height 49
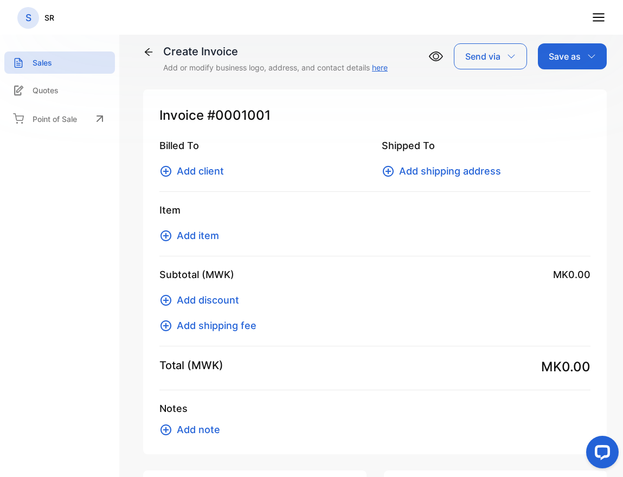
click at [410, 169] on span "Add shipping address" at bounding box center [450, 171] width 102 height 15
click at [201, 171] on span "Add client" at bounding box center [200, 171] width 47 height 15
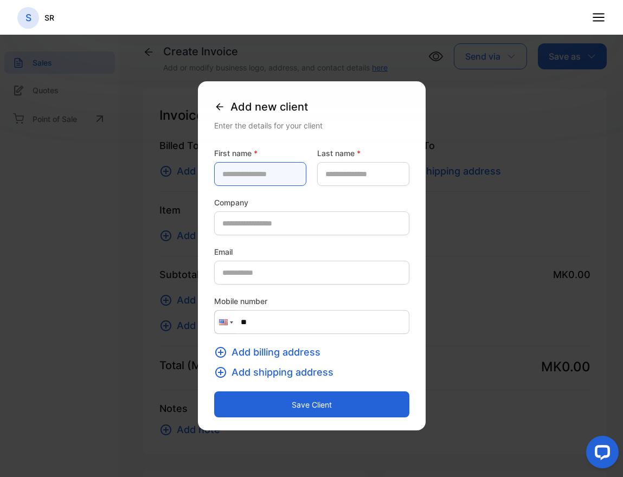
click at [249, 174] on name-inputfirstname "text" at bounding box center [260, 174] width 92 height 24
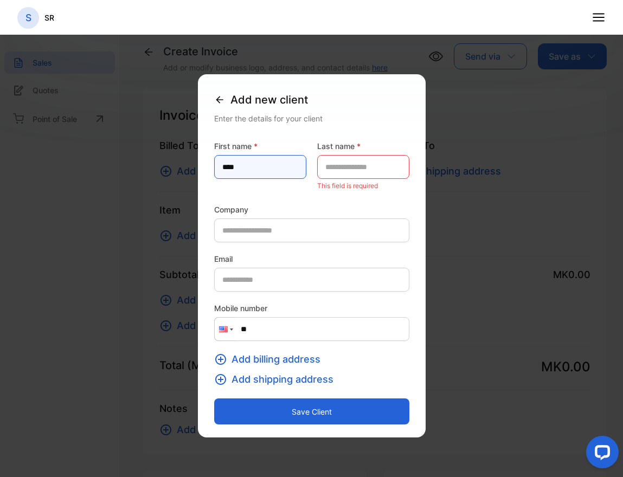
type name-inputfirstname "****"
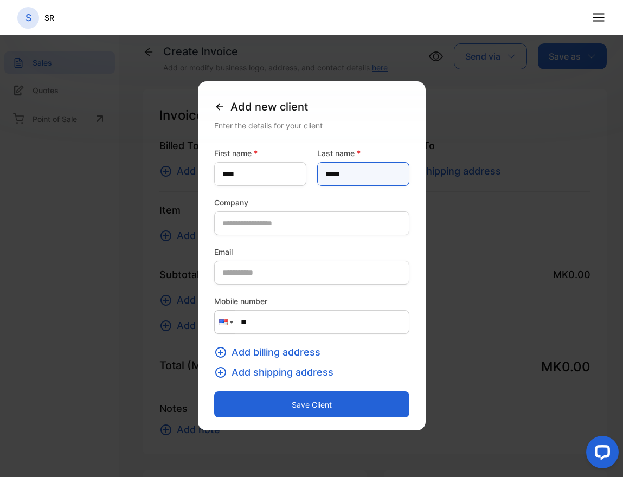
type name-inputlastname "*****"
click at [272, 396] on button "Save client" at bounding box center [311, 404] width 195 height 26
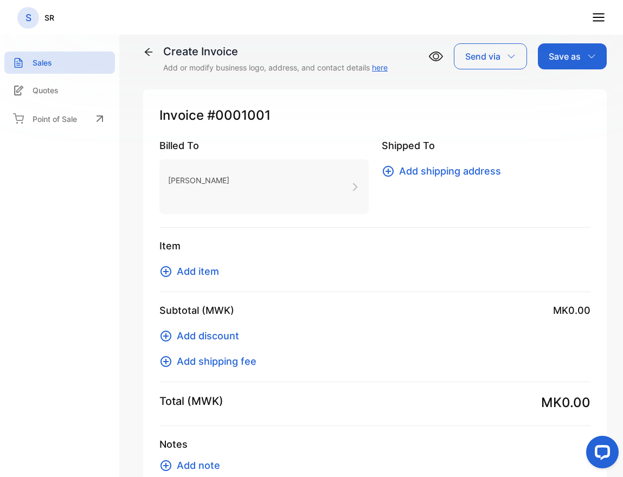
click at [436, 173] on span "Add shipping address" at bounding box center [450, 171] width 102 height 15
click at [192, 275] on span "Add item" at bounding box center [198, 271] width 42 height 15
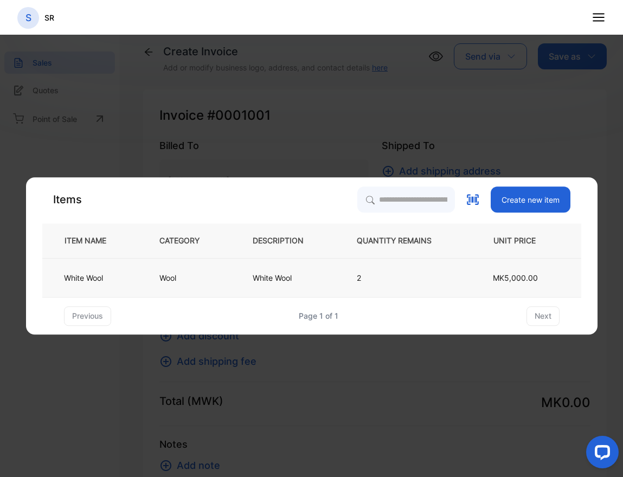
click at [314, 279] on td "White Wool" at bounding box center [287, 277] width 104 height 39
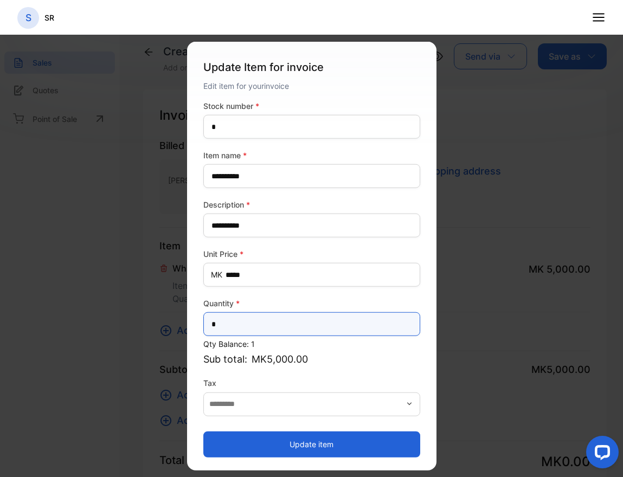
click at [302, 326] on input "*" at bounding box center [311, 324] width 217 height 24
type input "*"
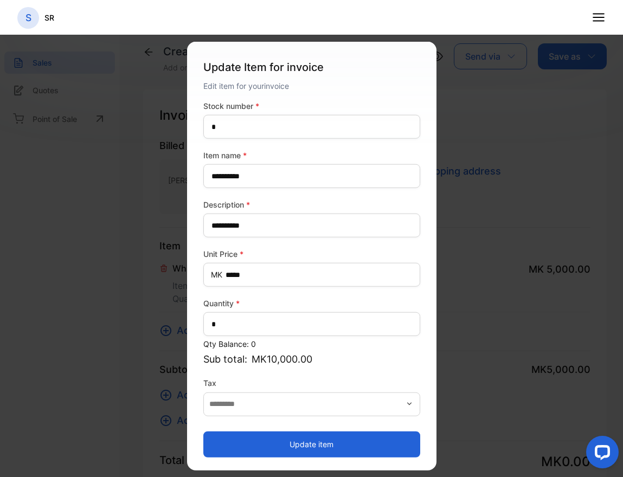
click at [308, 441] on button "Update item" at bounding box center [311, 444] width 217 height 26
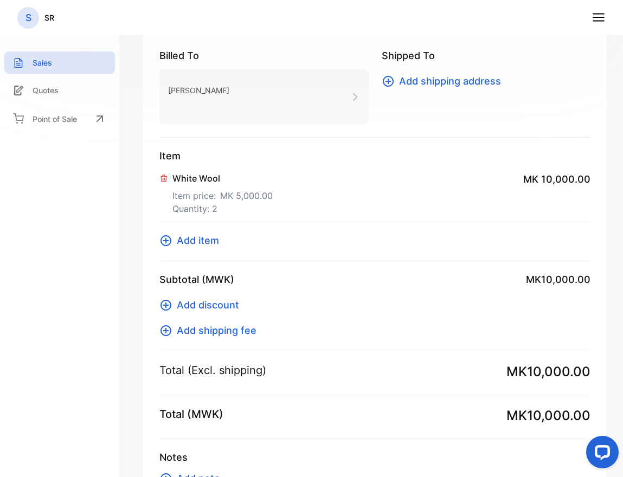
scroll to position [138, 0]
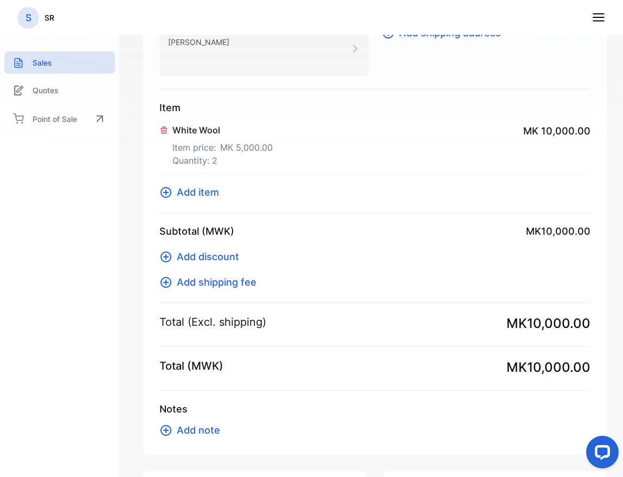
click at [196, 286] on span "Add shipping fee" at bounding box center [217, 282] width 80 height 15
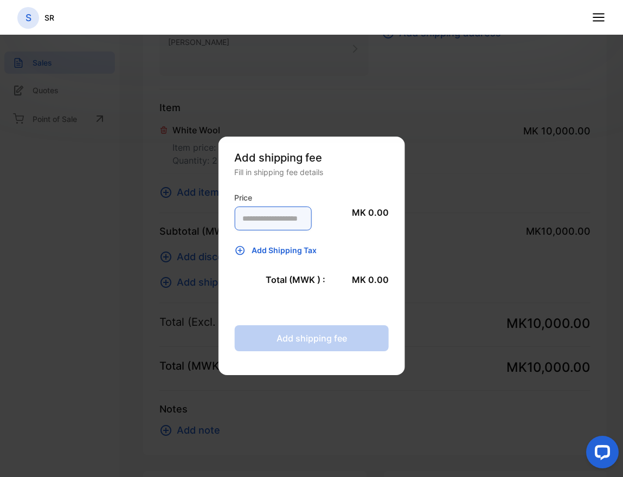
click at [252, 217] on input "number" at bounding box center [272, 219] width 77 height 24
type input "*"
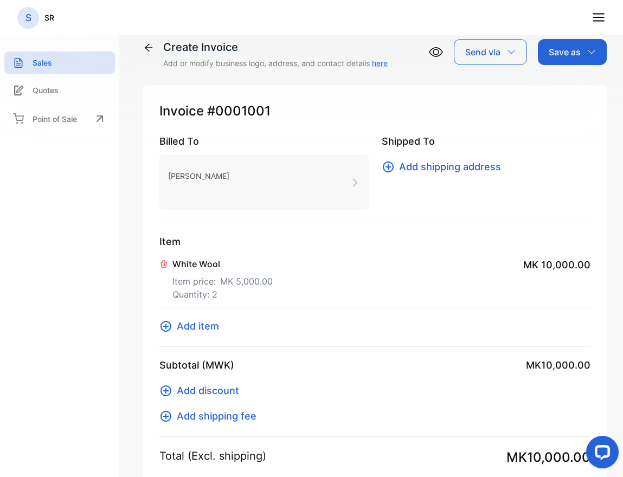
scroll to position [0, 0]
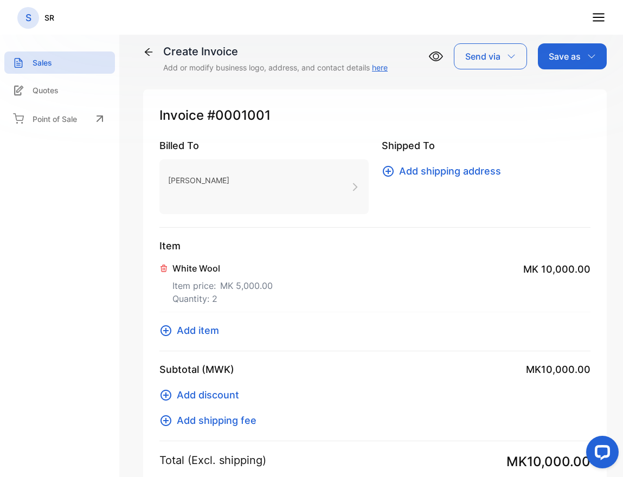
click at [354, 191] on icon at bounding box center [355, 187] width 10 height 10
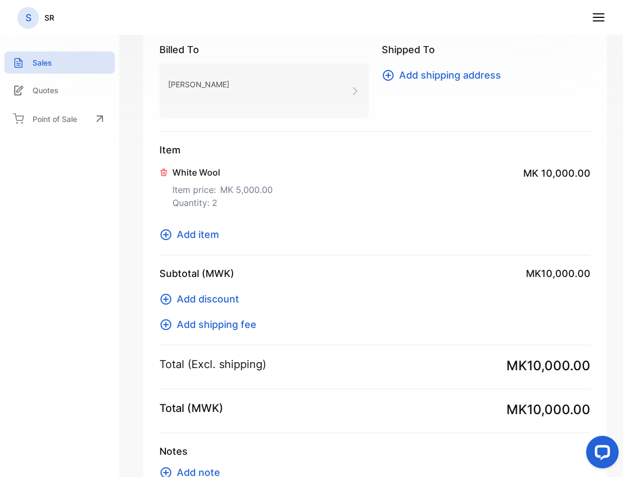
scroll to position [98, 0]
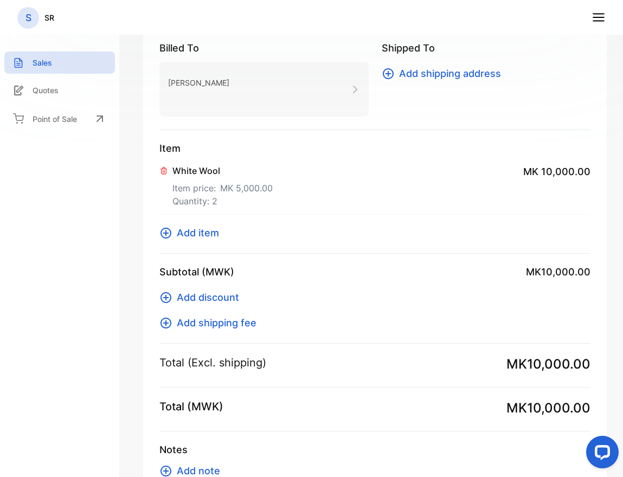
click at [203, 228] on span "Add item" at bounding box center [198, 232] width 42 height 15
click at [199, 234] on span "Add item" at bounding box center [198, 232] width 42 height 15
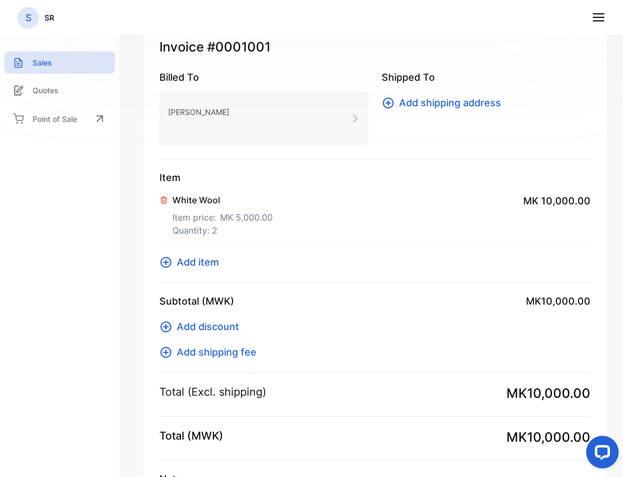
scroll to position [0, 0]
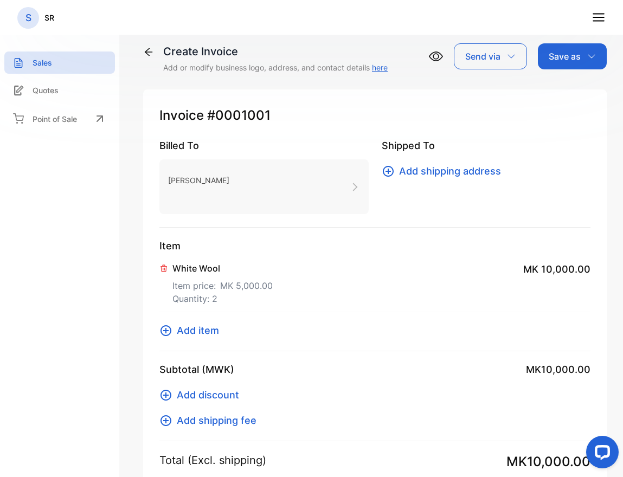
click at [161, 266] on icon at bounding box center [164, 268] width 6 height 7
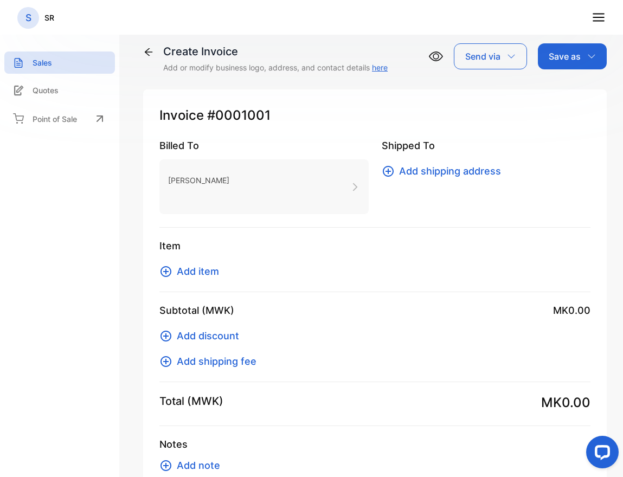
scroll to position [3, 0]
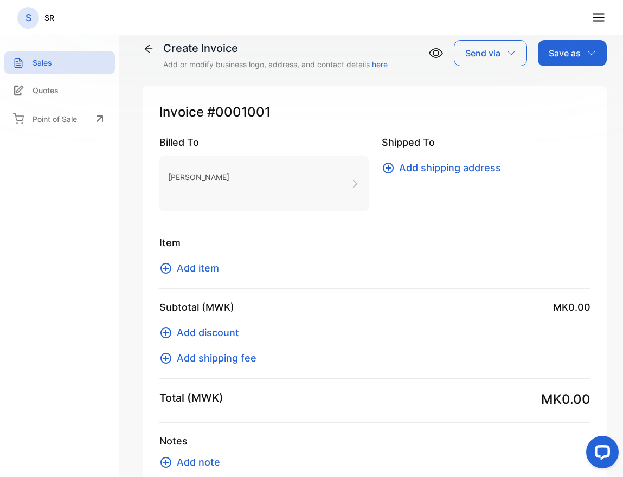
click at [437, 48] on icon at bounding box center [436, 53] width 14 height 10
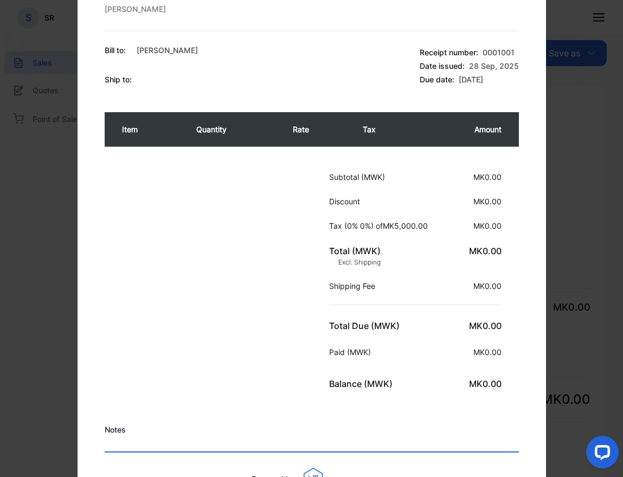
click at [483, 241] on div "Total (MWK) Excl. Shipping MK0.00" at bounding box center [415, 255] width 172 height 36
click at [415, 66] on div "Bill to: [PERSON_NAME] Ship to: Receipt number: 0001001 Date issued: [DATE] Due…" at bounding box center [312, 64] width 414 height 41
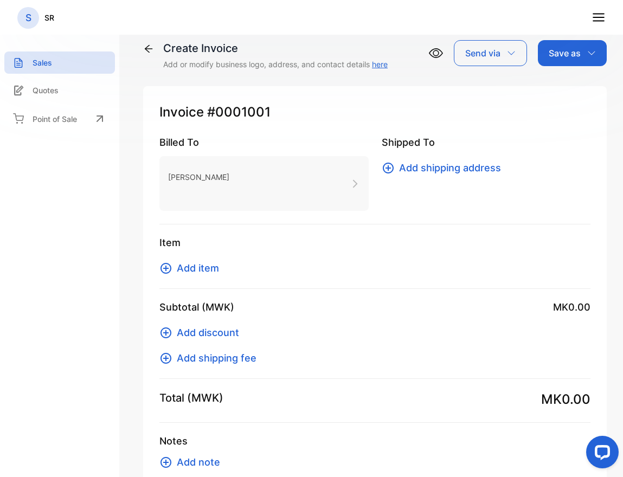
click at [441, 55] on icon at bounding box center [436, 53] width 14 height 14
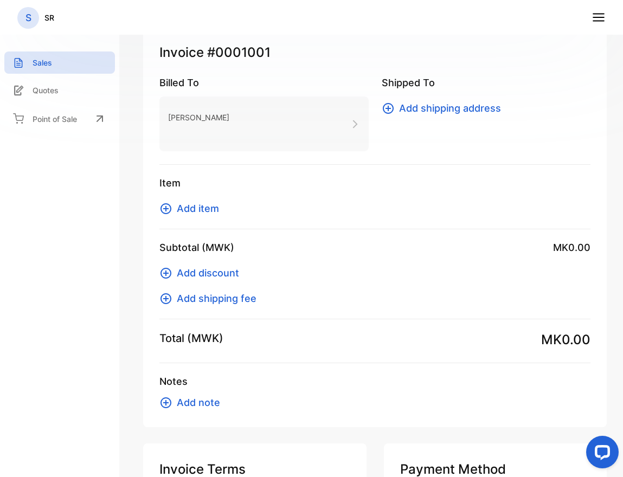
scroll to position [0, 0]
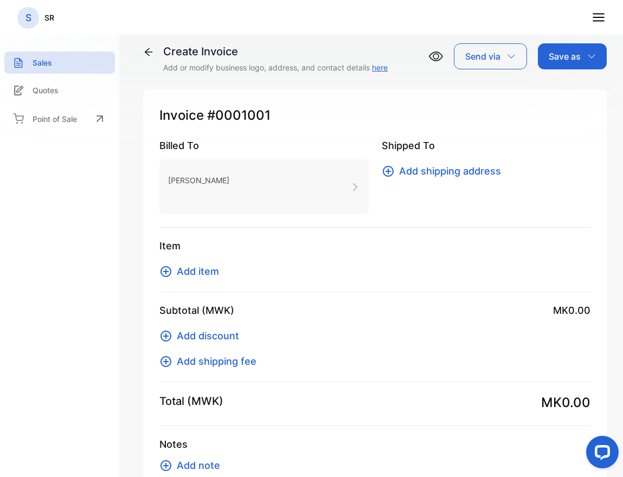
click at [436, 175] on span "Add shipping address" at bounding box center [450, 171] width 102 height 15
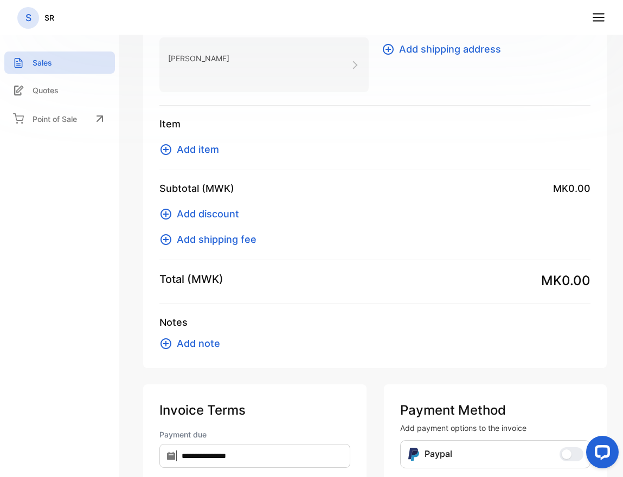
scroll to position [121, 0]
click at [119, 211] on div "sales Sales Quotes Point of Sale" at bounding box center [59, 238] width 119 height 477
click at [143, 183] on div "Invoice #0001001 Billed To [PERSON_NAME] Shipped To Add shipping address Item W…" at bounding box center [374, 168] width 463 height 401
click at [209, 158] on div "Item White Wool Item price: MK 5,000.00 Quantity: 2 MK 10,000.00 Add item" at bounding box center [374, 144] width 431 height 54
click at [594, 17] on line at bounding box center [598, 17] width 11 height 0
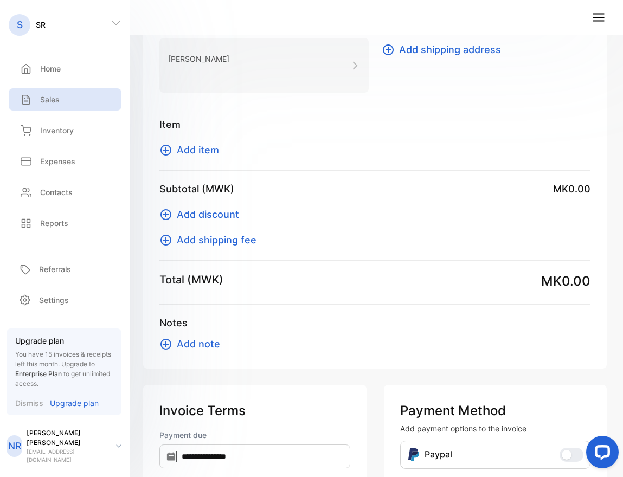
click at [49, 101] on p "Sales" at bounding box center [50, 99] width 20 height 11
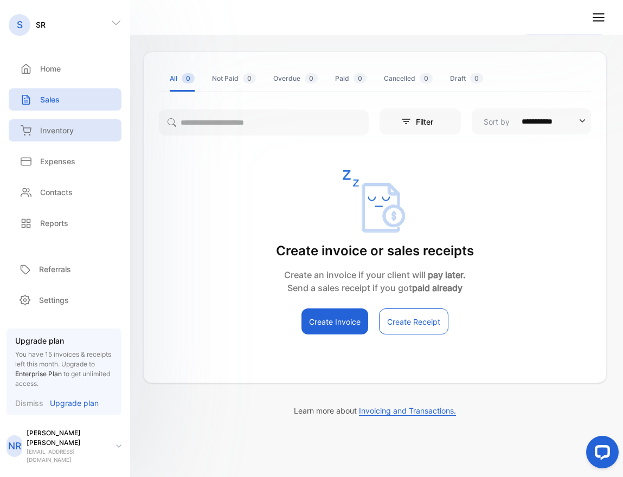
click at [47, 131] on p "Inventory" at bounding box center [57, 130] width 34 height 11
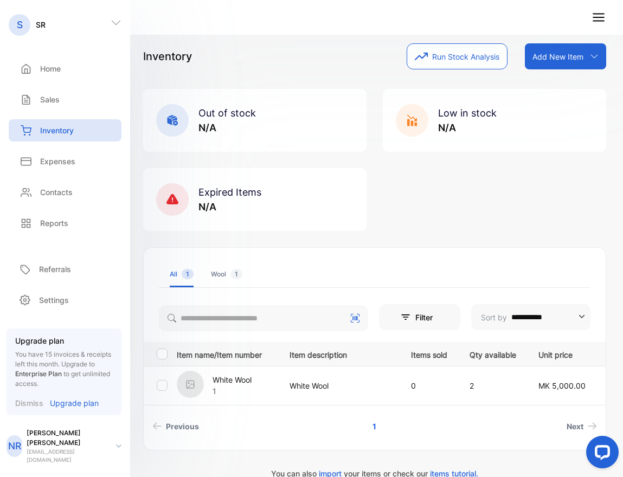
click at [587, 60] on div "Add New Item" at bounding box center [565, 56] width 81 height 26
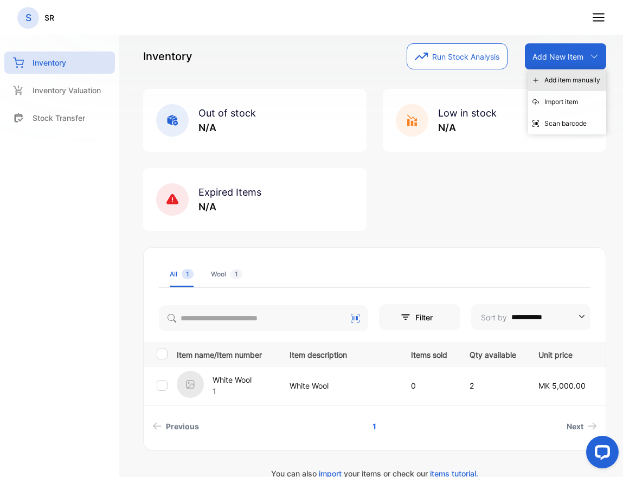
click at [575, 83] on div "Add item manually" at bounding box center [567, 80] width 78 height 22
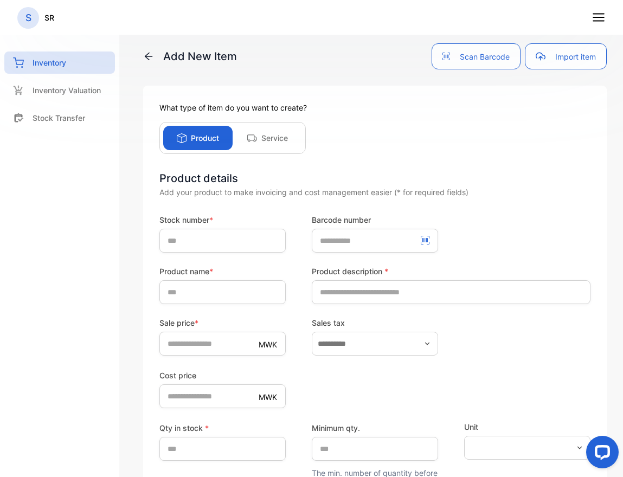
click at [280, 145] on div "Service" at bounding box center [267, 138] width 69 height 24
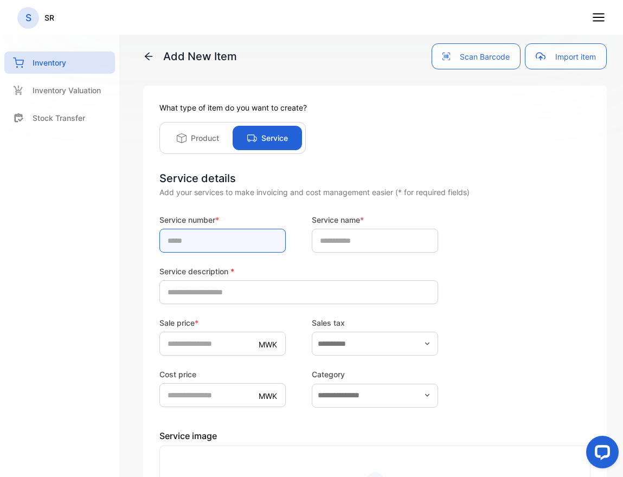
click at [220, 242] on input "text" at bounding box center [222, 241] width 126 height 24
click at [179, 143] on div "Product" at bounding box center [197, 138] width 69 height 24
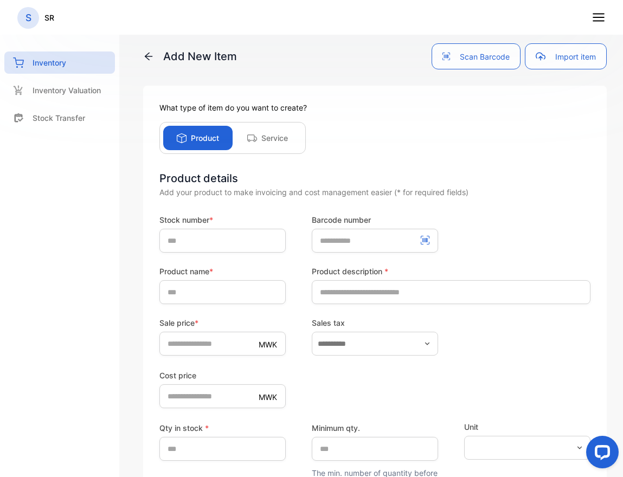
click at [270, 134] on p "Service" at bounding box center [274, 137] width 27 height 11
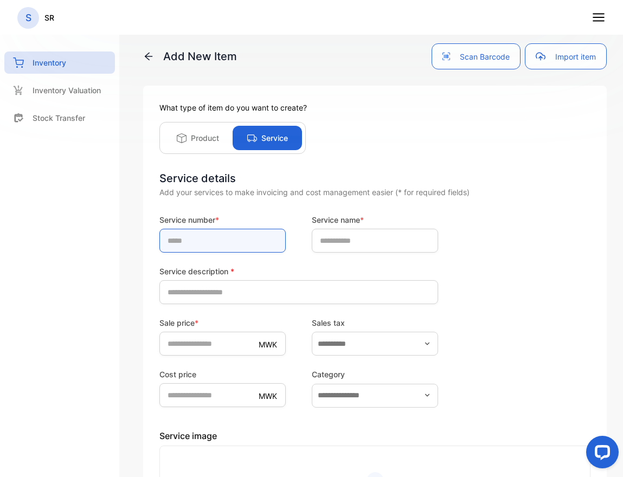
click at [205, 250] on input "text" at bounding box center [222, 241] width 126 height 24
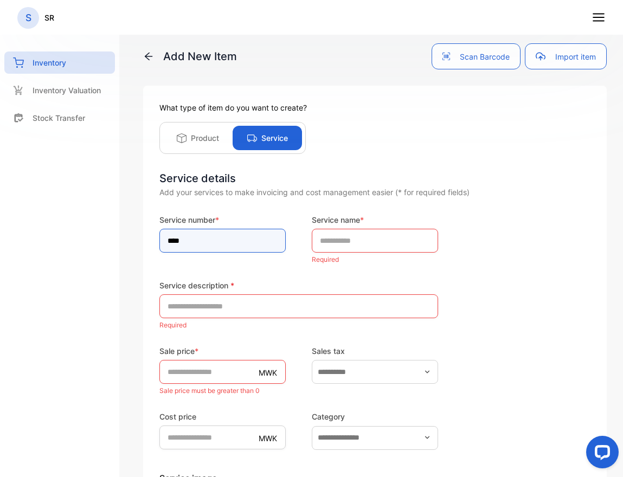
type input "****"
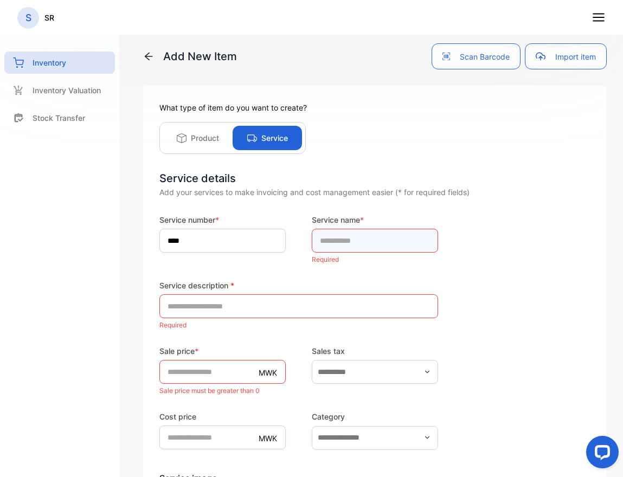
click at [346, 239] on input "text" at bounding box center [375, 241] width 126 height 24
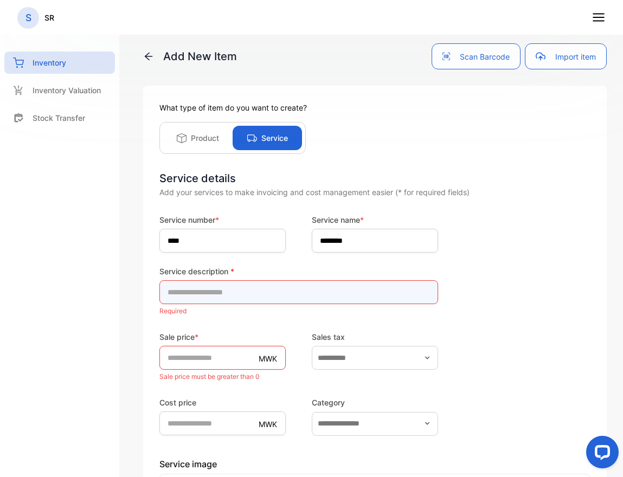
click at [225, 291] on description-inputdescription "text" at bounding box center [298, 292] width 279 height 24
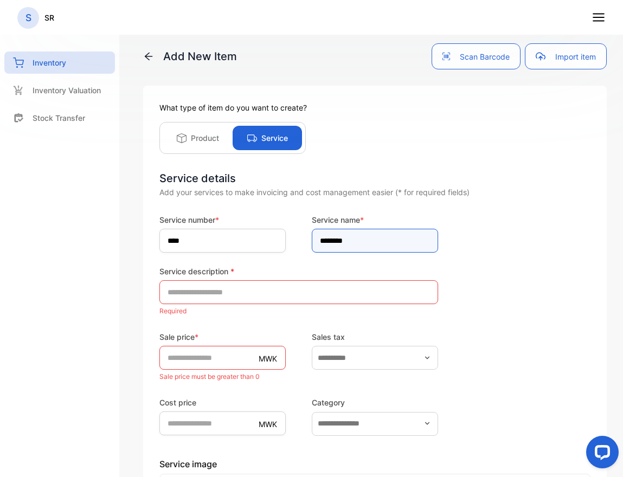
click at [320, 239] on input "********" at bounding box center [375, 241] width 126 height 24
type input "**********"
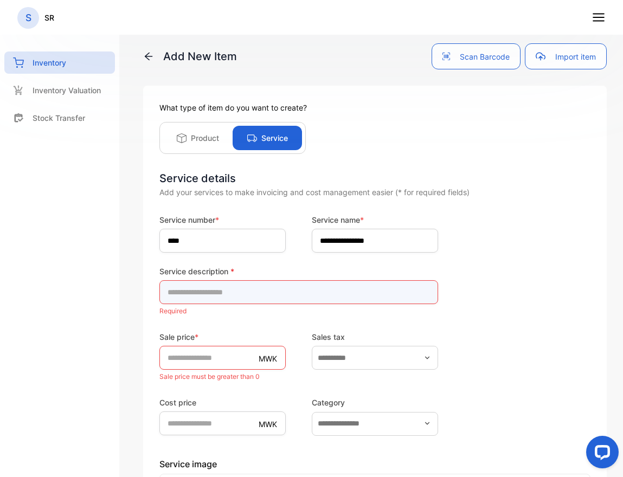
click at [245, 293] on description-inputdescription "text" at bounding box center [298, 292] width 279 height 24
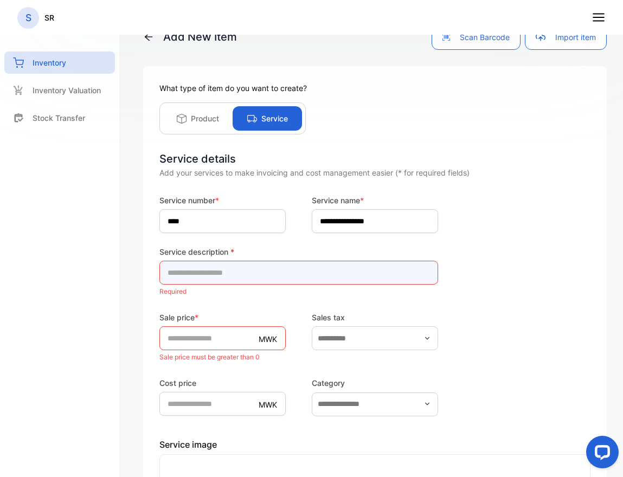
scroll to position [20, 0]
click at [241, 273] on description-inputdescription "text" at bounding box center [298, 272] width 279 height 24
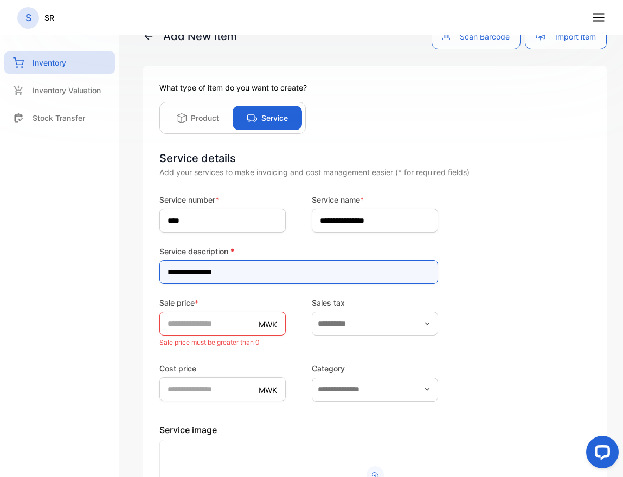
type description-inputdescription "**********"
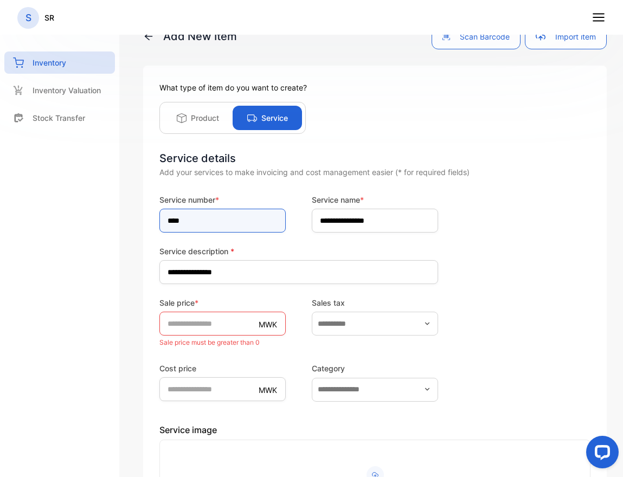
click at [173, 221] on input "****" at bounding box center [222, 221] width 126 height 24
type input "****"
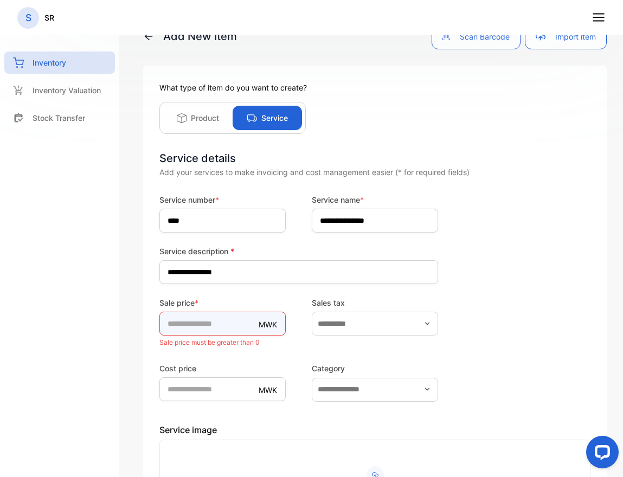
click at [225, 320] on input "*" at bounding box center [222, 324] width 126 height 24
type input "**"
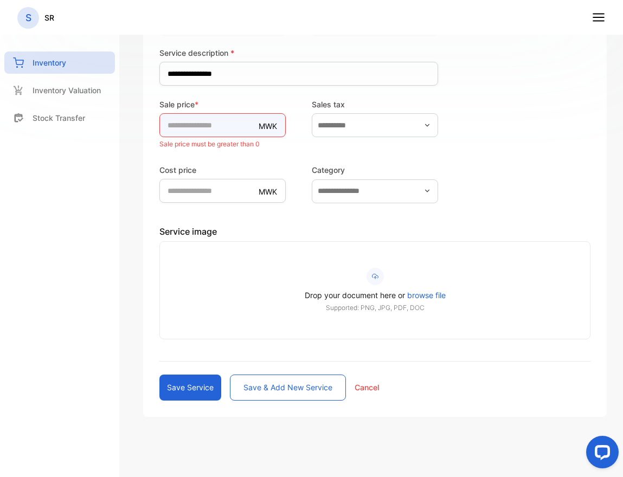
scroll to position [204, 0]
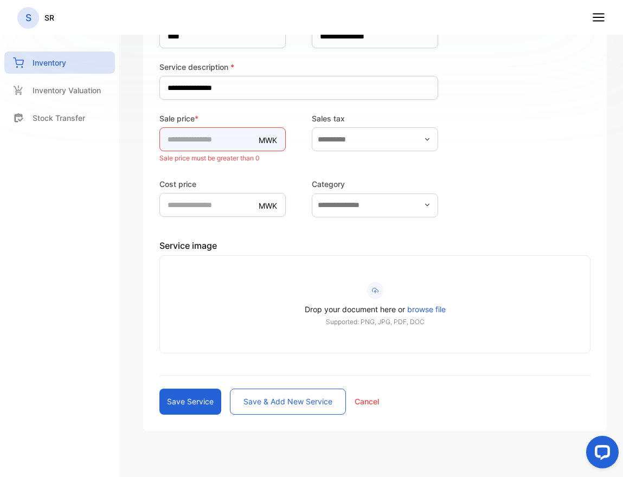
type input "*"
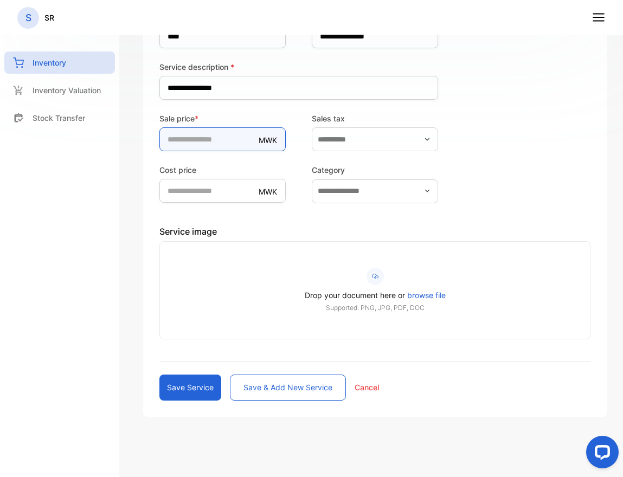
scroll to position [218, 0]
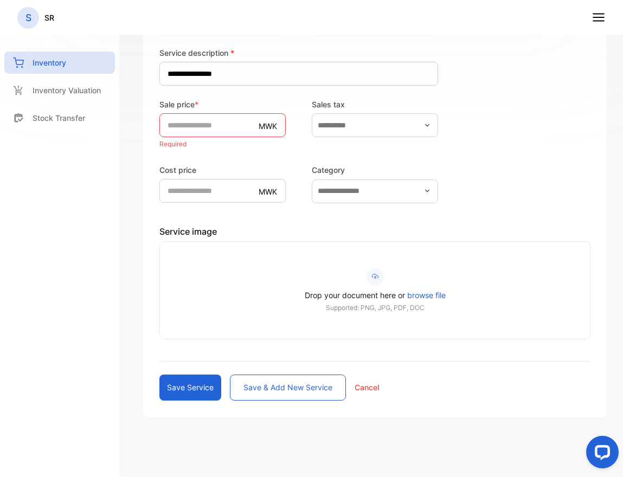
click at [210, 166] on label "Cost price" at bounding box center [222, 169] width 126 height 11
click at [133, 159] on div "**********" at bounding box center [375, 238] width 496 height 477
click at [373, 383] on p "Cancel" at bounding box center [366, 387] width 24 height 11
type input "*"
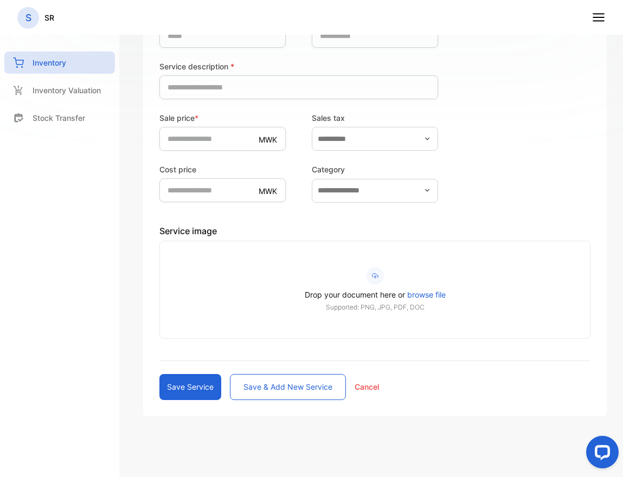
scroll to position [204, 0]
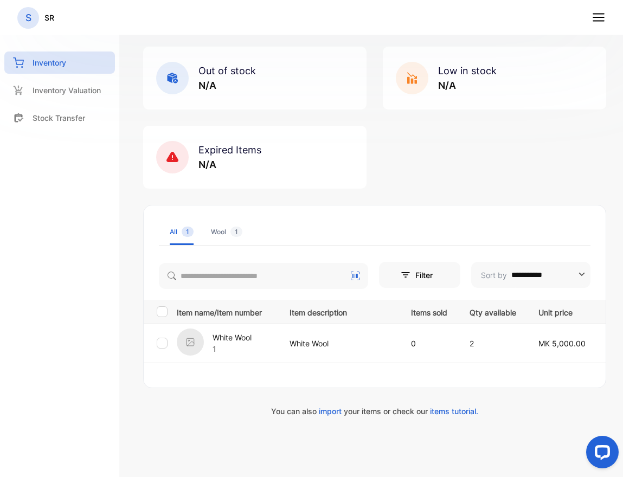
scroll to position [62, 0]
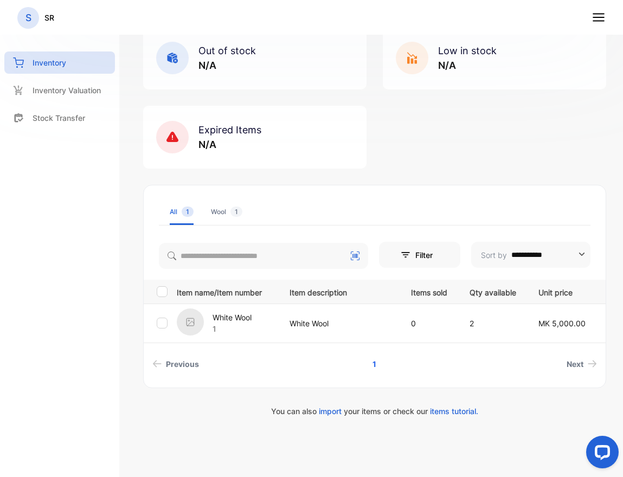
click at [127, 185] on div "**********" at bounding box center [375, 238] width 496 height 477
